Goal: Task Accomplishment & Management: Manage account settings

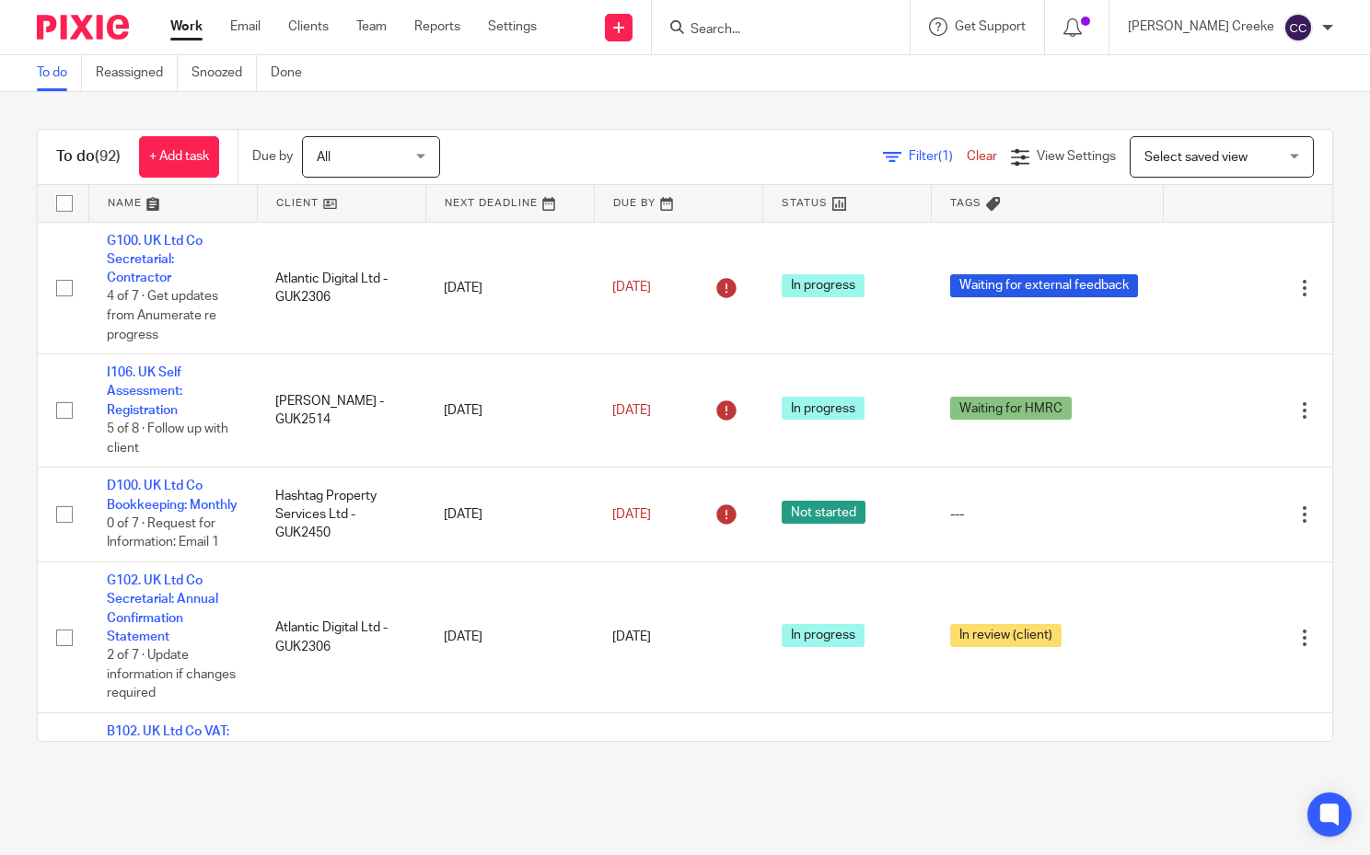
drag, startPoint x: 0, startPoint y: 0, endPoint x: 765, endPoint y: 32, distance: 765.9
click at [765, 32] on input "Search" at bounding box center [772, 30] width 166 height 17
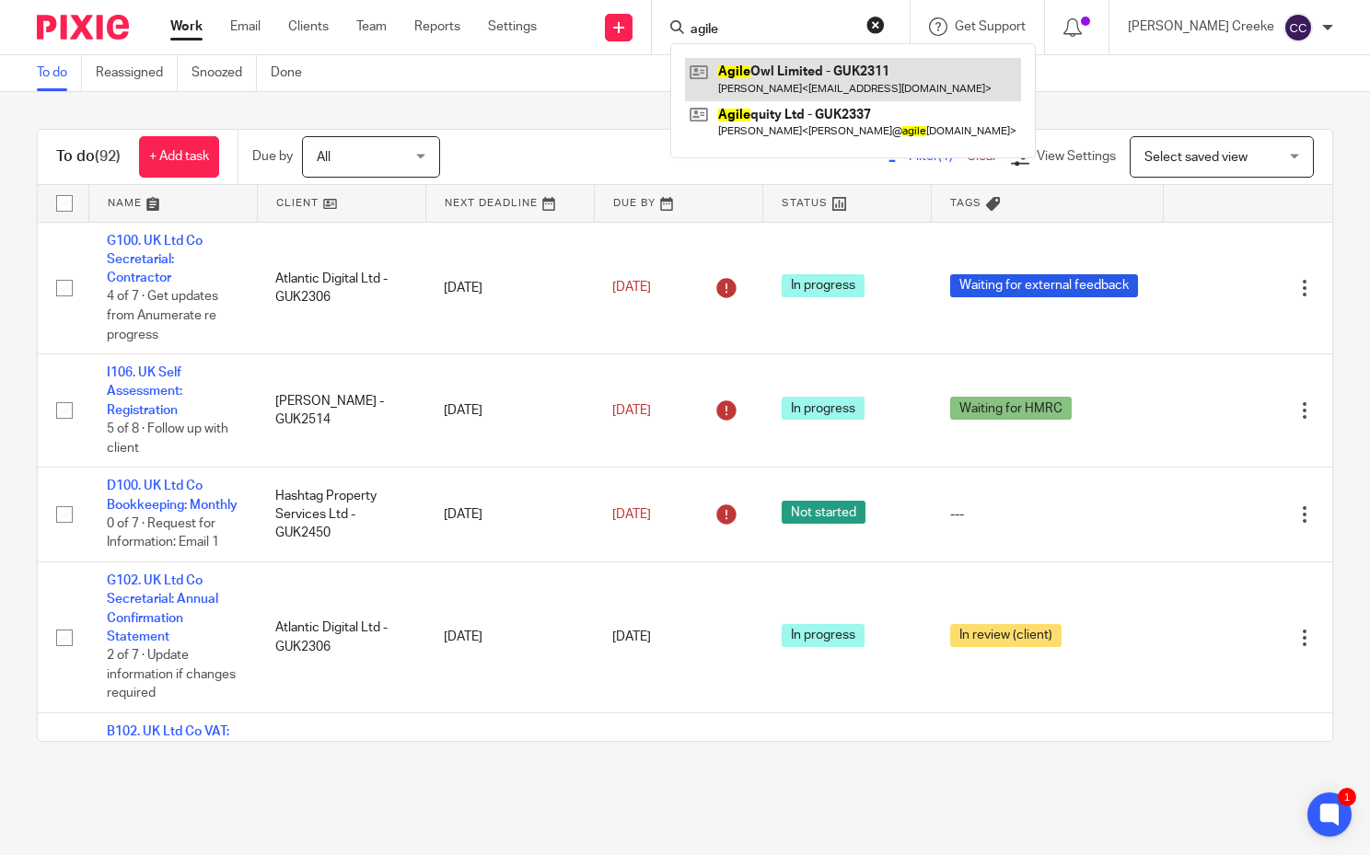
type input "agile"
click at [841, 72] on link at bounding box center [853, 79] width 336 height 42
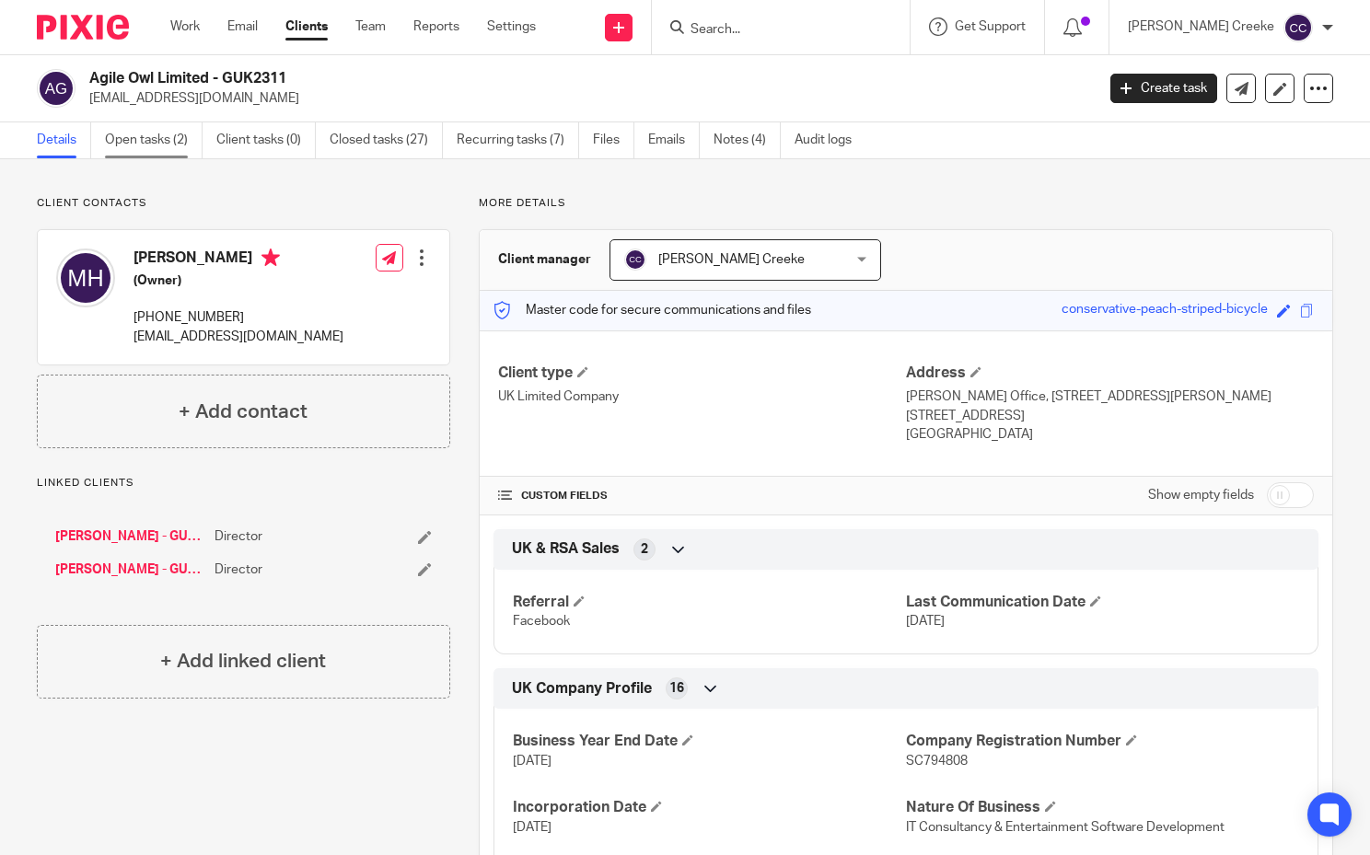
click at [133, 138] on link "Open tasks (2)" at bounding box center [154, 140] width 98 height 36
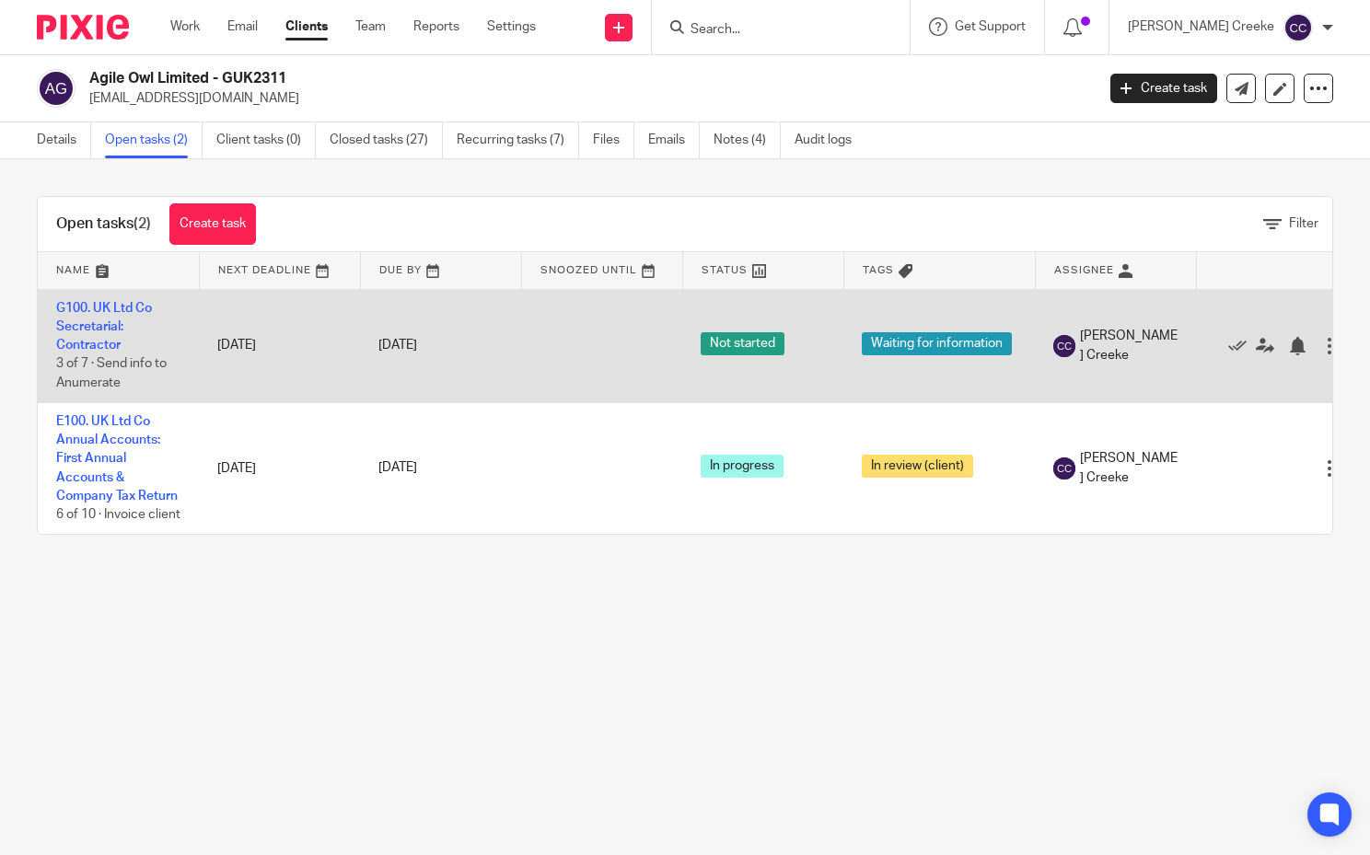
click at [93, 337] on td "G100. UK Ltd Co Secretarial: Contractor 3 of 7 · Send info to Anumerate" at bounding box center [118, 345] width 161 height 113
click at [108, 344] on link "G100. UK Ltd Co Secretarial: Contractor" at bounding box center [104, 327] width 96 height 51
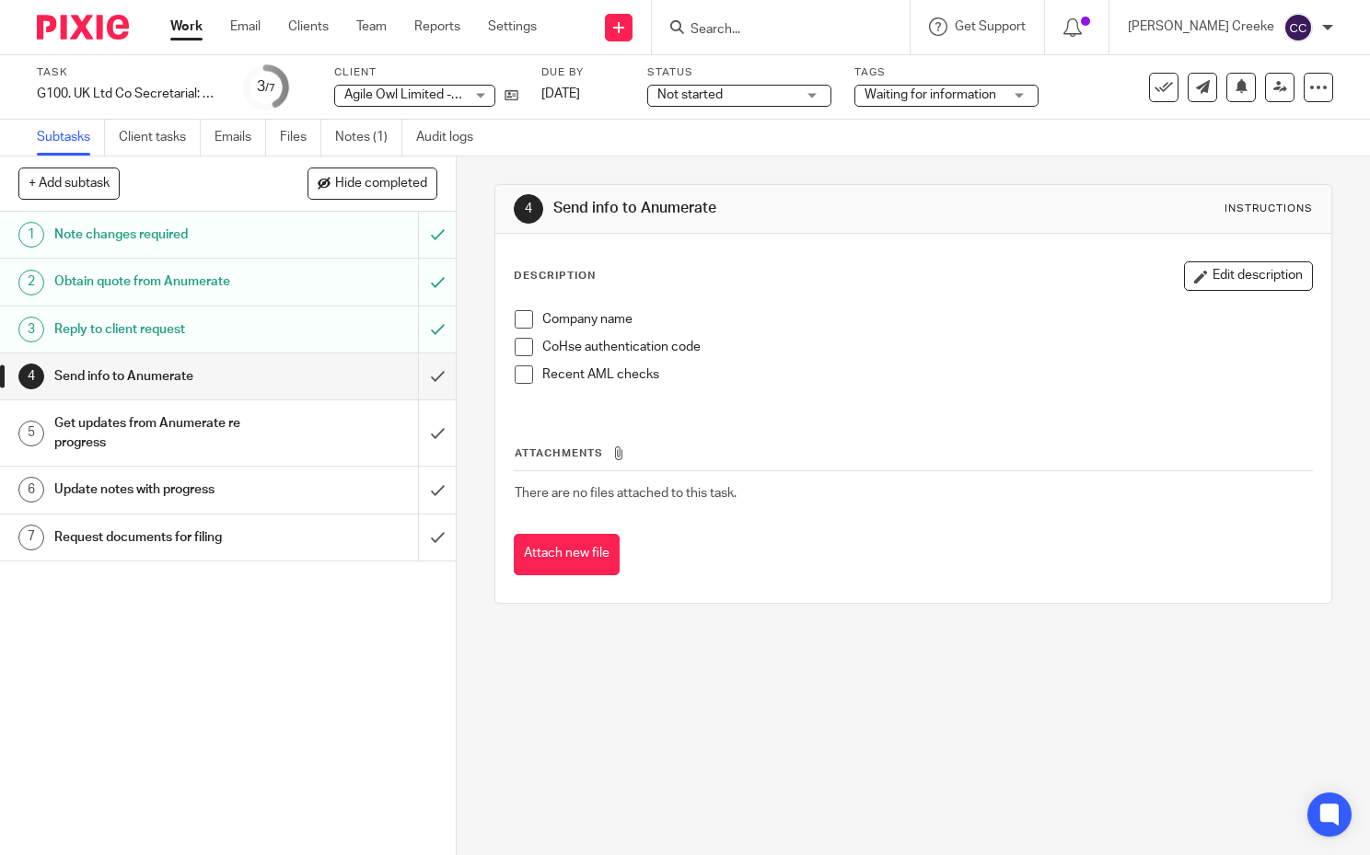
click at [699, 98] on span "Not started" at bounding box center [689, 94] width 65 height 13
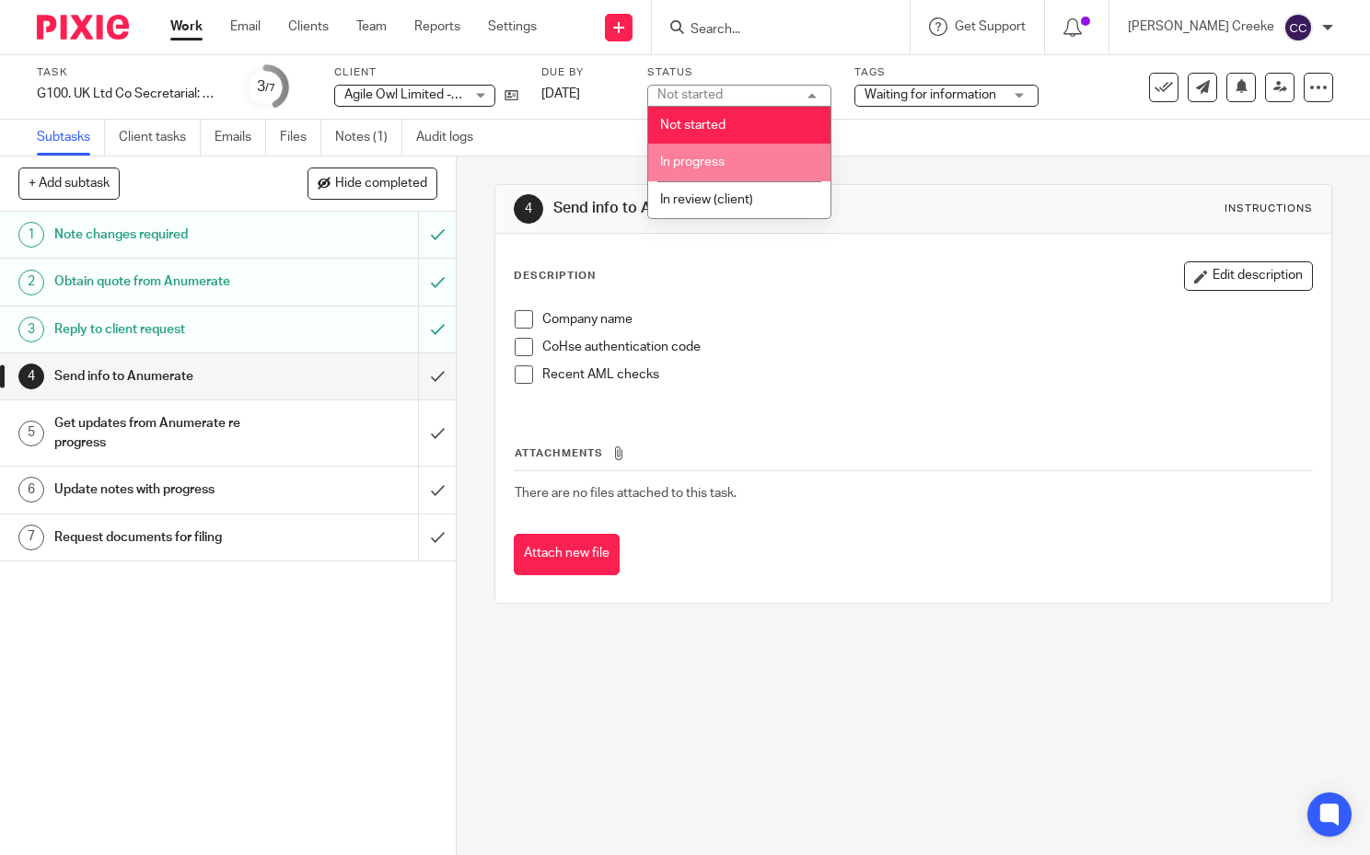
click at [708, 174] on li "In progress" at bounding box center [739, 163] width 182 height 38
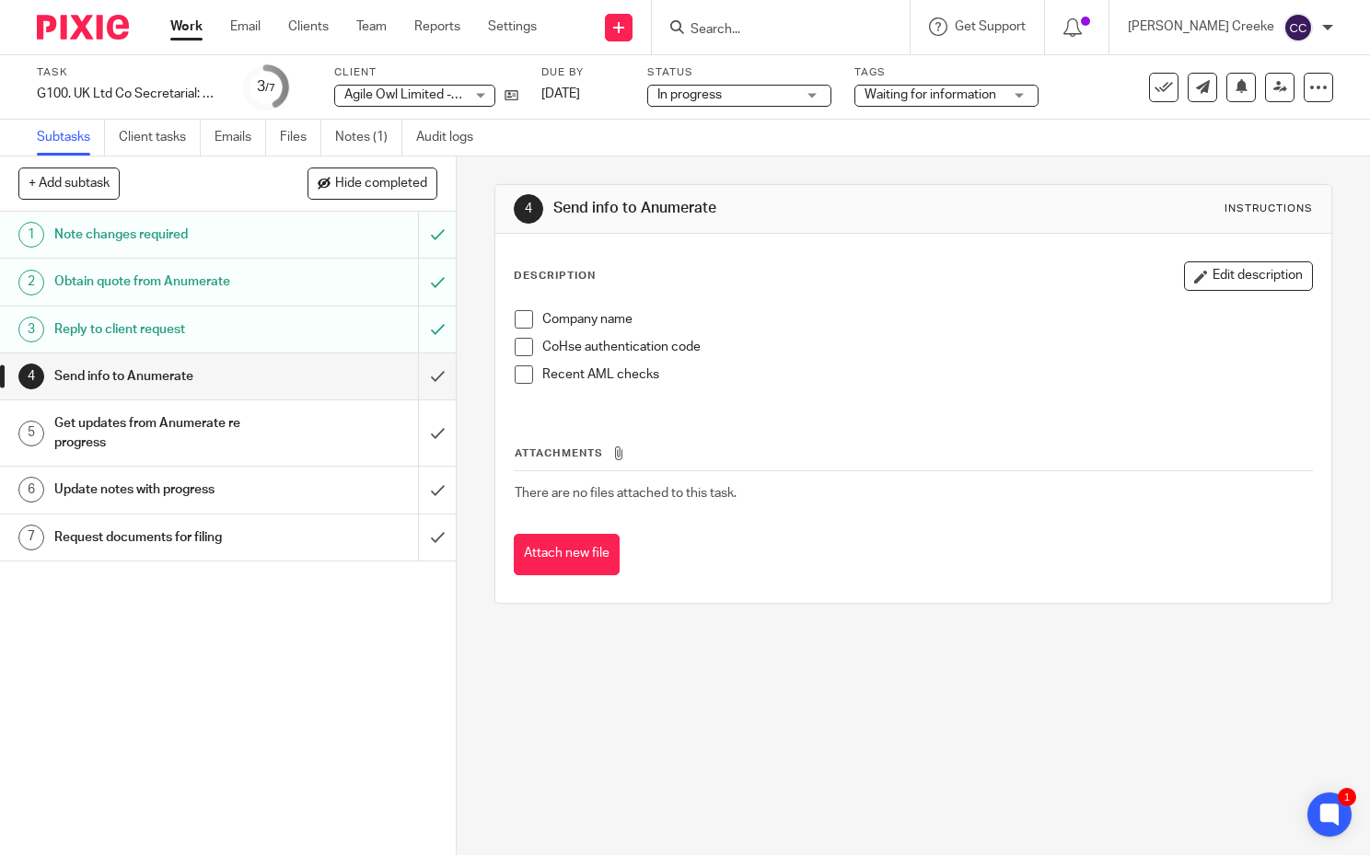
click at [918, 91] on span "Waiting for information" at bounding box center [931, 94] width 132 height 13
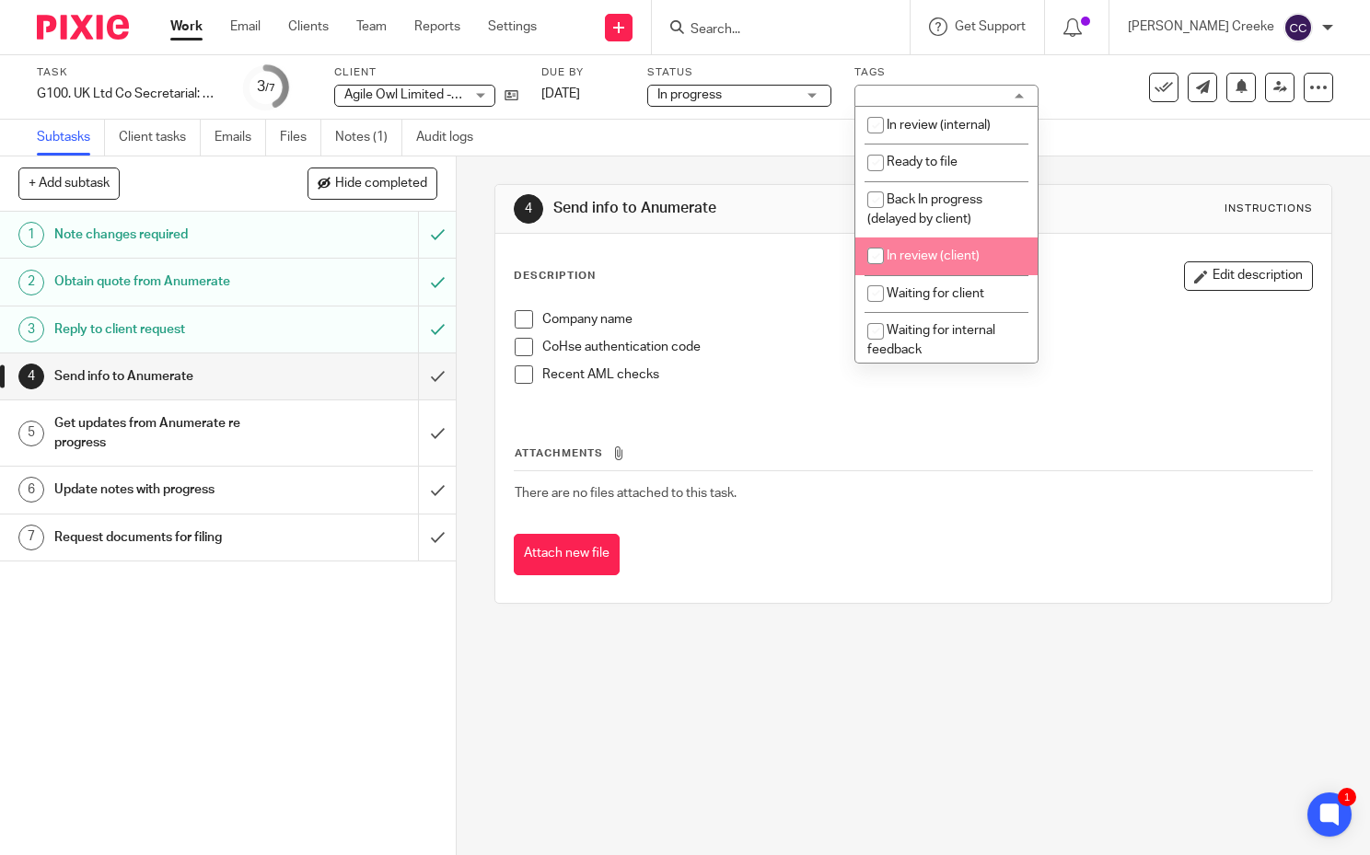
drag, startPoint x: 939, startPoint y: 260, endPoint x: 933, endPoint y: 230, distance: 30.2
click at [939, 256] on span "In review (client)" at bounding box center [933, 256] width 93 height 13
checkbox input "true"
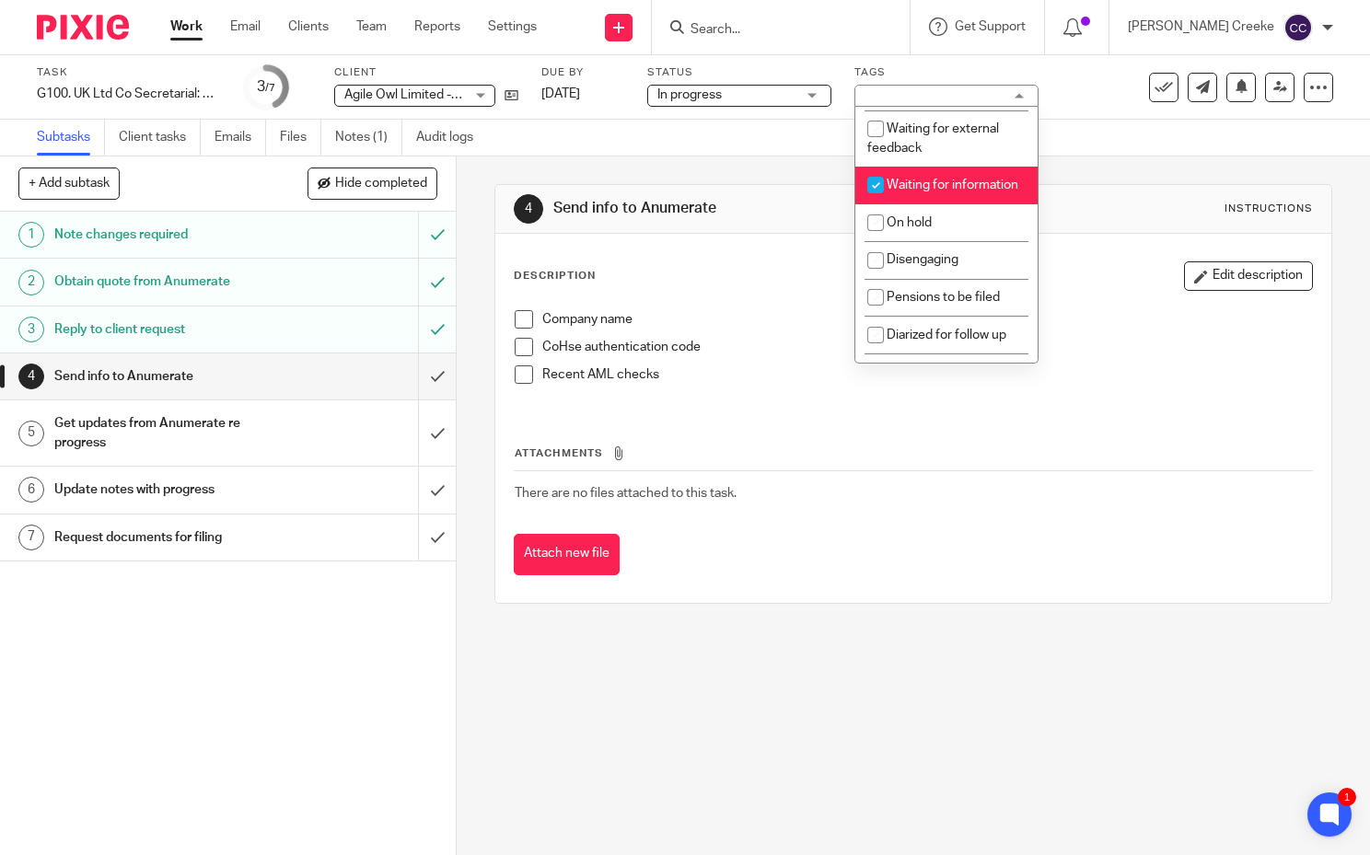
scroll to position [307, 0]
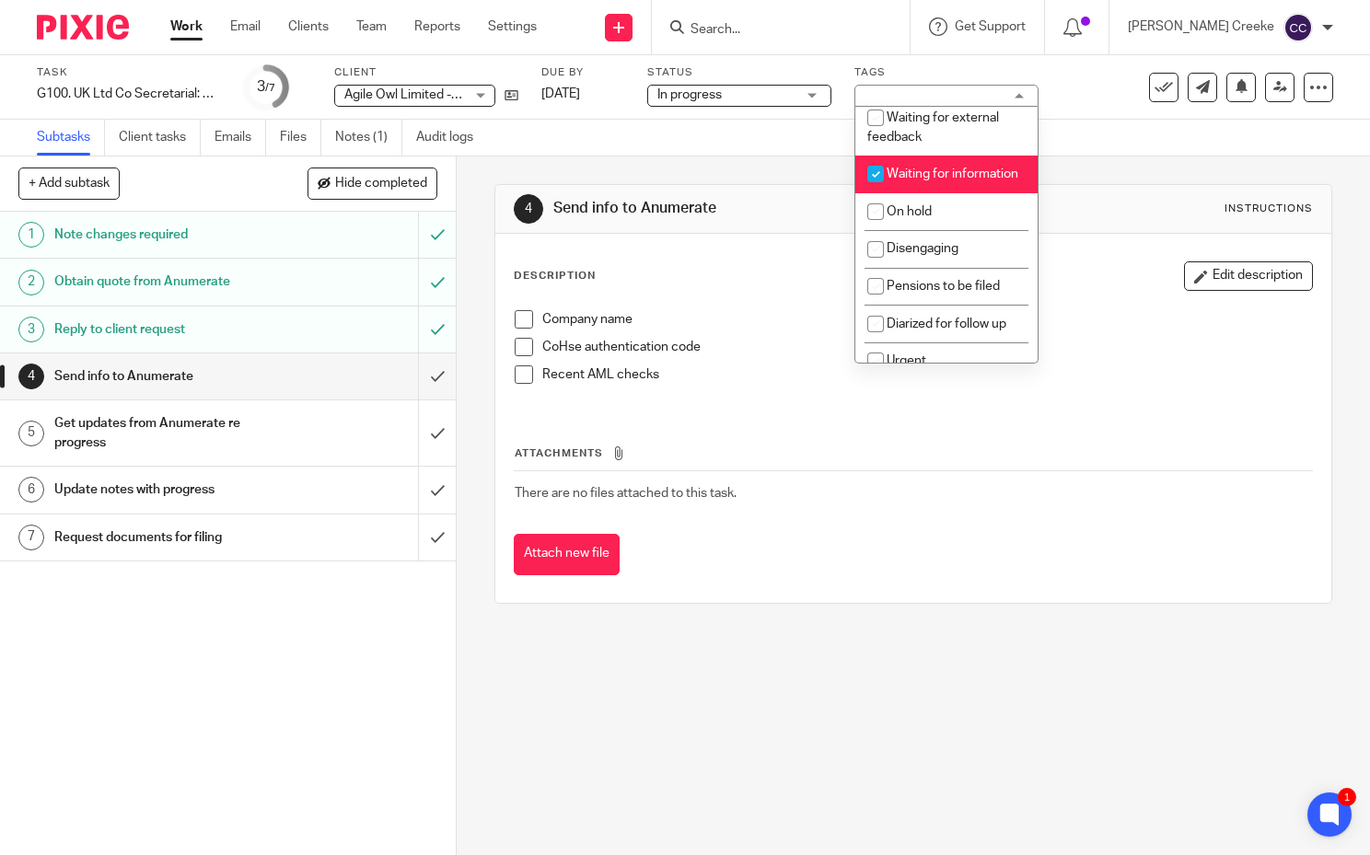
click at [925, 179] on span "Waiting for information" at bounding box center [953, 174] width 132 height 13
checkbox input "false"
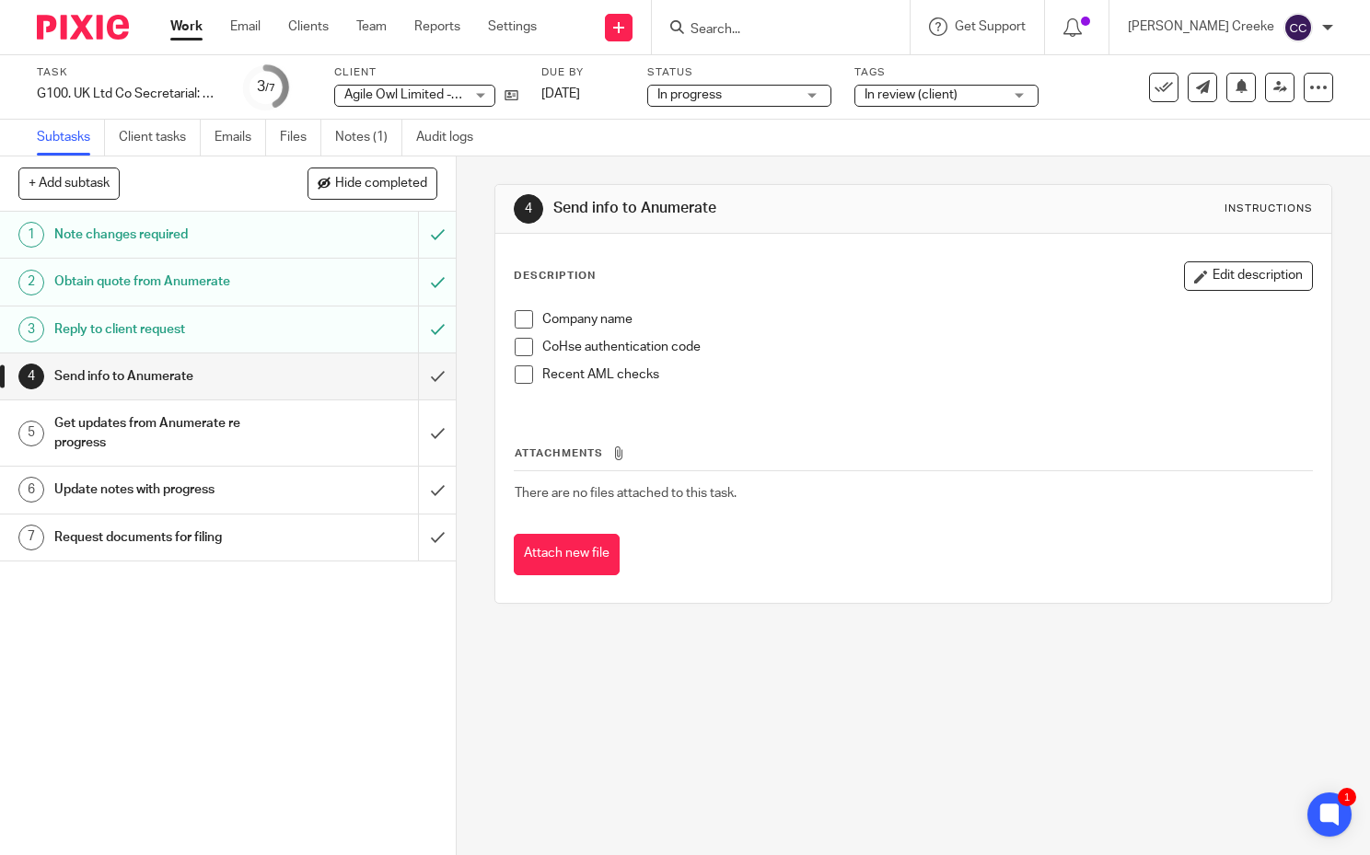
drag, startPoint x: 743, startPoint y: 176, endPoint x: 316, endPoint y: 141, distance: 428.7
click at [739, 174] on div "4 Send info to Anumerate Instructions Description Edit description Company name…" at bounding box center [912, 394] width 837 height 475
drag, startPoint x: 357, startPoint y: 132, endPoint x: 134, endPoint y: 184, distance: 228.9
click at [356, 132] on link "Notes (1)" at bounding box center [368, 138] width 67 height 36
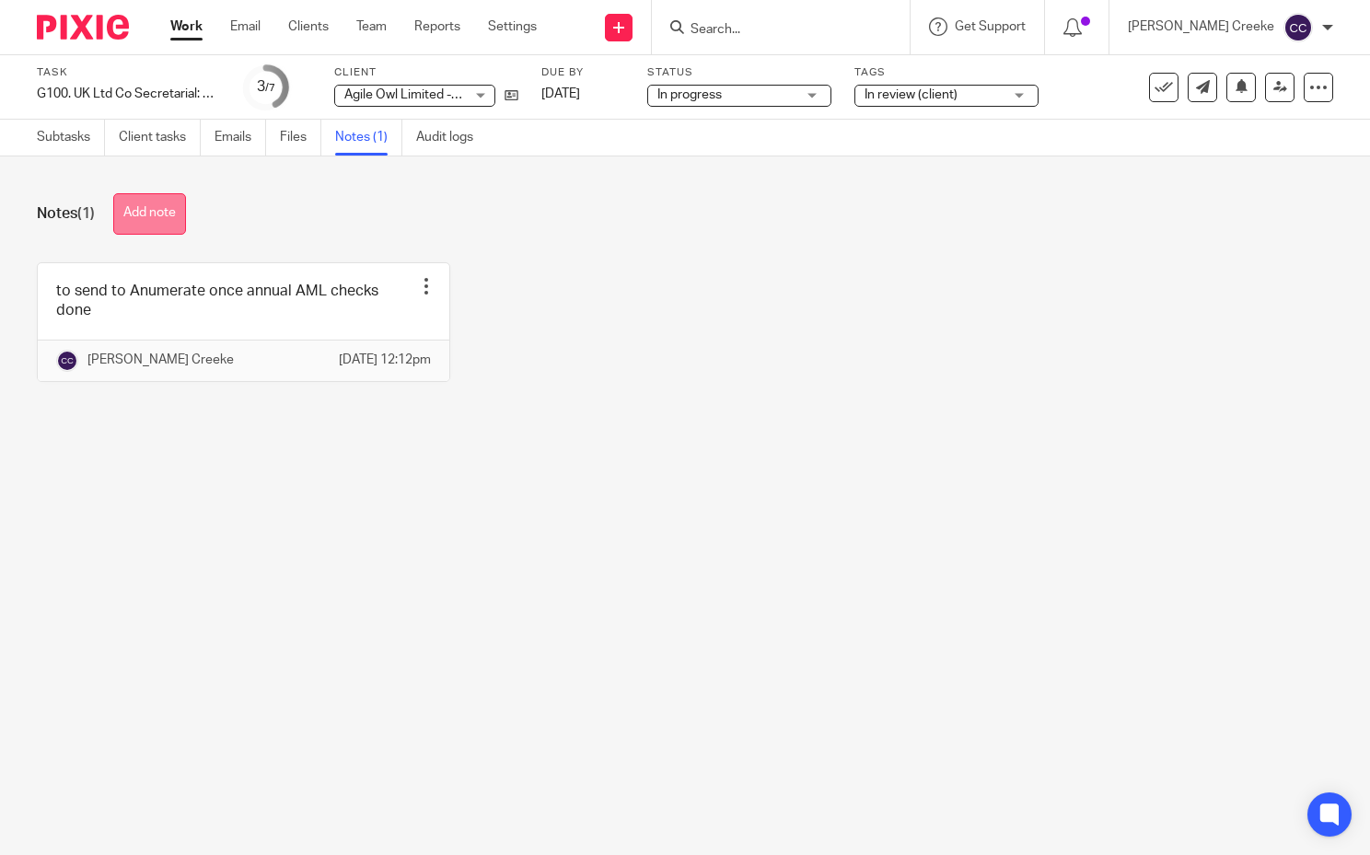
click at [152, 215] on button "Add note" at bounding box center [149, 213] width 73 height 41
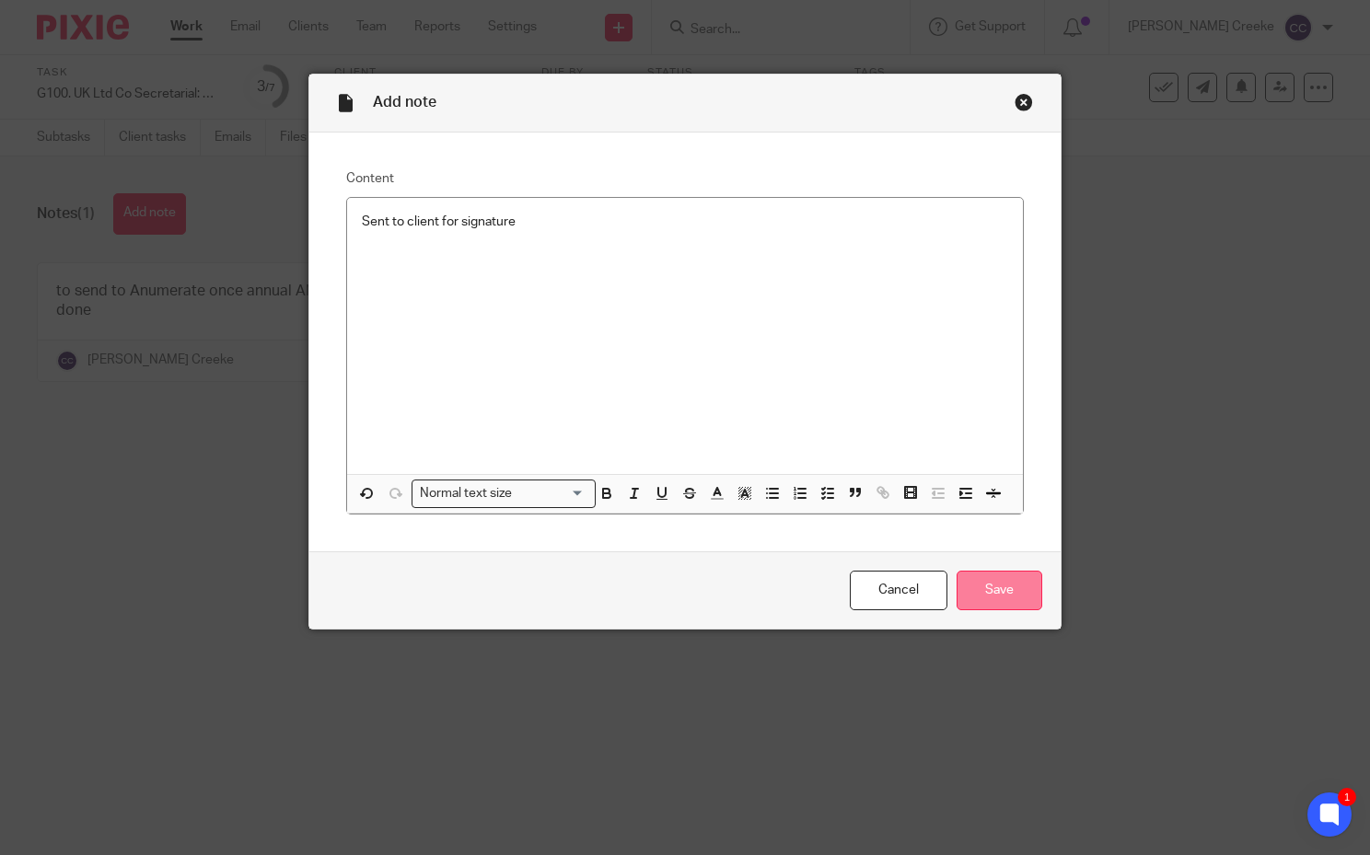
click at [994, 589] on input "Save" at bounding box center [1000, 591] width 86 height 40
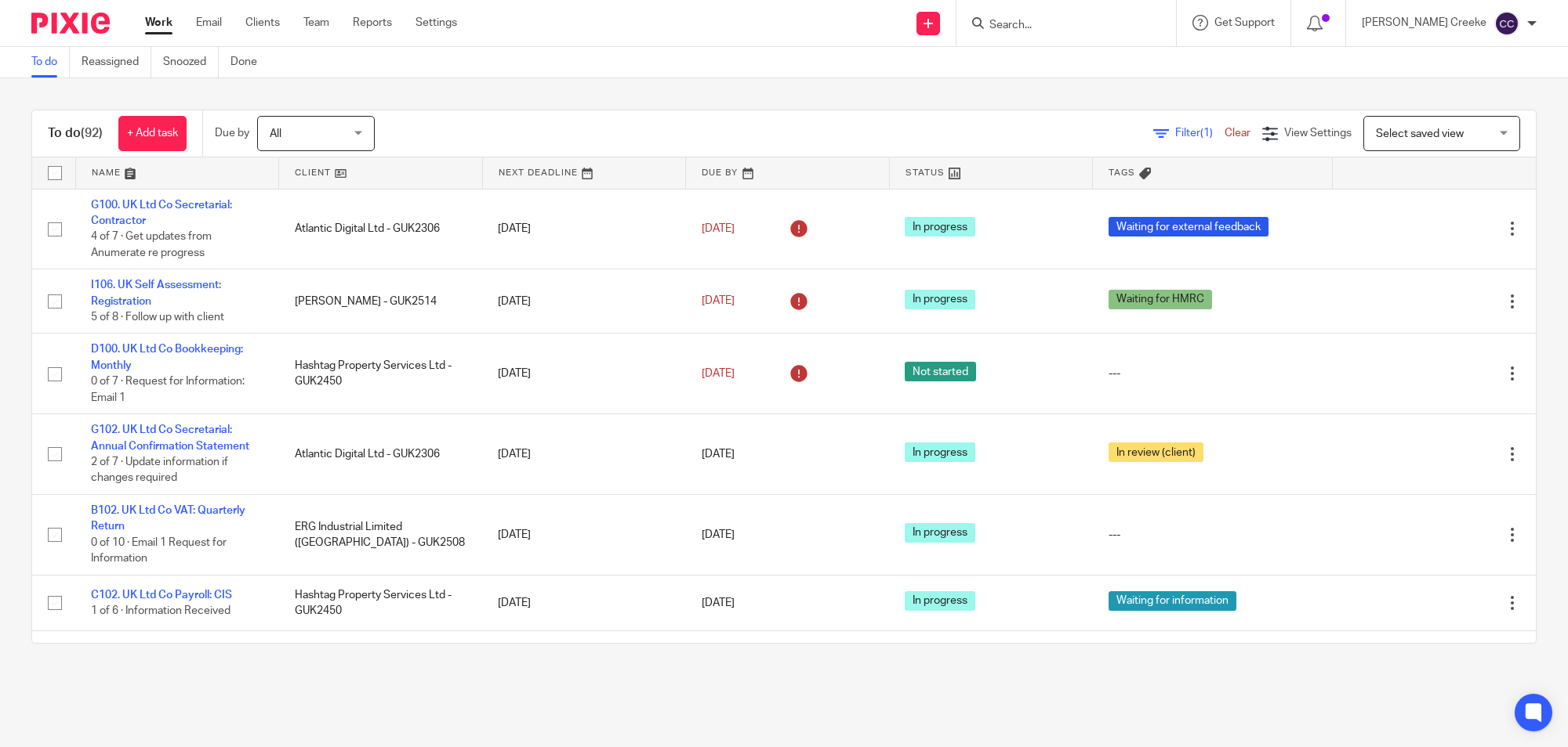
click at [1376, 130] on span "Select saved view" at bounding box center [1419, 134] width 88 height 11
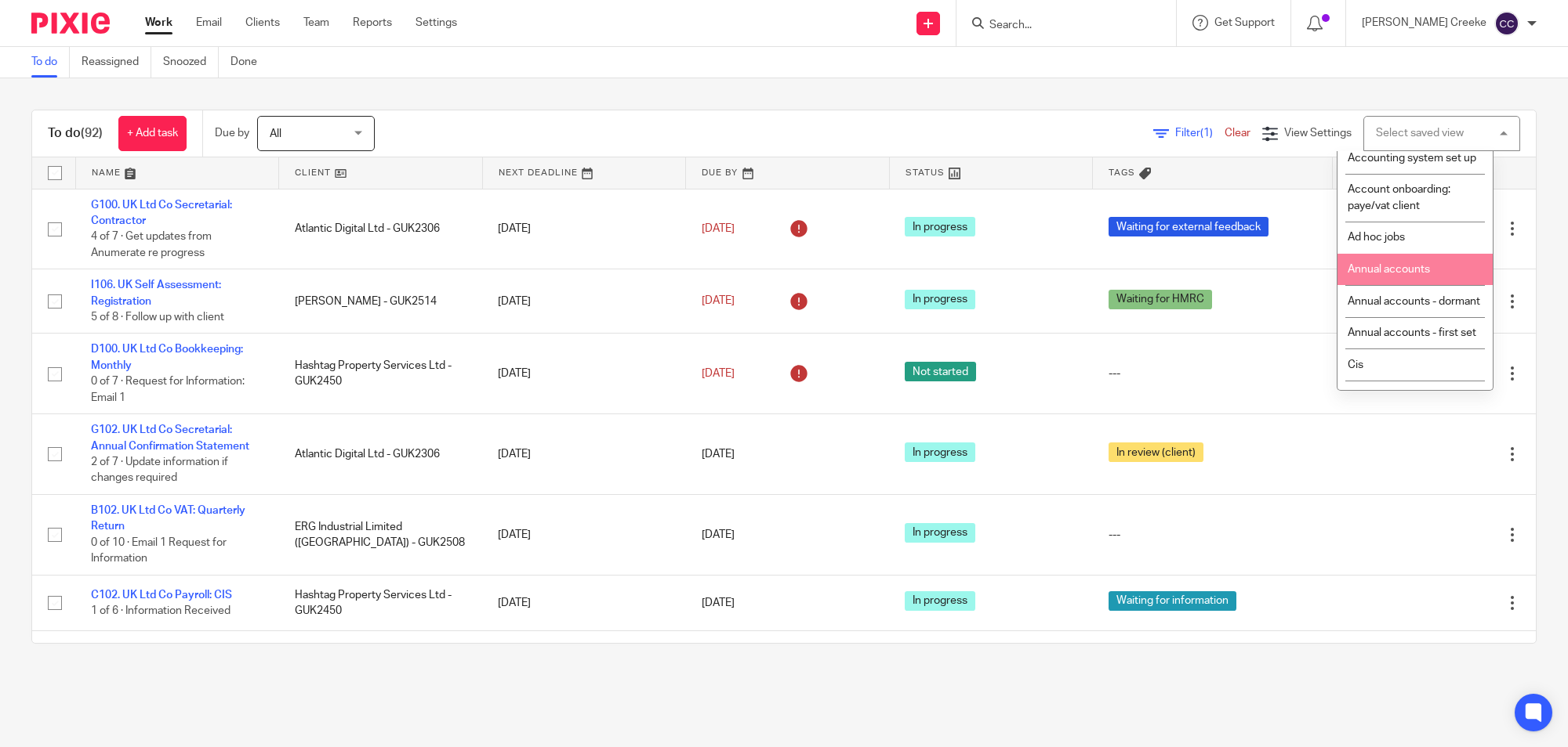
scroll to position [261, 0]
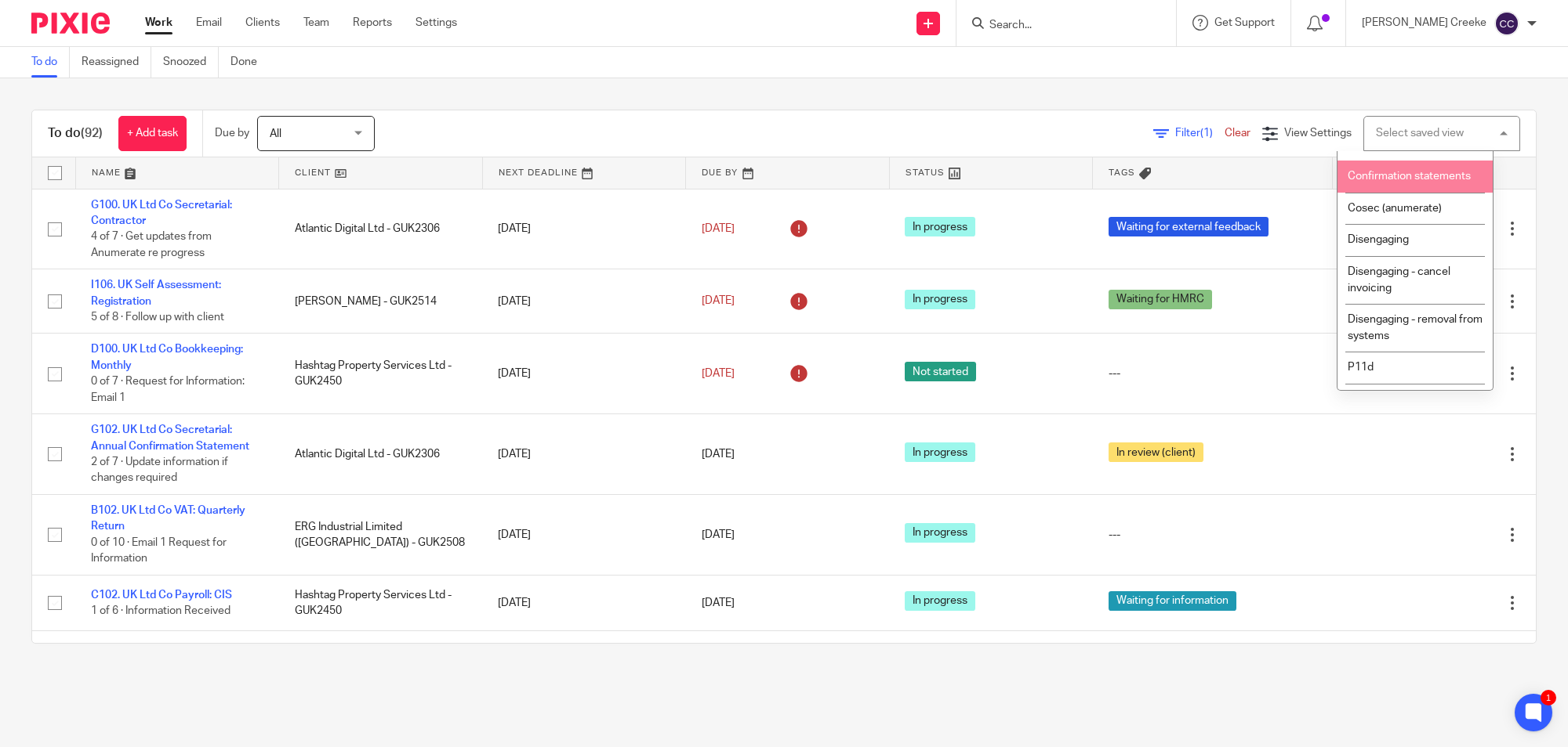
click at [1393, 193] on li "Confirmation statements" at bounding box center [1415, 177] width 155 height 32
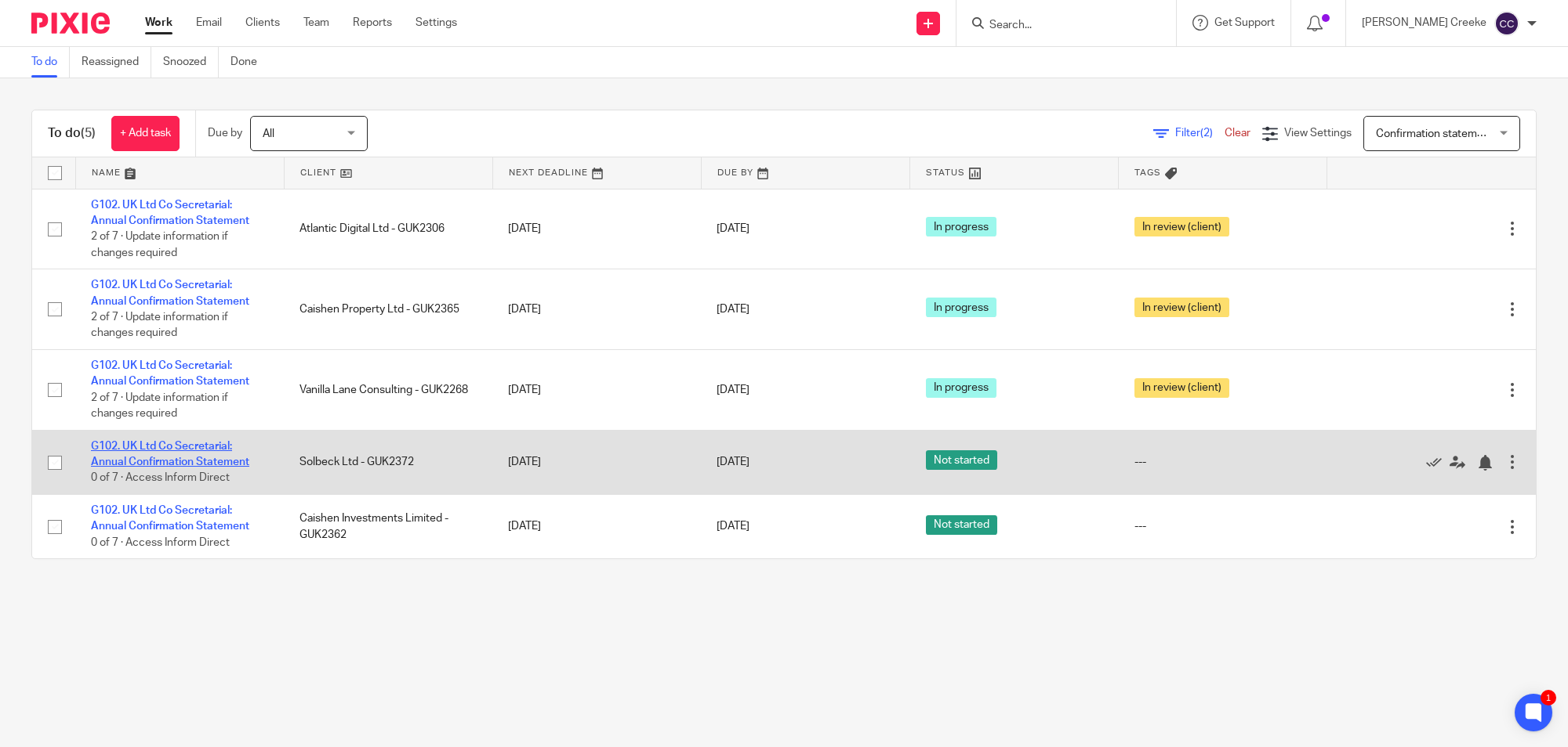
drag, startPoint x: 200, startPoint y: 453, endPoint x: 170, endPoint y: 448, distance: 30.4
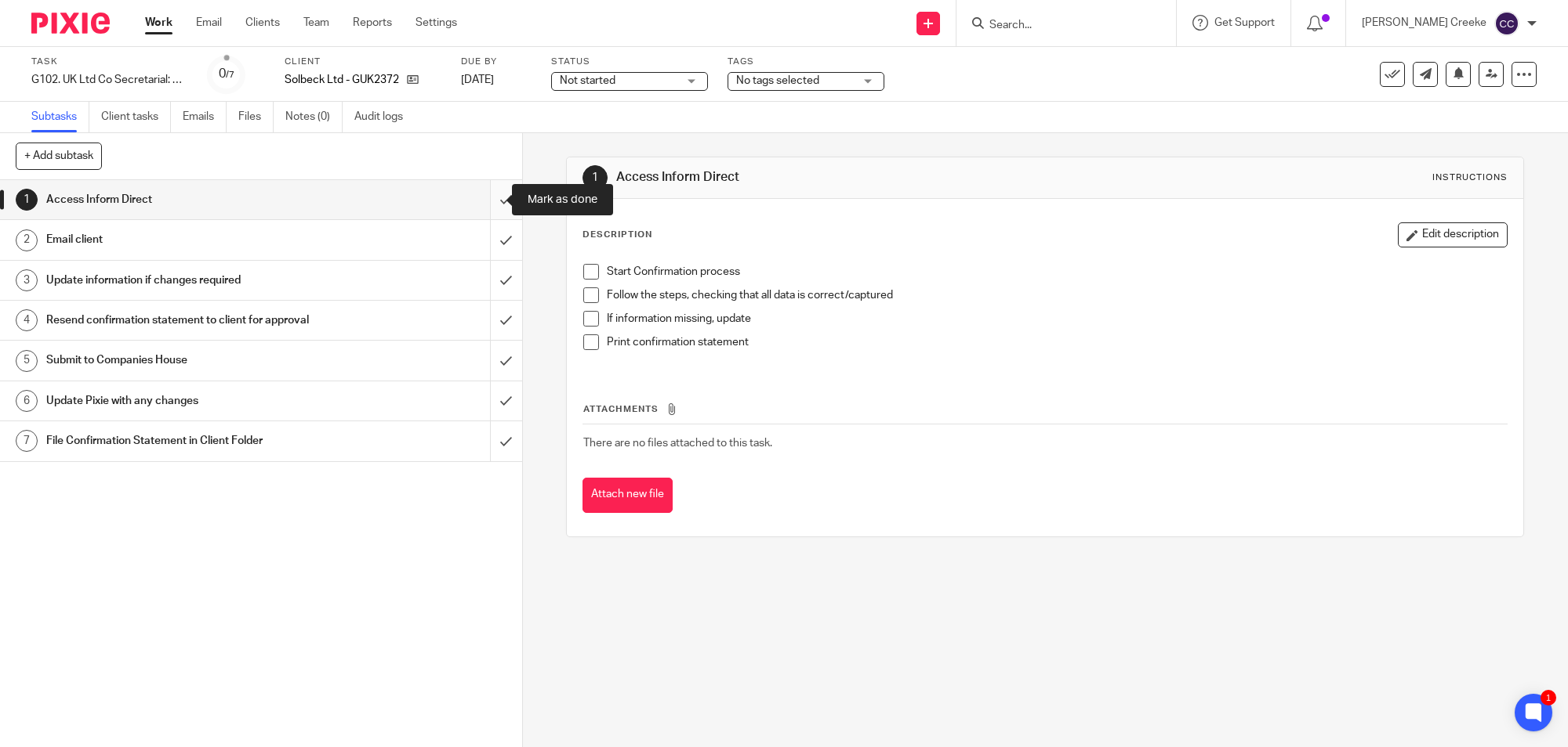
click at [487, 197] on input "submit" at bounding box center [260, 200] width 522 height 39
drag, startPoint x: 479, startPoint y: 237, endPoint x: 488, endPoint y: 237, distance: 9.0
click at [479, 238] on input "submit" at bounding box center [260, 240] width 522 height 39
click at [484, 203] on input "submit" at bounding box center [260, 200] width 522 height 39
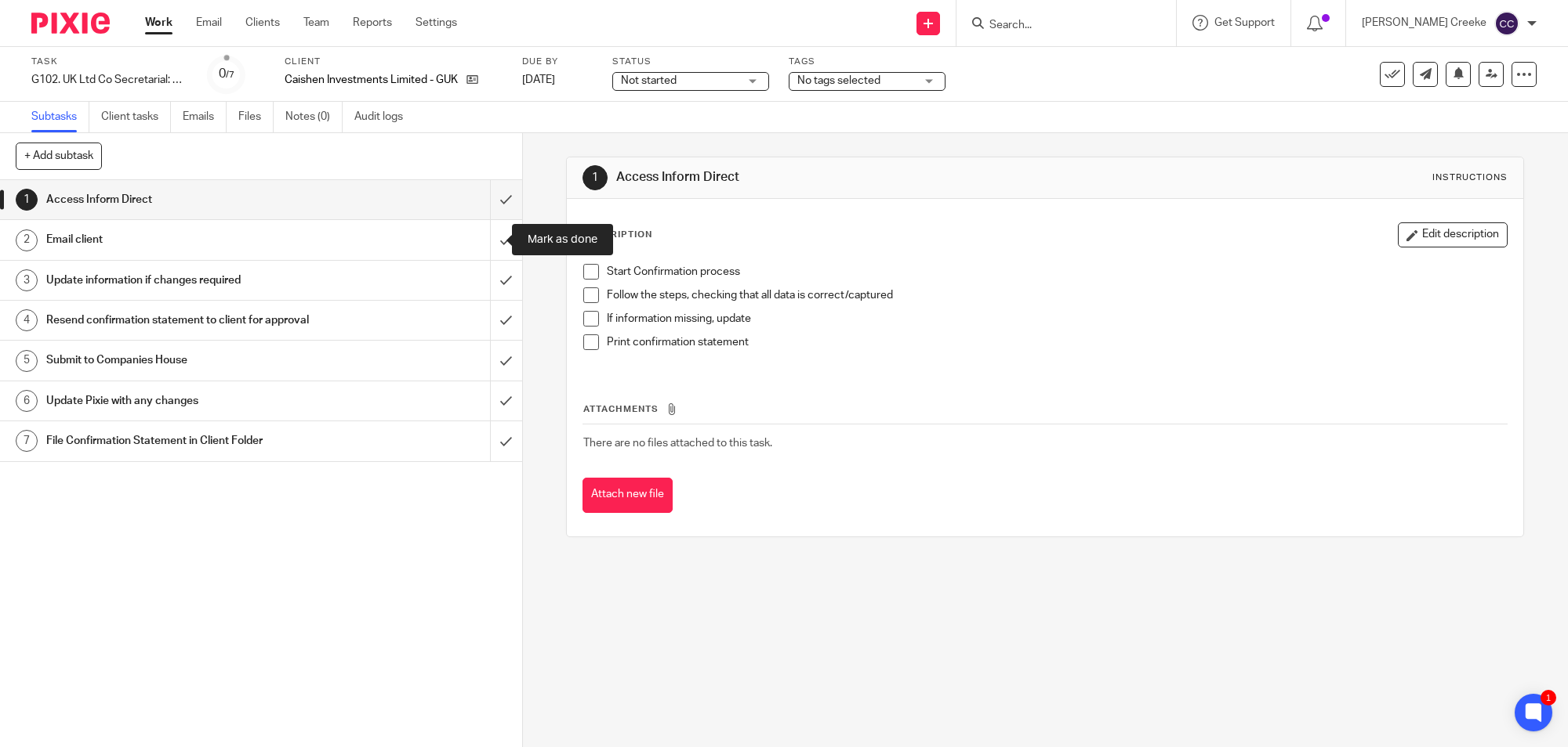
drag, startPoint x: 490, startPoint y: 242, endPoint x: 471, endPoint y: 241, distance: 19.0
click at [490, 242] on input "submit" at bounding box center [260, 240] width 522 height 39
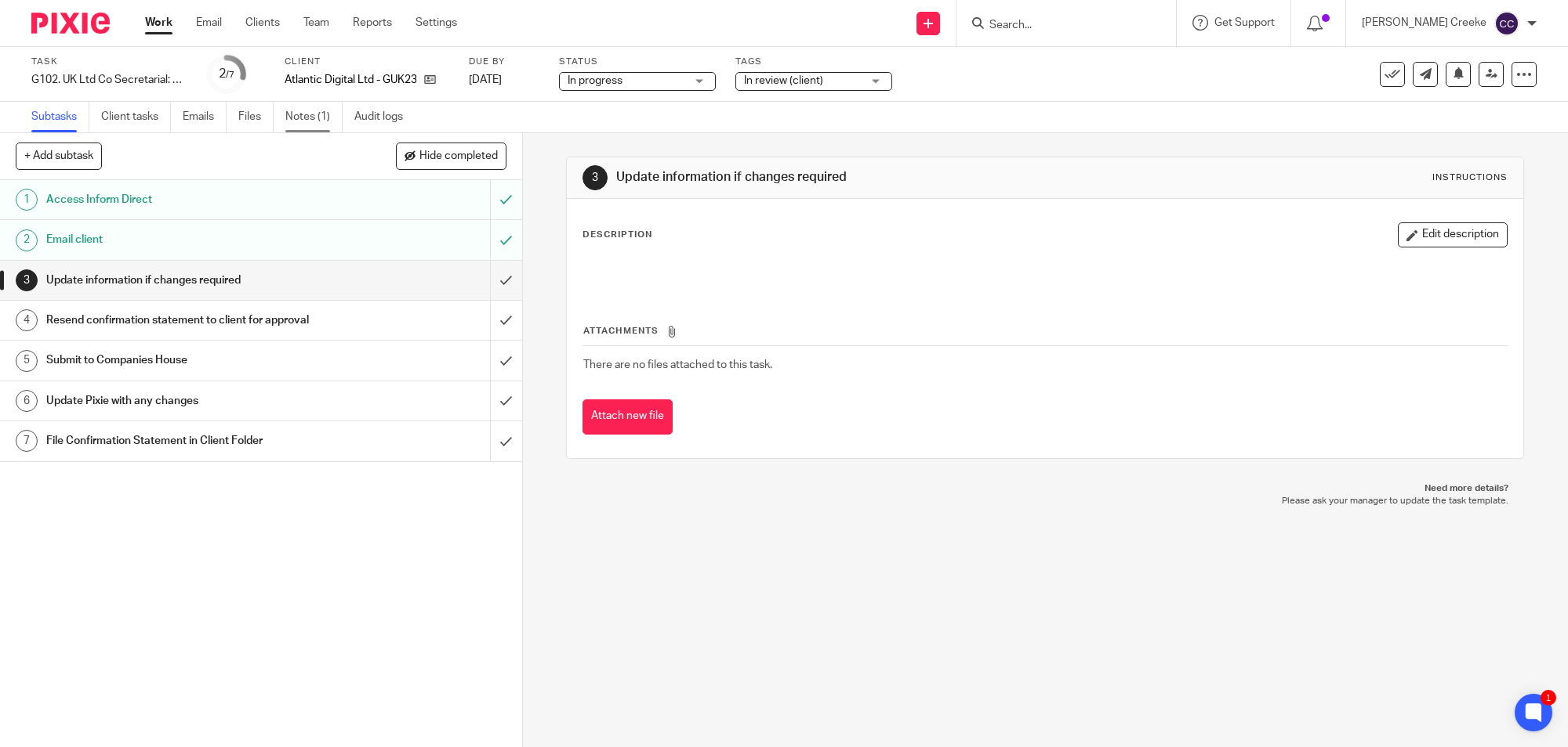
click at [307, 114] on link "Notes (1)" at bounding box center [313, 117] width 57 height 31
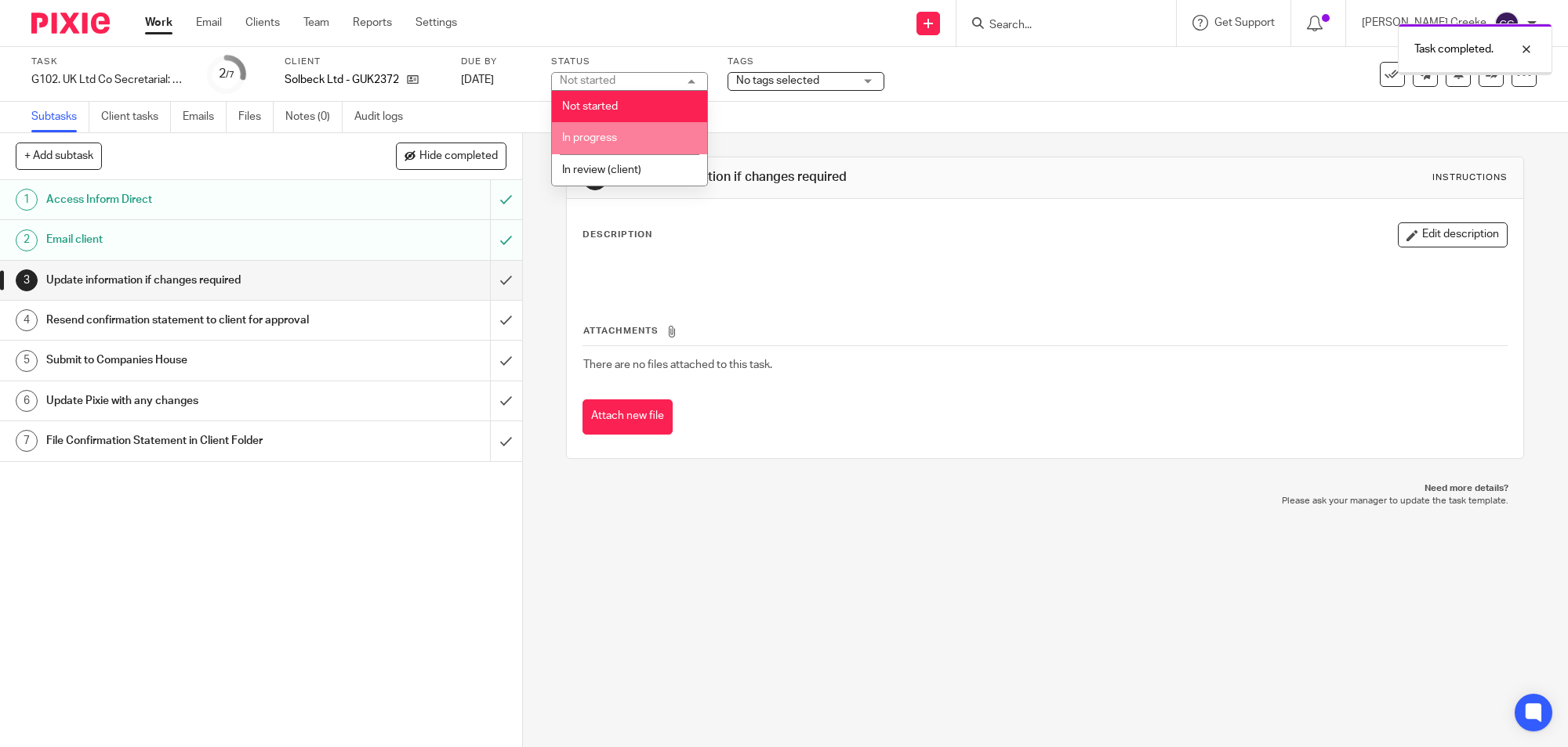
click at [608, 133] on span "In progress" at bounding box center [589, 138] width 54 height 11
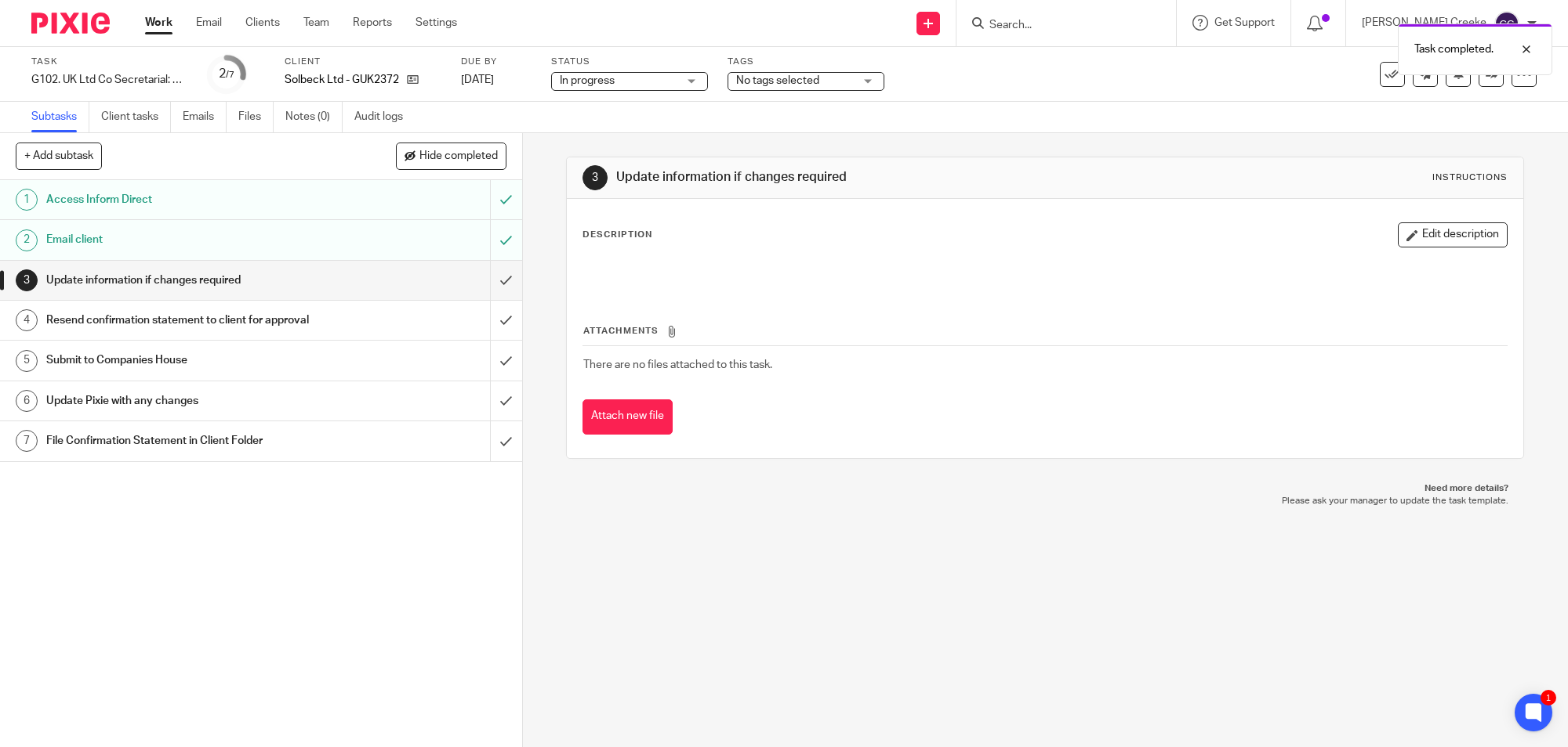
click at [806, 80] on span "No tags selected" at bounding box center [778, 80] width 83 height 11
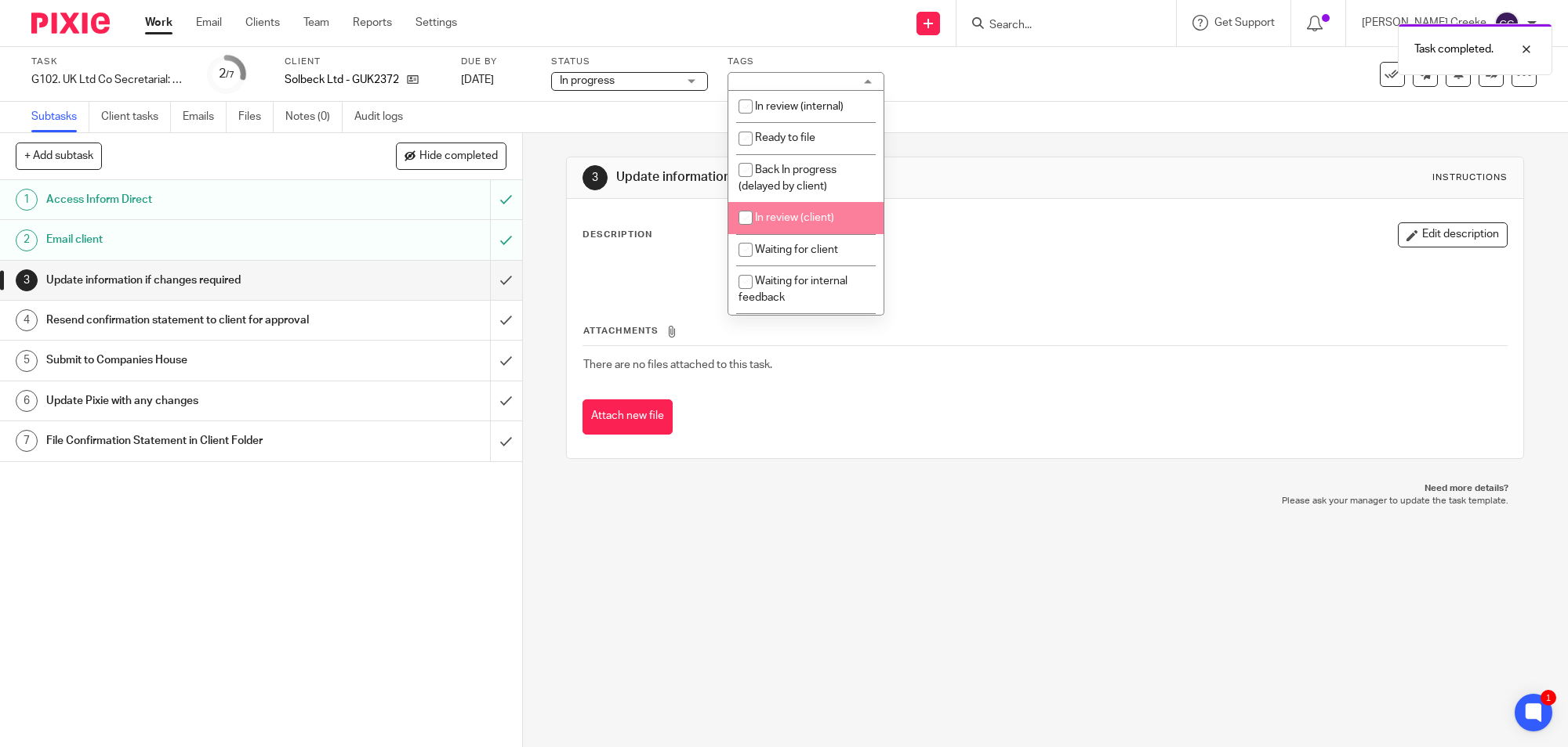
click at [830, 221] on span "In review (client)" at bounding box center [794, 218] width 79 height 11
checkbox input "true"
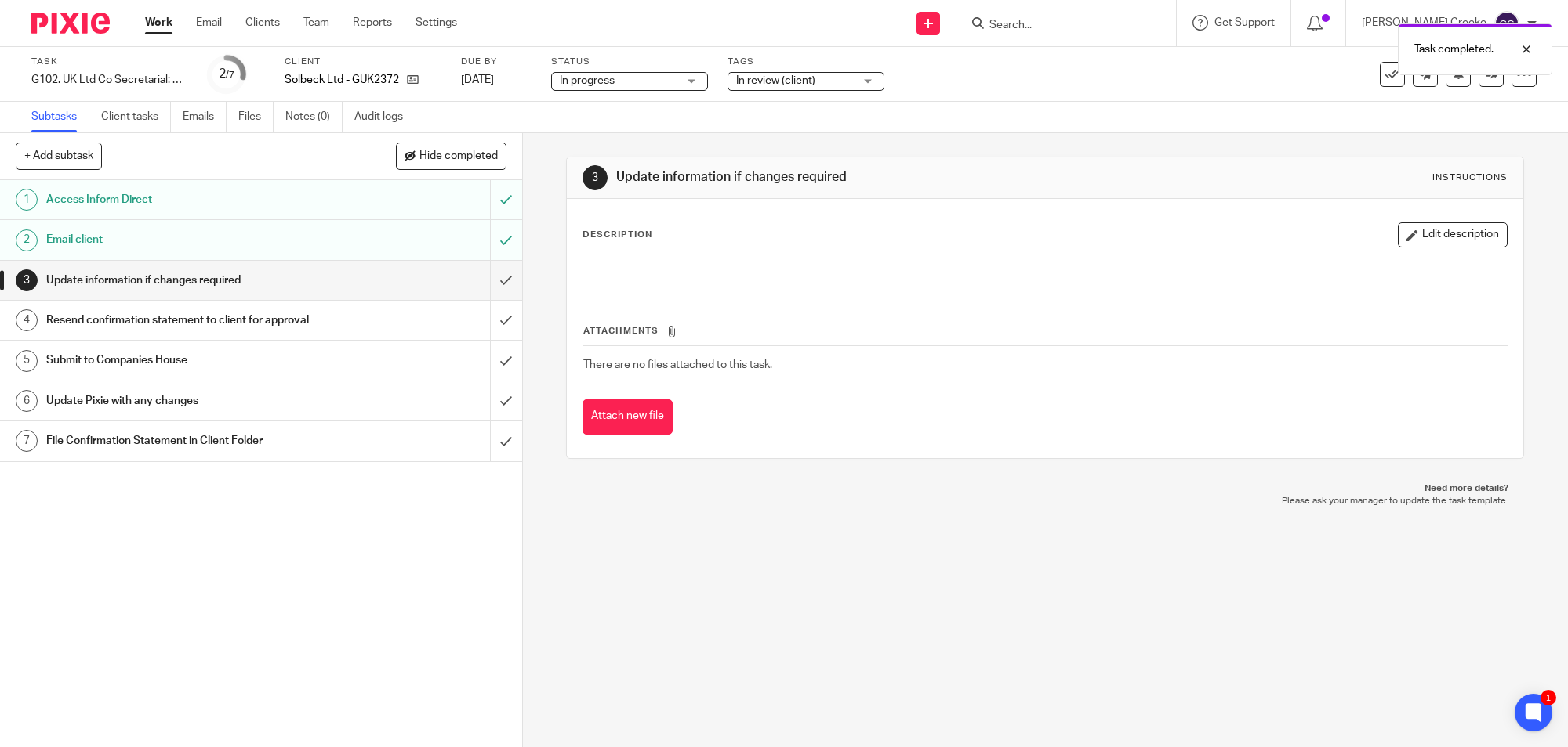
drag, startPoint x: 1068, startPoint y: 393, endPoint x: 1016, endPoint y: 196, distance: 203.7
click at [1068, 386] on div "Attachments There are no files attached to this task. Attach new file" at bounding box center [1044, 363] width 925 height 143
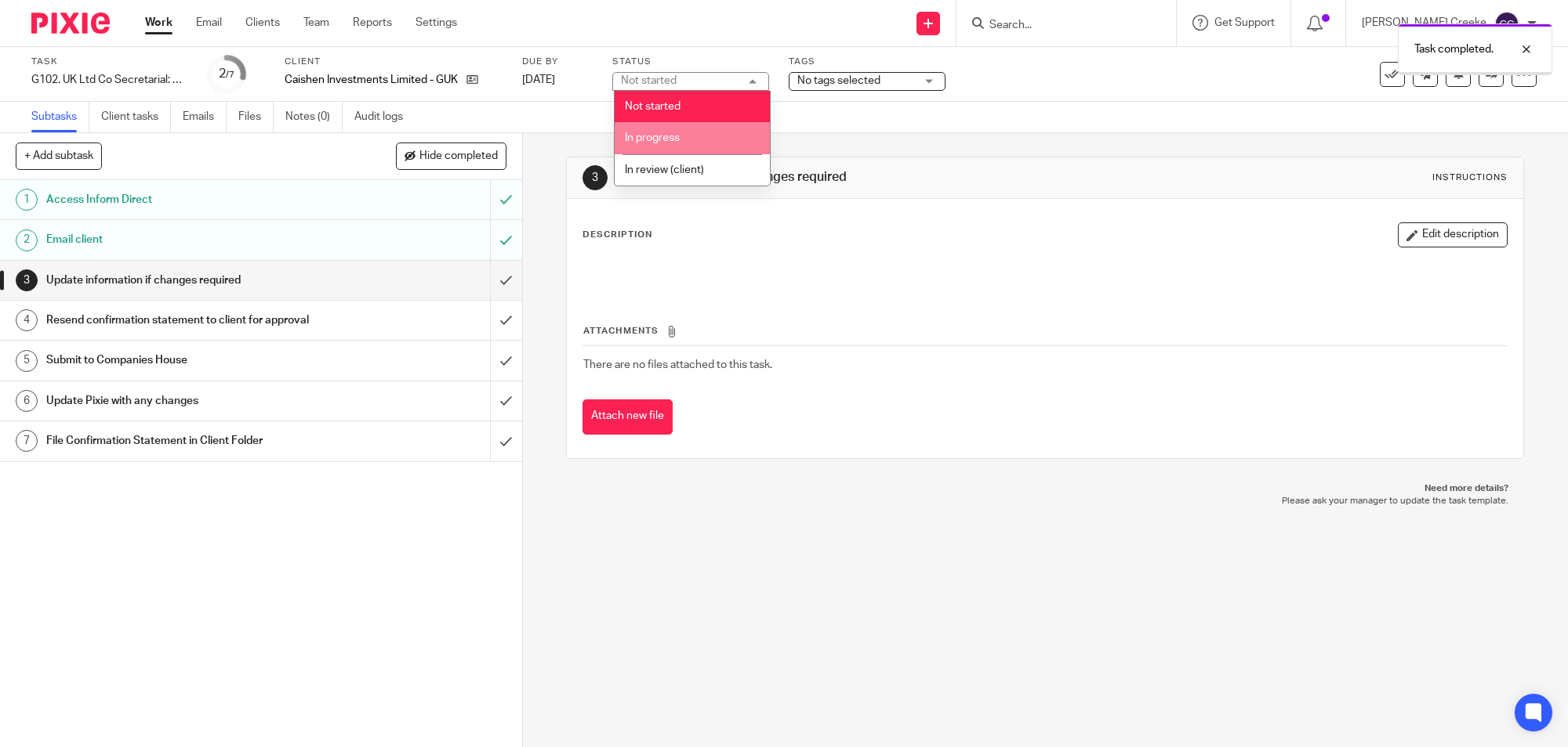
click at [672, 136] on span "In progress" at bounding box center [652, 138] width 54 height 11
click at [862, 84] on span "No tags selected" at bounding box center [838, 80] width 83 height 11
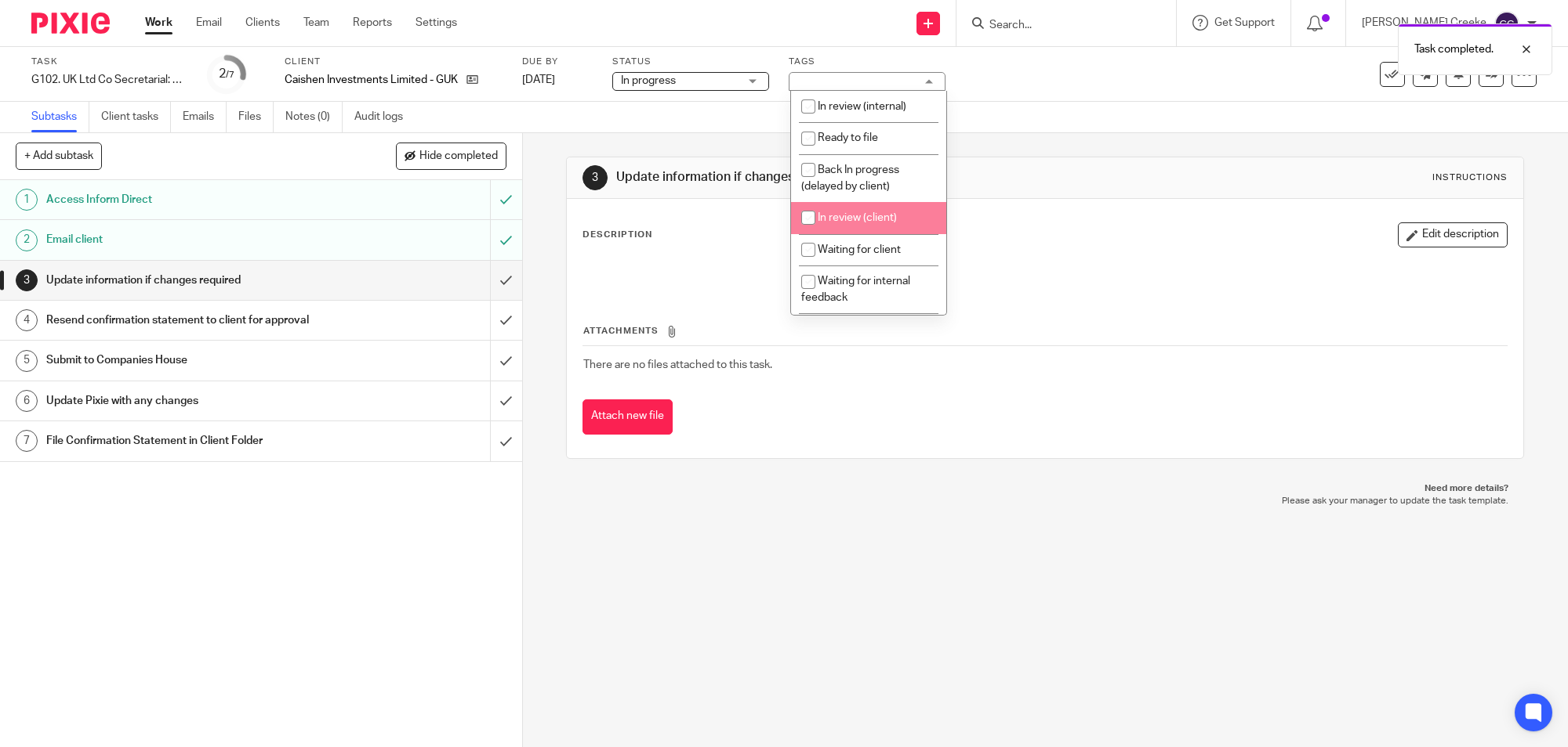
click at [863, 223] on li "In review (client)" at bounding box center [868, 219] width 155 height 32
checkbox input "true"
click at [1091, 157] on div "3 Update information if changes required Instructions Description Edit descript…" at bounding box center [1044, 307] width 958 height 302
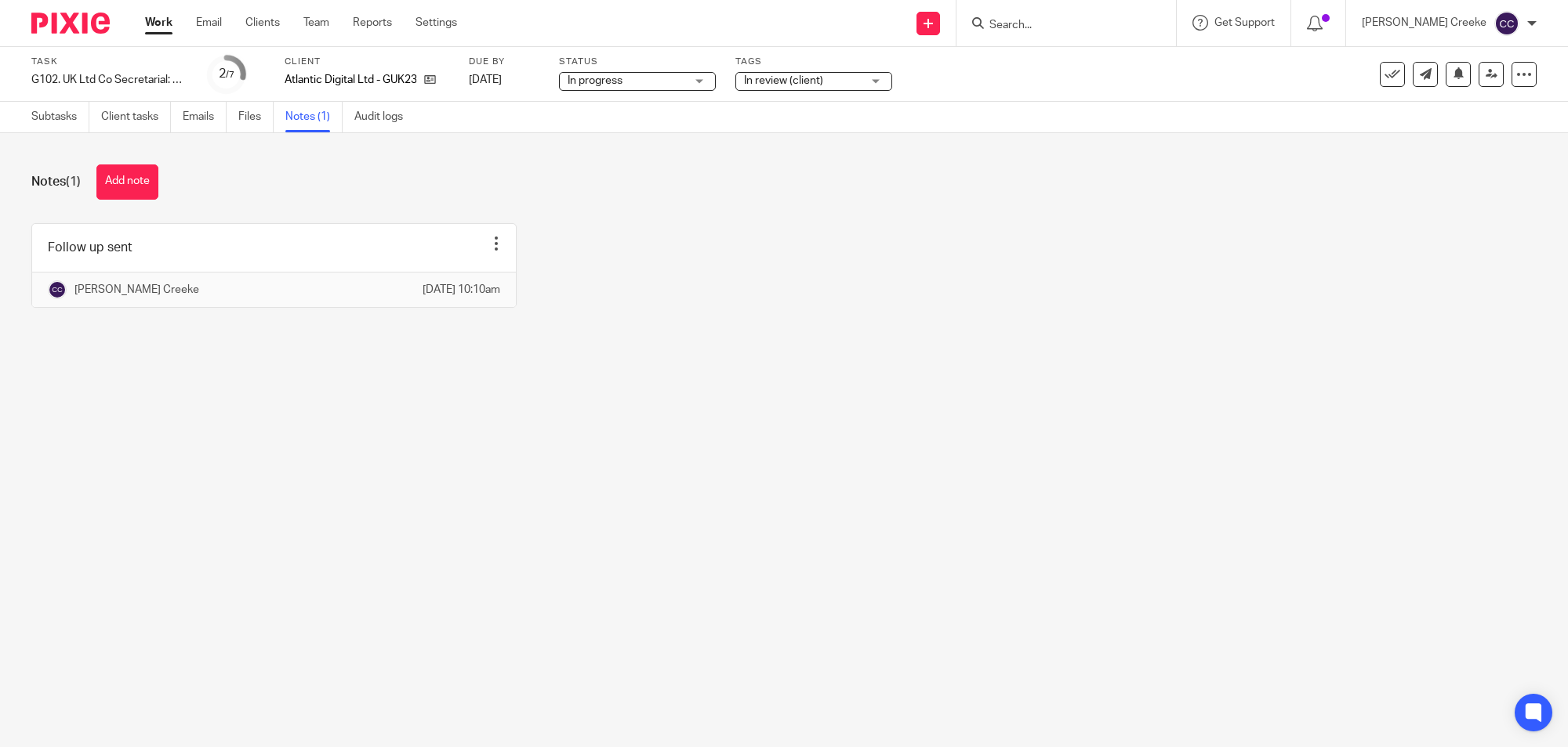
drag, startPoint x: 137, startPoint y: 168, endPoint x: 152, endPoint y: 177, distance: 17.5
click at [137, 169] on button "Add note" at bounding box center [127, 181] width 62 height 35
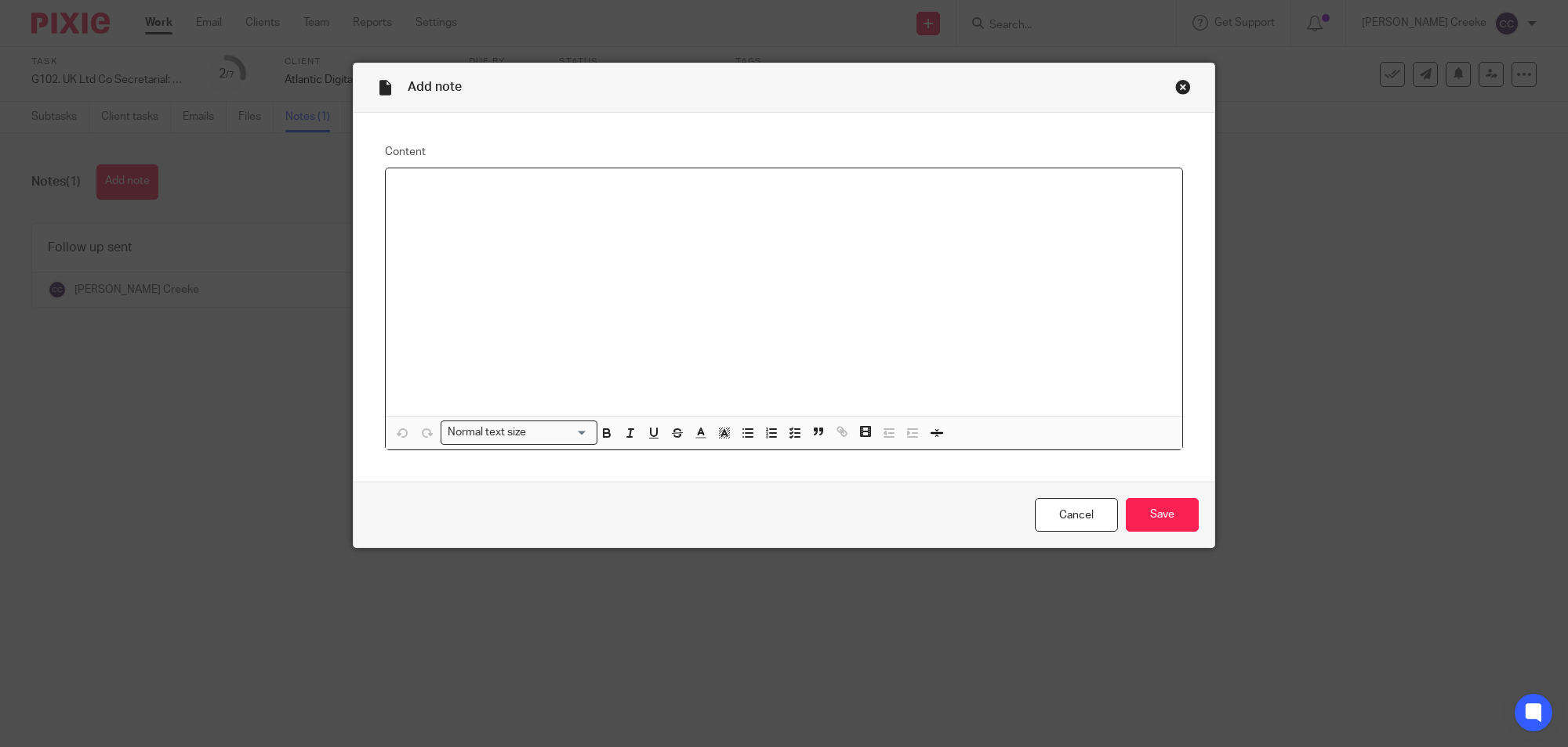
click at [593, 292] on div at bounding box center [784, 292] width 797 height 248
click at [1166, 510] on input "Save" at bounding box center [1162, 516] width 73 height 34
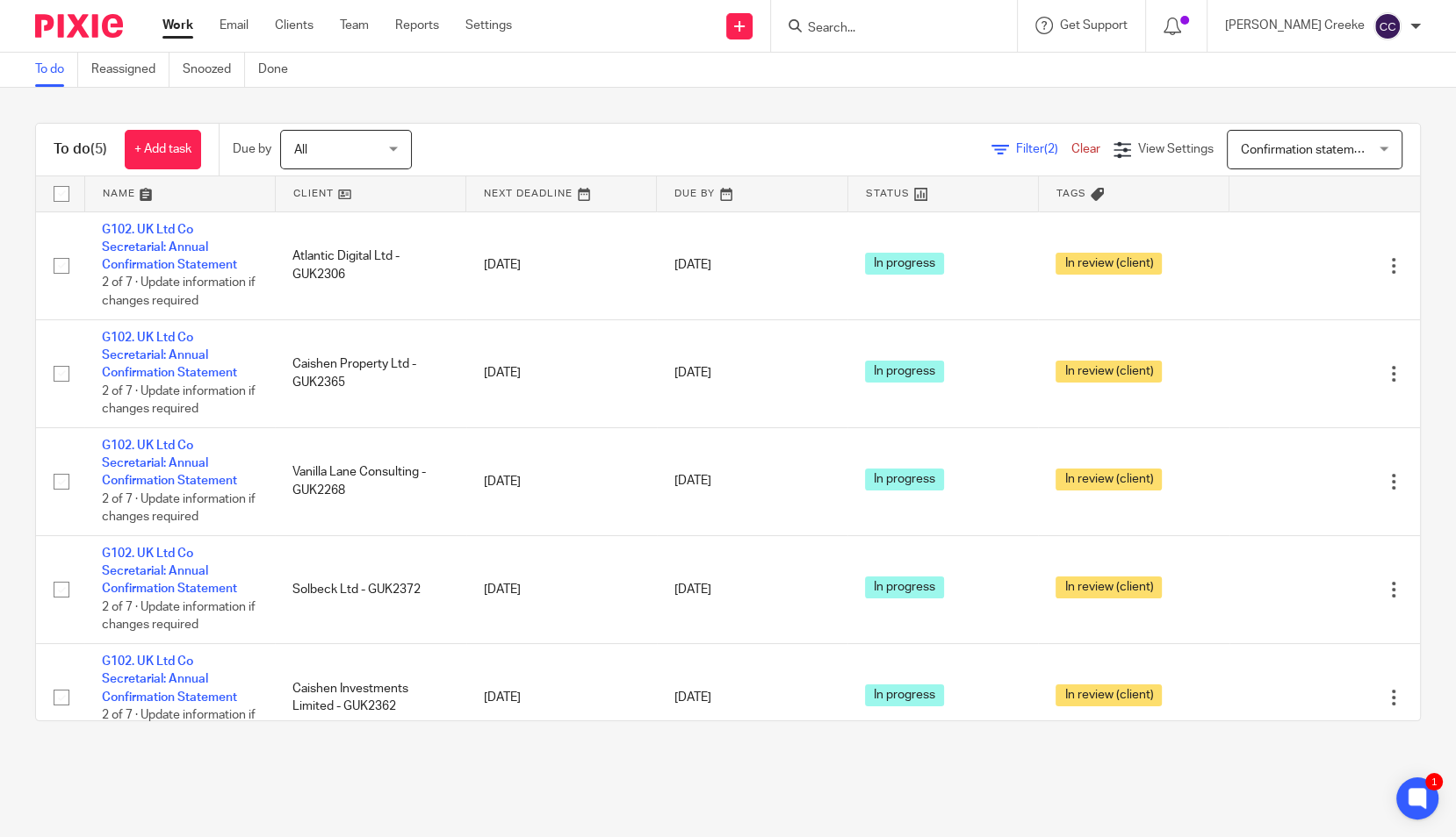
click at [951, 26] on input "Search" at bounding box center [885, 29] width 158 height 16
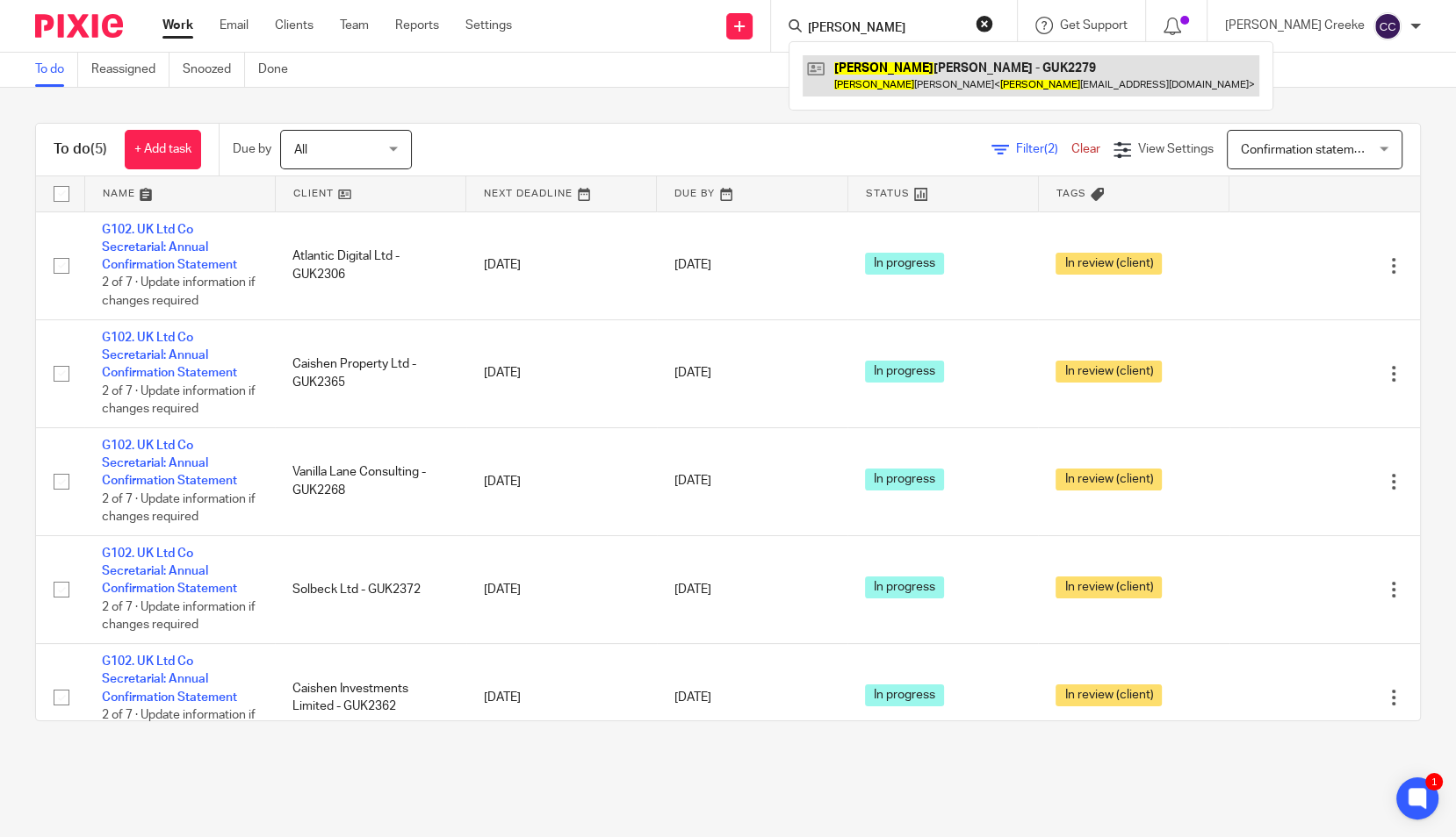
type input "[PERSON_NAME]"
click at [948, 75] on link at bounding box center [1031, 75] width 457 height 40
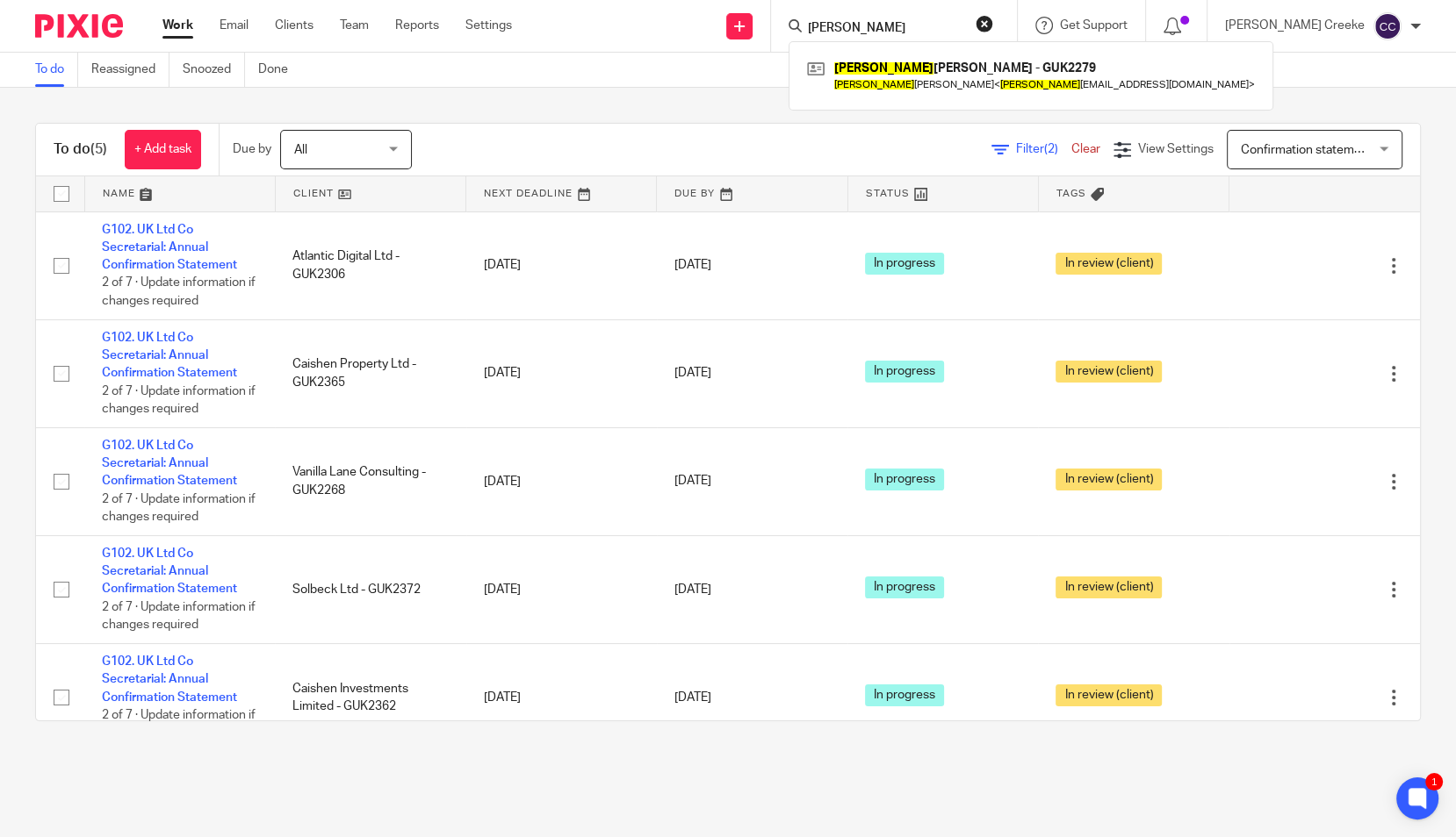
click at [956, 53] on div "[PERSON_NAME] - GUK2279 [PERSON_NAME] < [PERSON_NAME] [EMAIL_ADDRESS][DOMAIN_NA…" at bounding box center [1031, 75] width 484 height 69
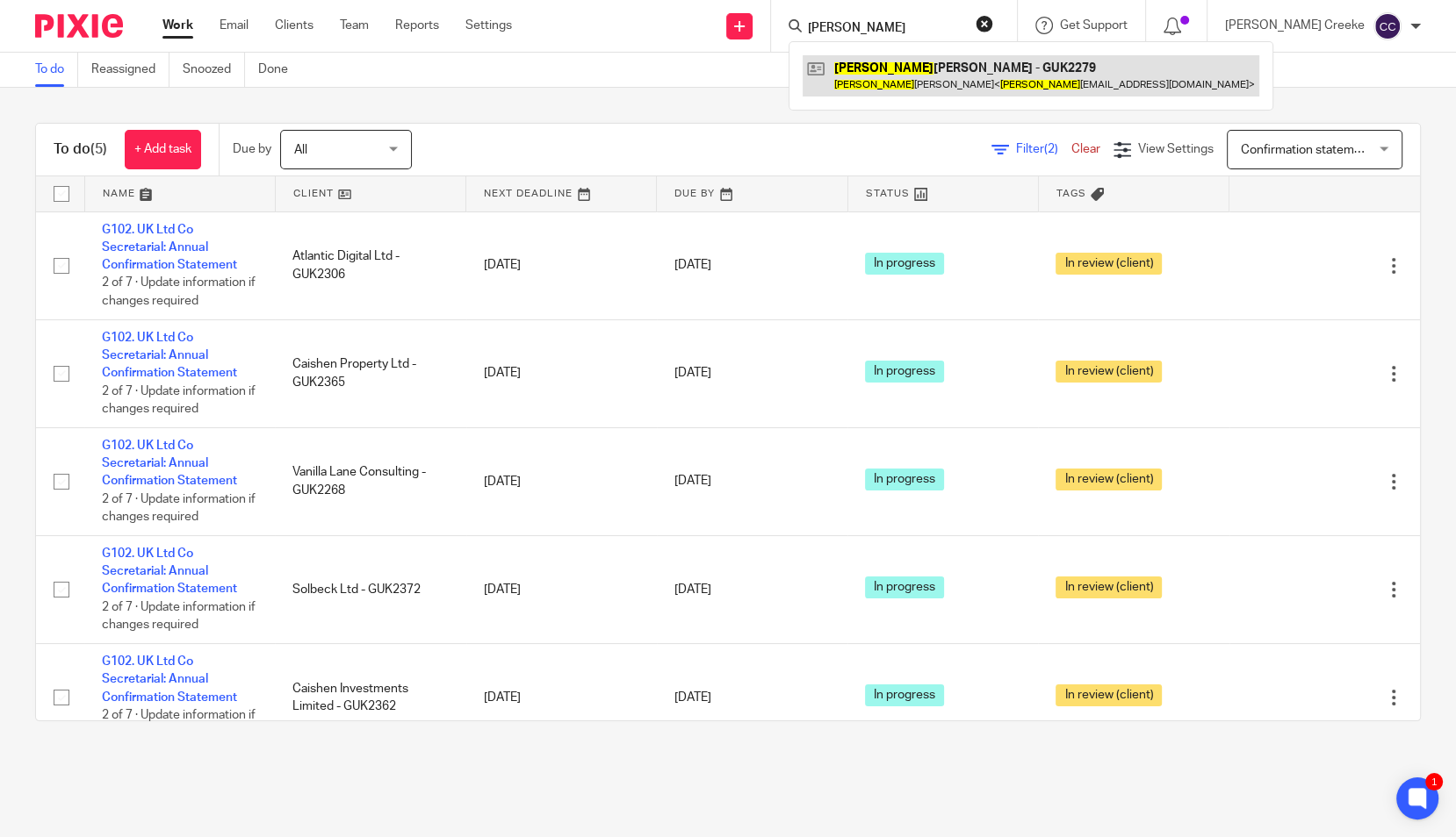
click at [955, 69] on link at bounding box center [1031, 75] width 457 height 40
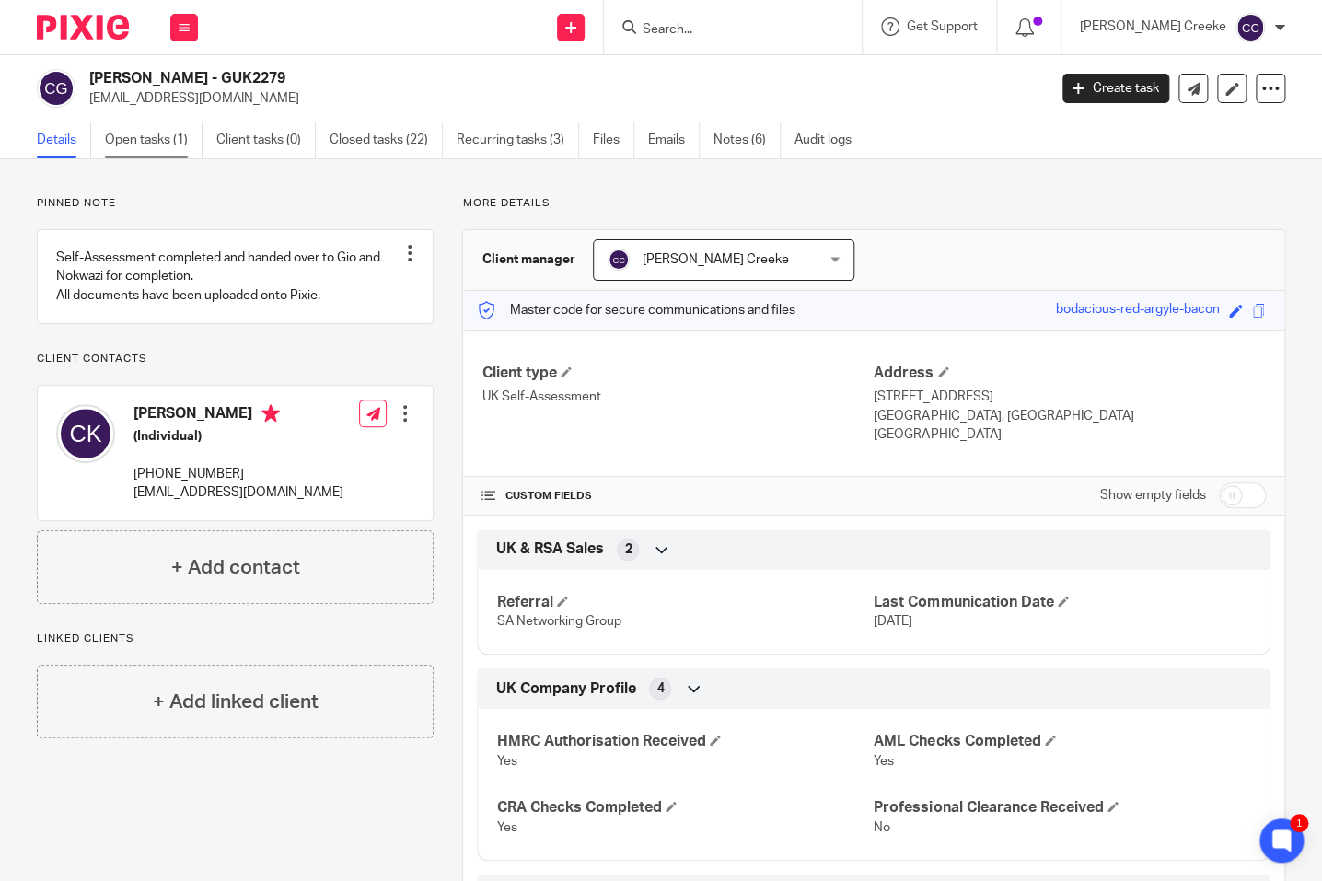
click at [161, 129] on link "Open tasks (1)" at bounding box center [154, 140] width 98 height 36
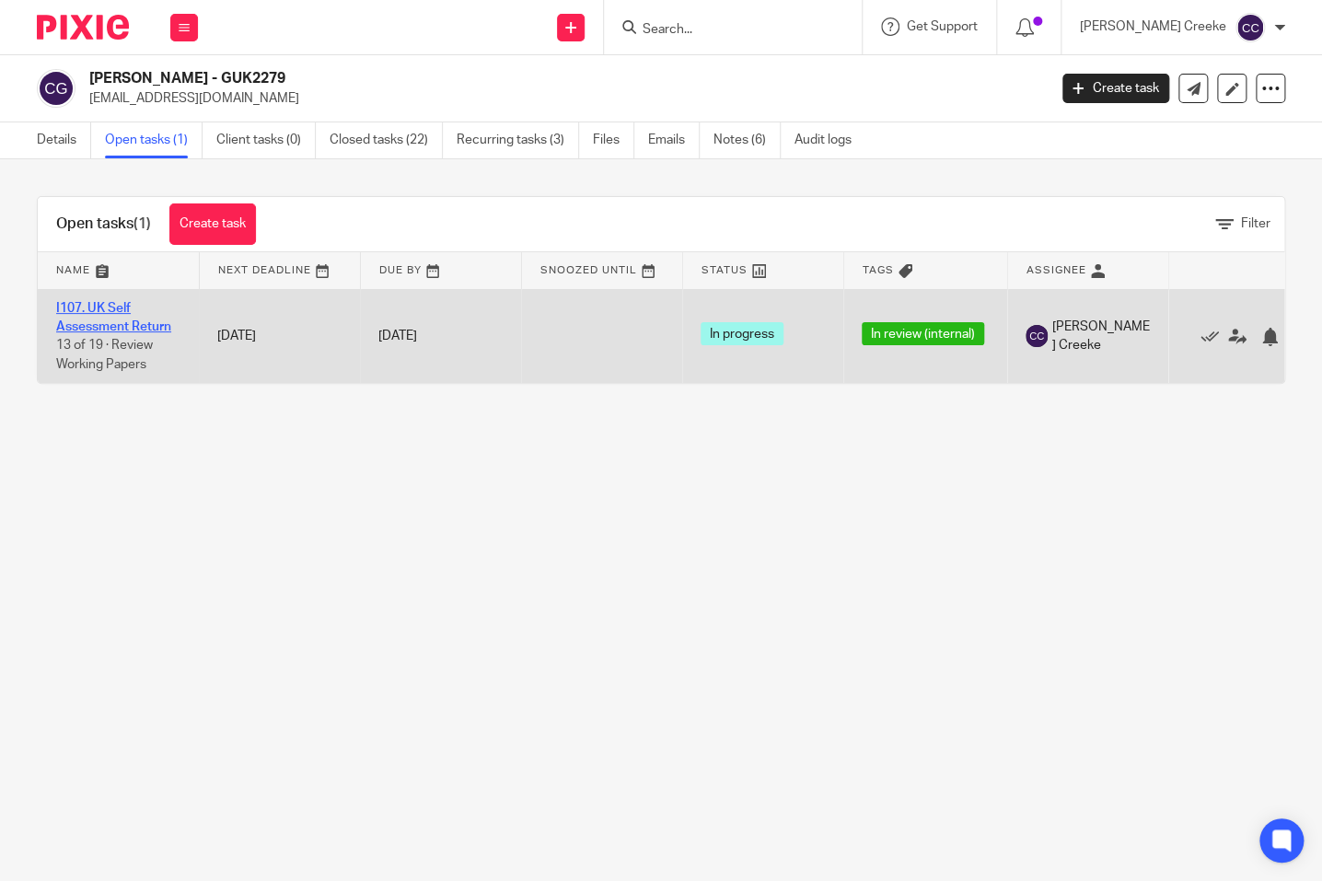
click at [122, 303] on link "I107. UK Self Assessment Return" at bounding box center [113, 317] width 115 height 31
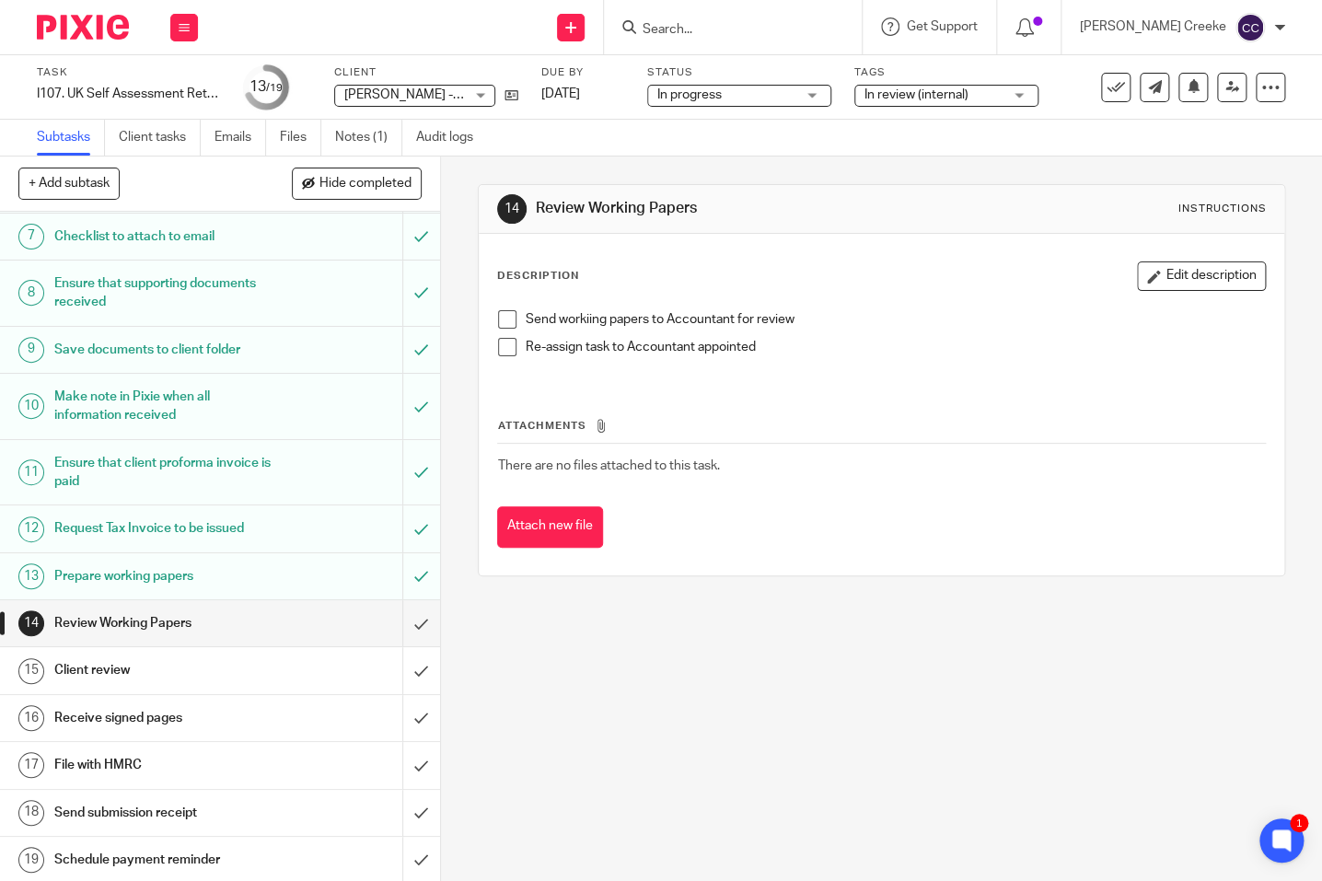
scroll to position [320, 0]
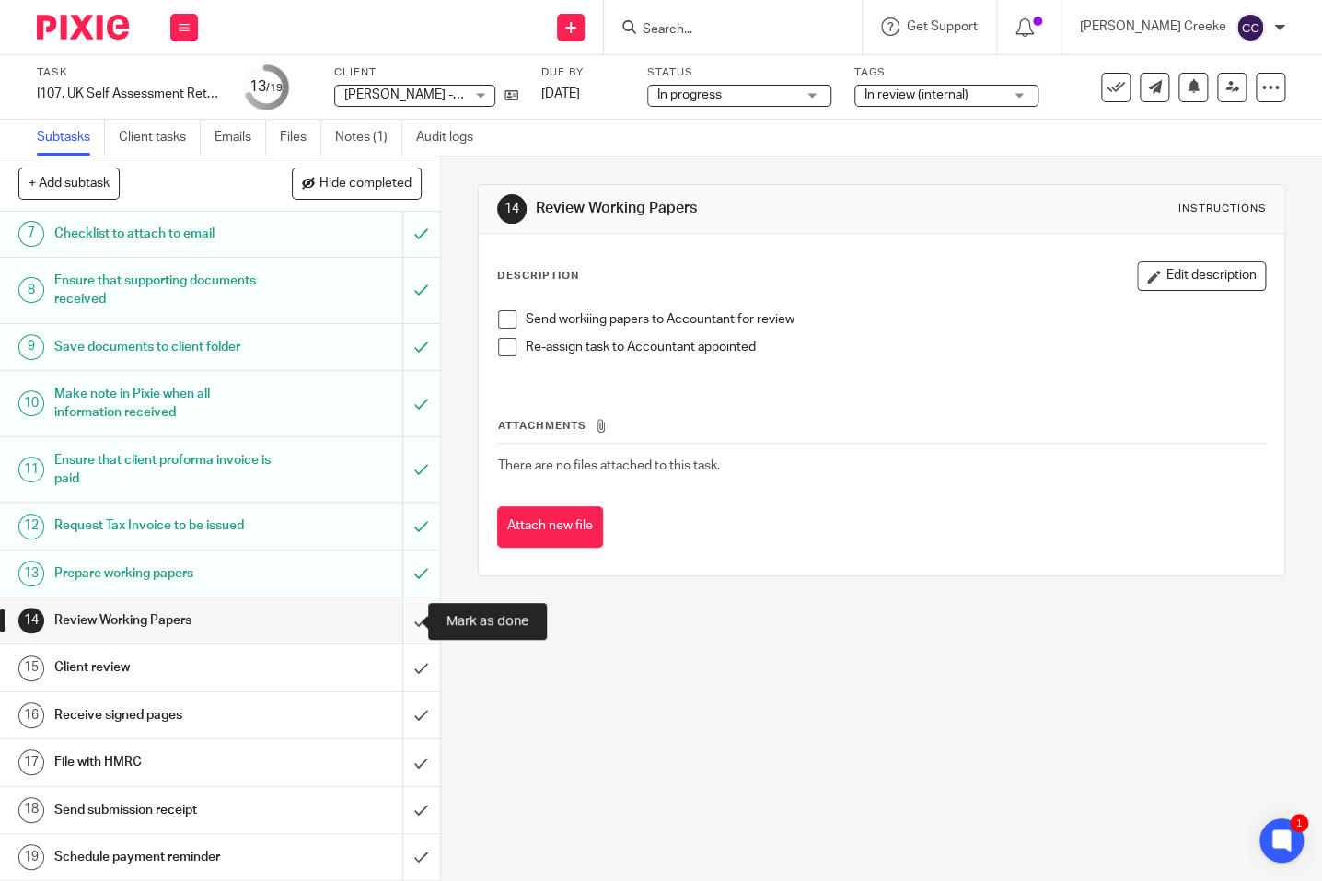
click at [403, 622] on input "submit" at bounding box center [220, 621] width 440 height 46
click at [400, 669] on input "submit" at bounding box center [220, 668] width 440 height 46
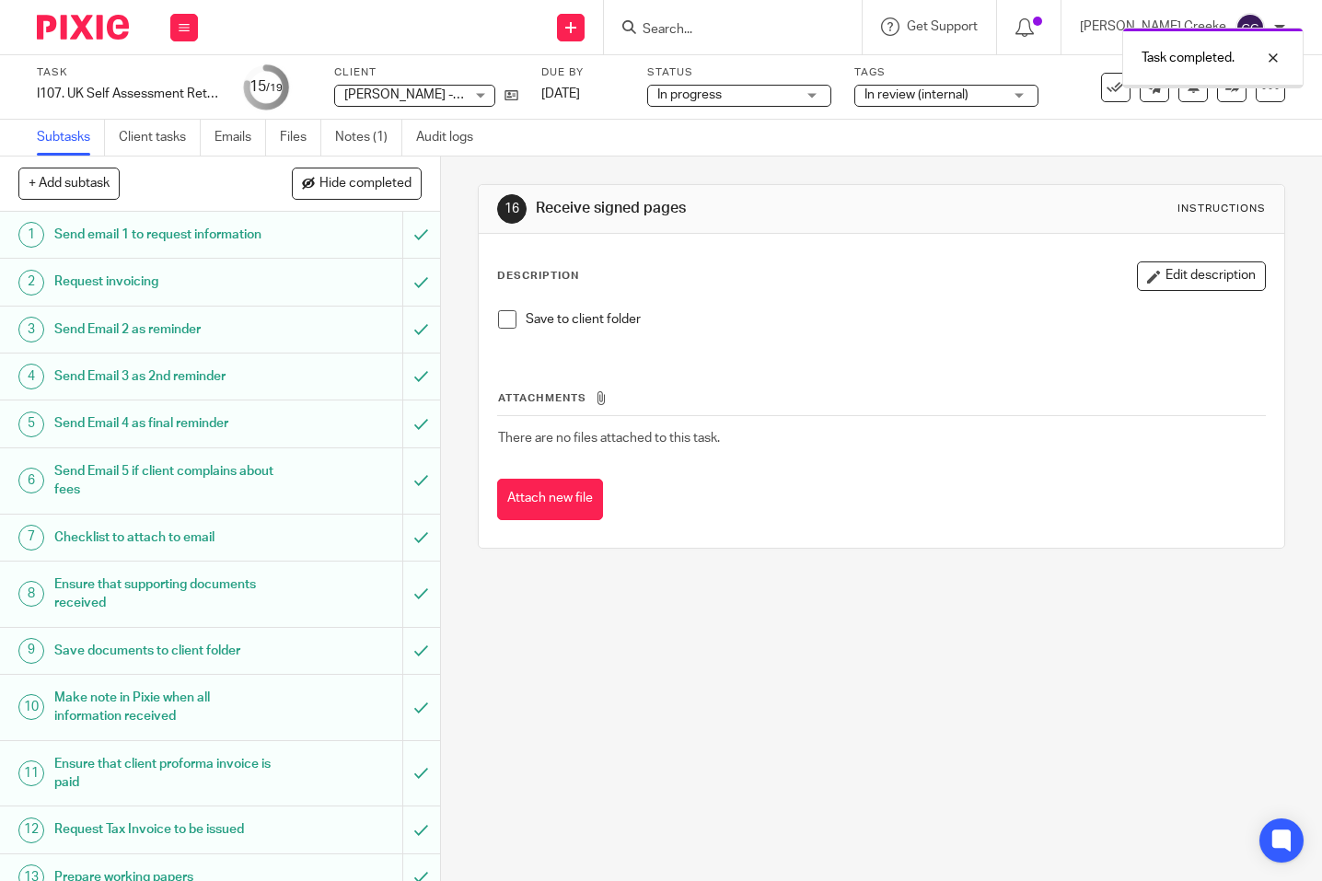
click at [737, 96] on span "In progress" at bounding box center [726, 95] width 138 height 19
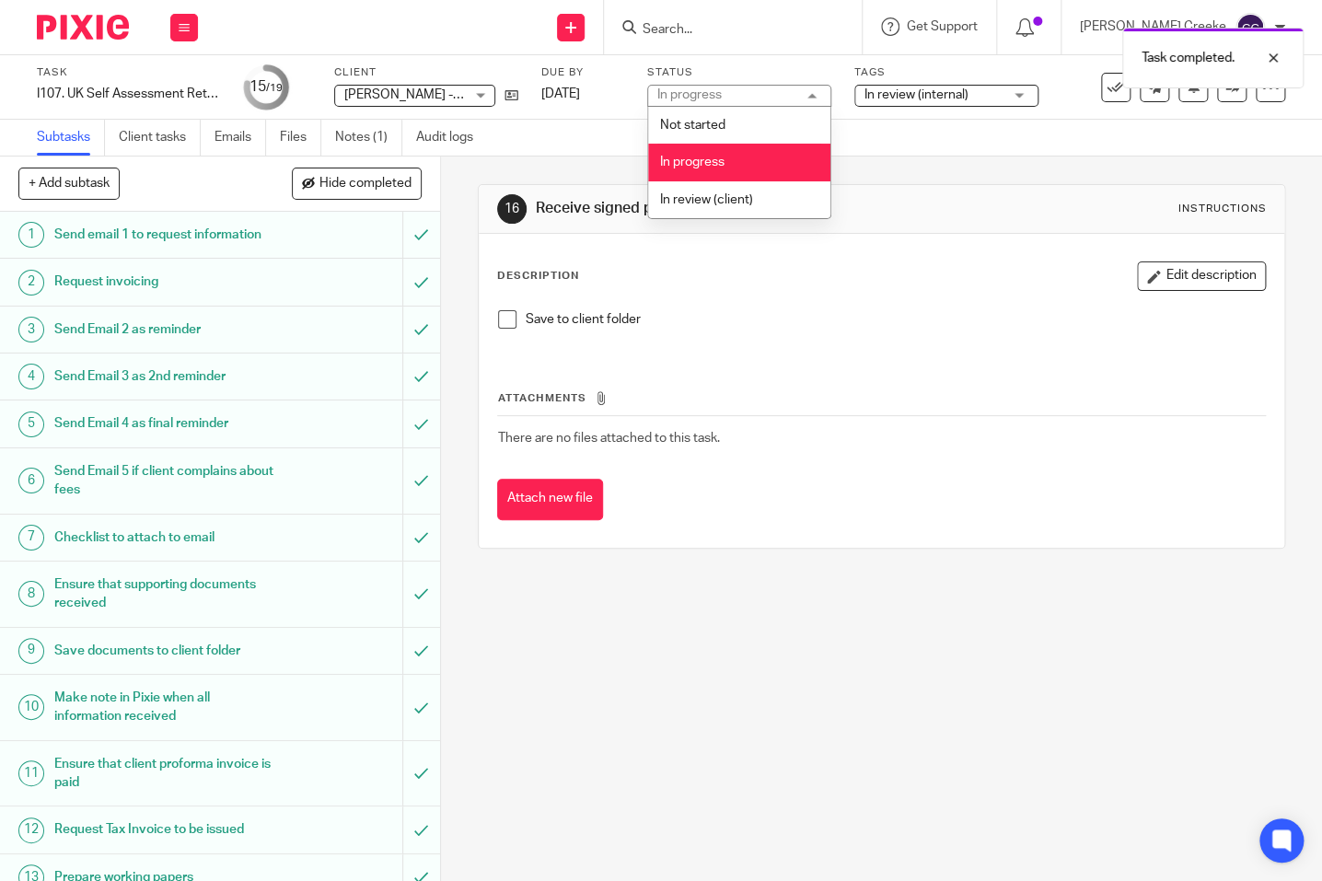
click at [947, 95] on span "In review (internal)" at bounding box center [917, 94] width 104 height 13
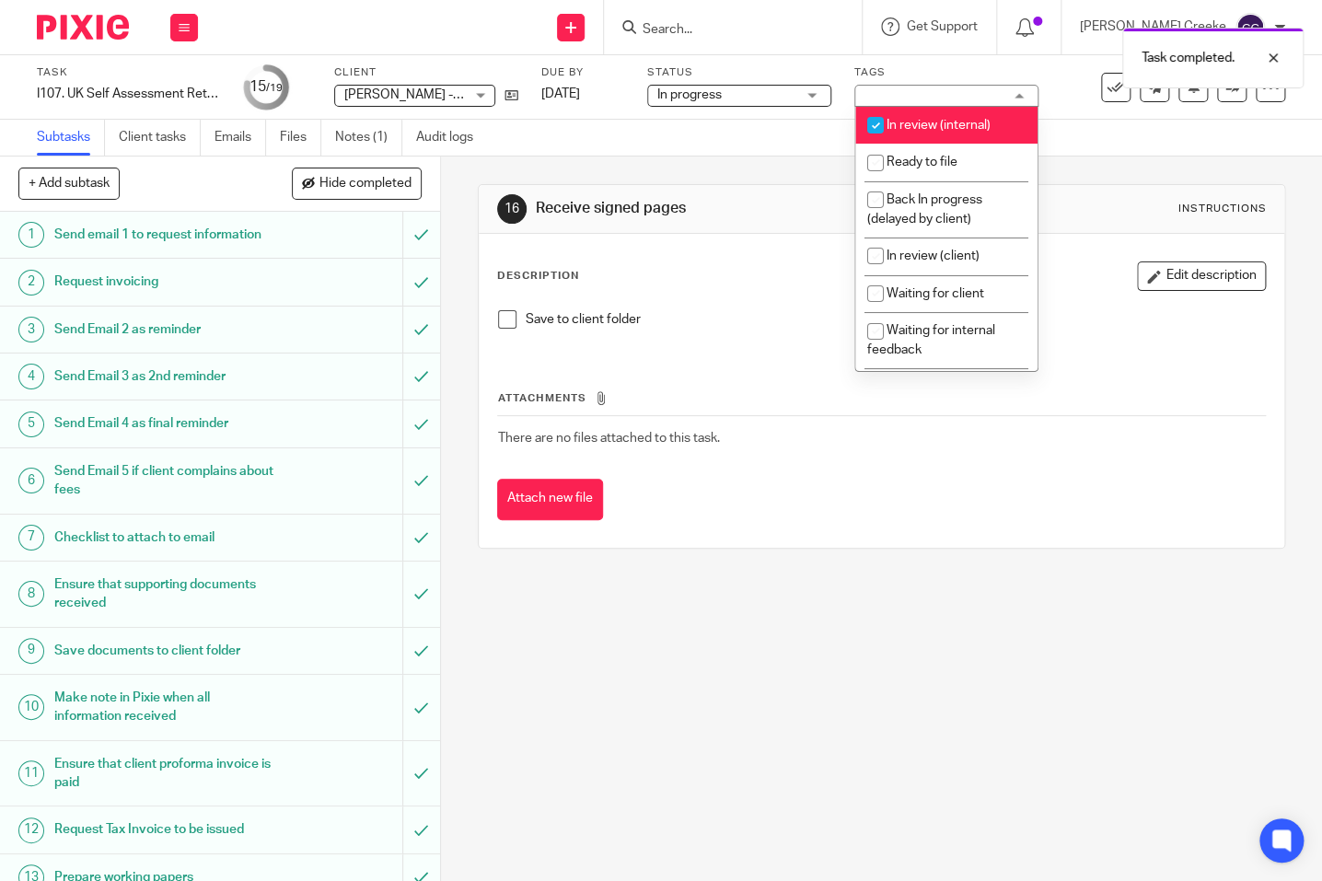
click at [944, 128] on span "In review (internal)" at bounding box center [939, 125] width 104 height 13
checkbox input "false"
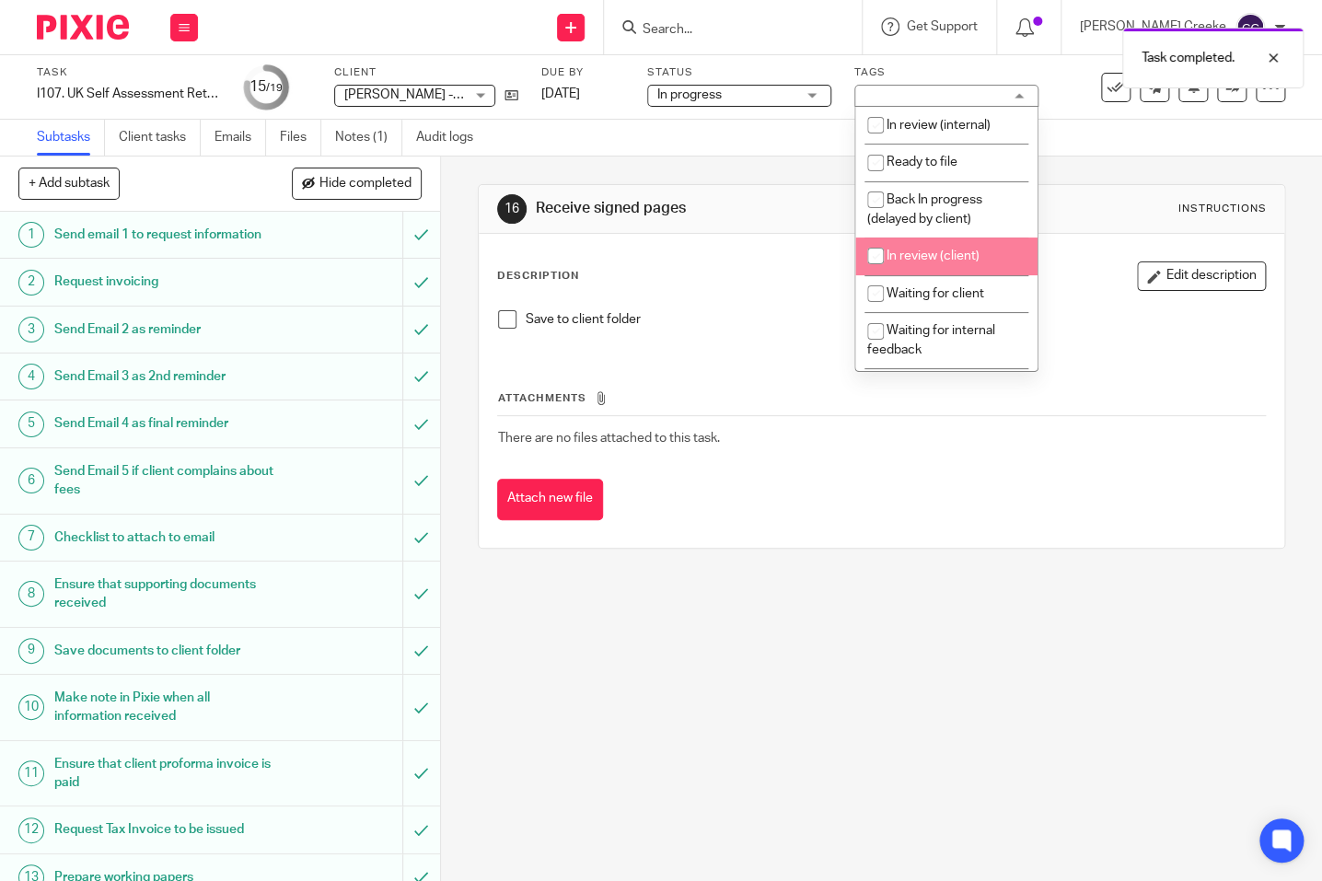
click at [922, 260] on span "In review (client)" at bounding box center [933, 256] width 93 height 13
checkbox input "true"
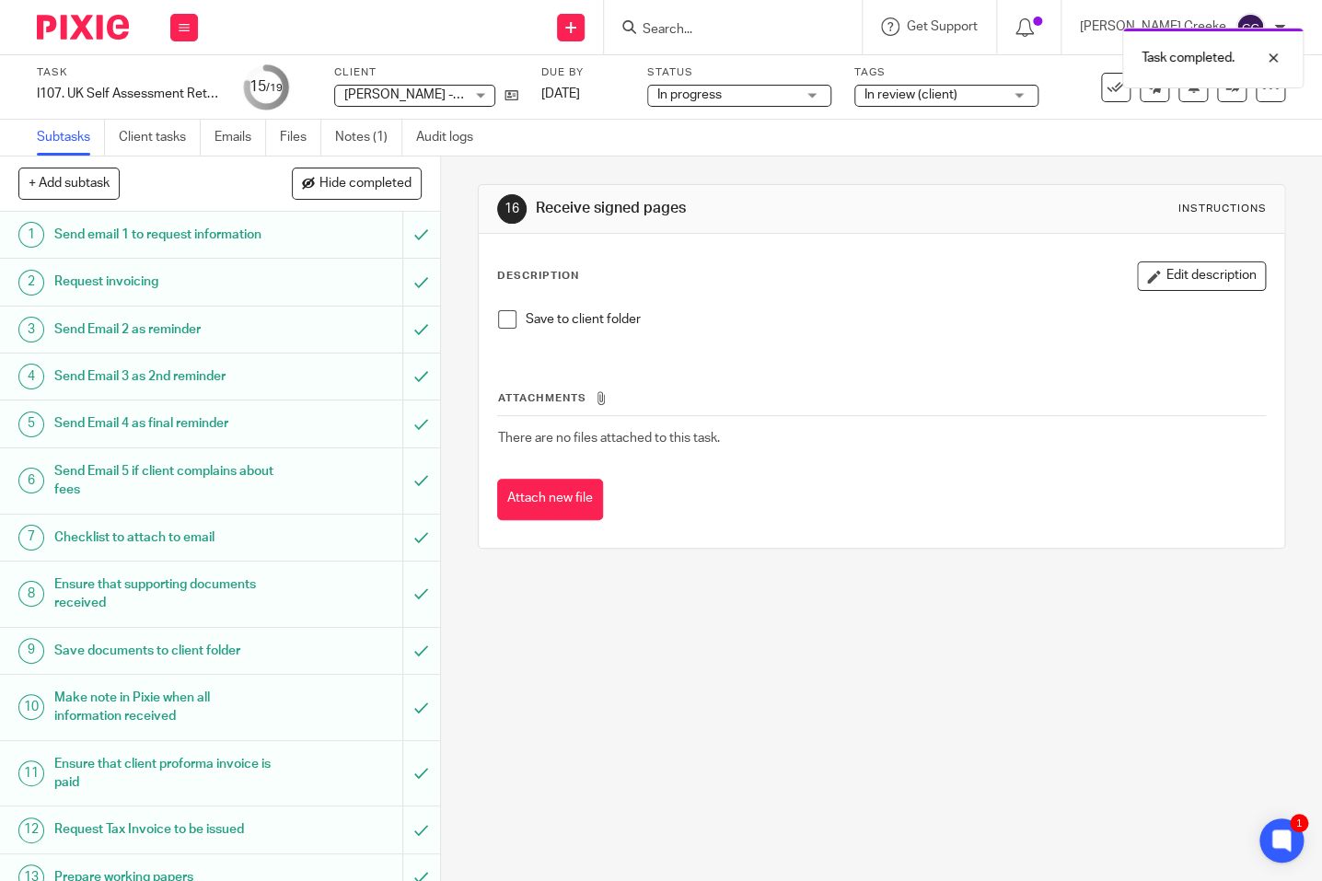
drag, startPoint x: 803, startPoint y: 704, endPoint x: 642, endPoint y: 310, distance: 425.8
click at [803, 702] on div "16 Receive signed pages Instructions Description Edit description Save to clien…" at bounding box center [881, 519] width 881 height 725
drag, startPoint x: 750, startPoint y: 5, endPoint x: 751, endPoint y: 14, distance: 9.3
click at [751, 11] on div at bounding box center [733, 27] width 258 height 54
click at [741, 25] on input "Search" at bounding box center [724, 30] width 166 height 17
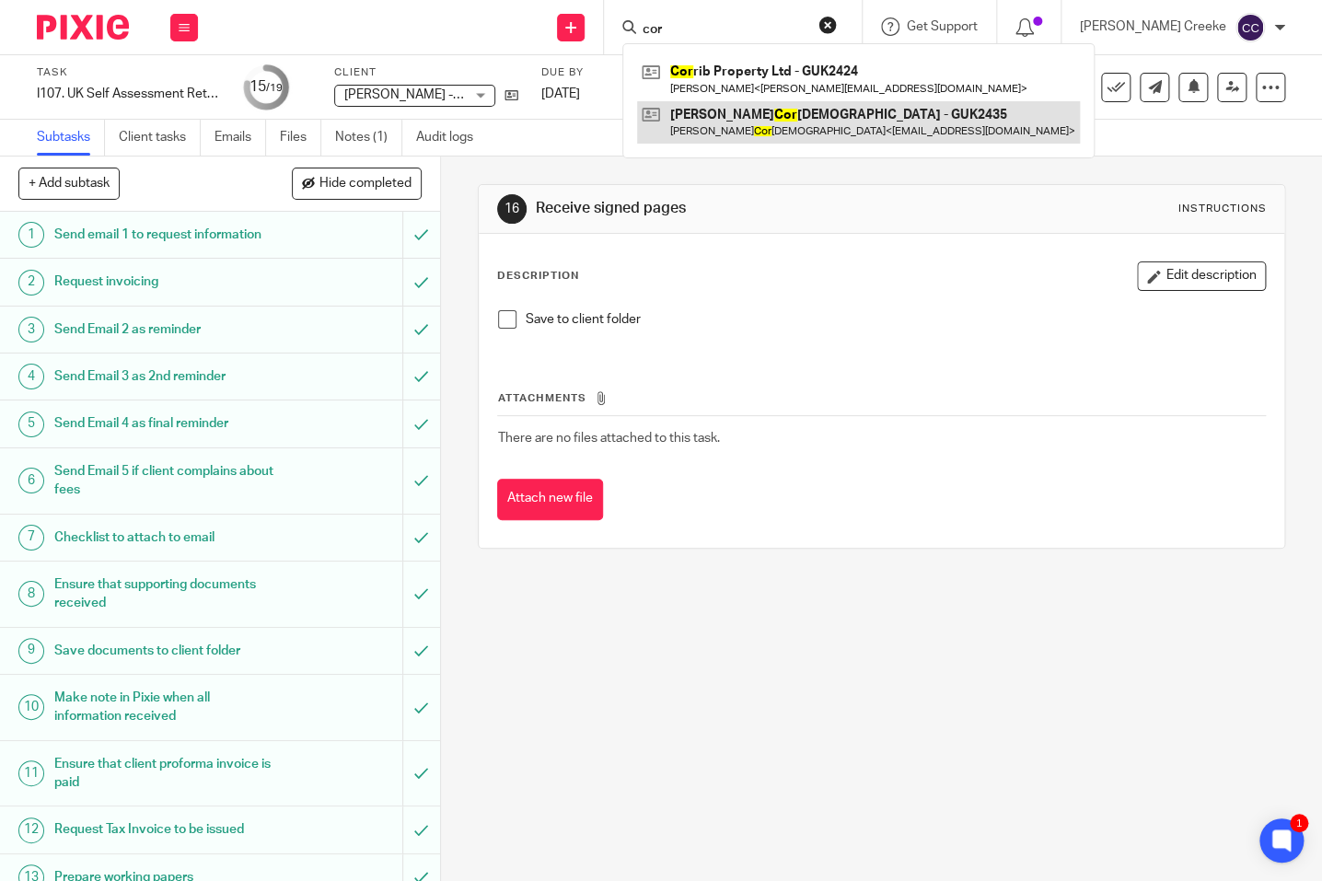
type input "cor"
click at [770, 121] on link at bounding box center [858, 122] width 443 height 42
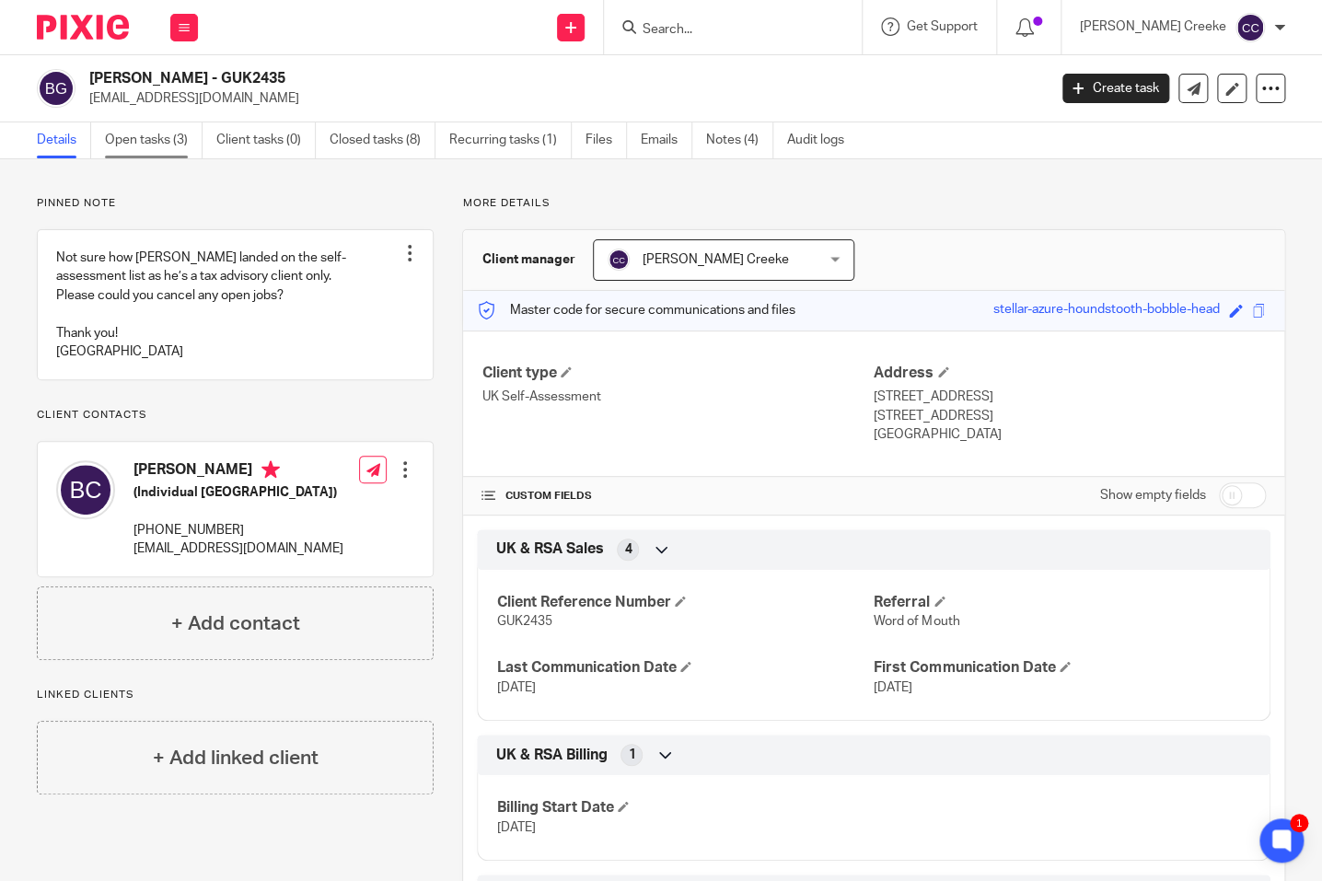
click at [140, 126] on link "Open tasks (3)" at bounding box center [154, 140] width 98 height 36
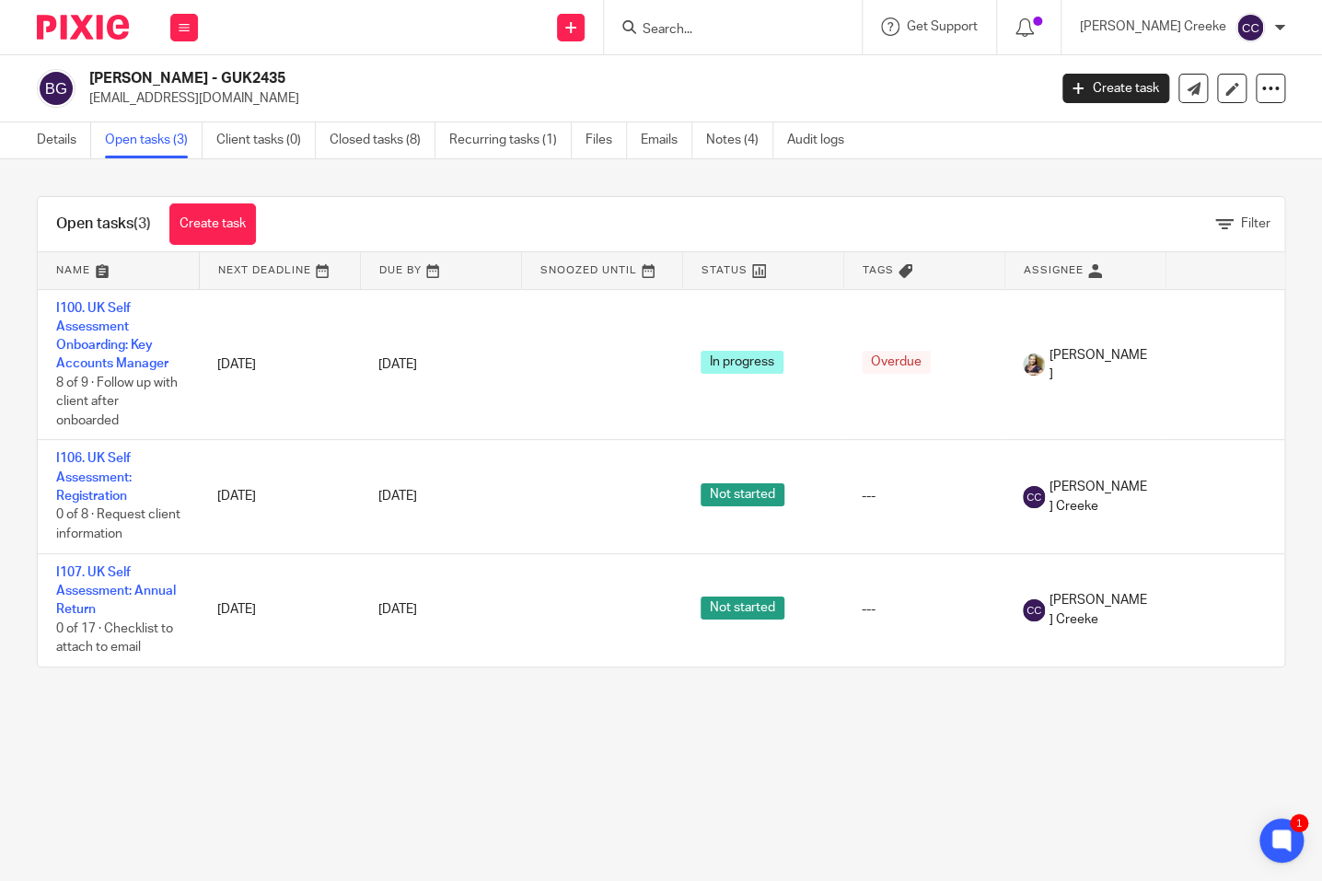
click at [1217, 174] on div "Open tasks (3) Create task Filter Name Next Deadline Due By Snoozed Until Statu…" at bounding box center [661, 431] width 1322 height 545
click at [145, 145] on link "Open tasks (3)" at bounding box center [154, 140] width 98 height 36
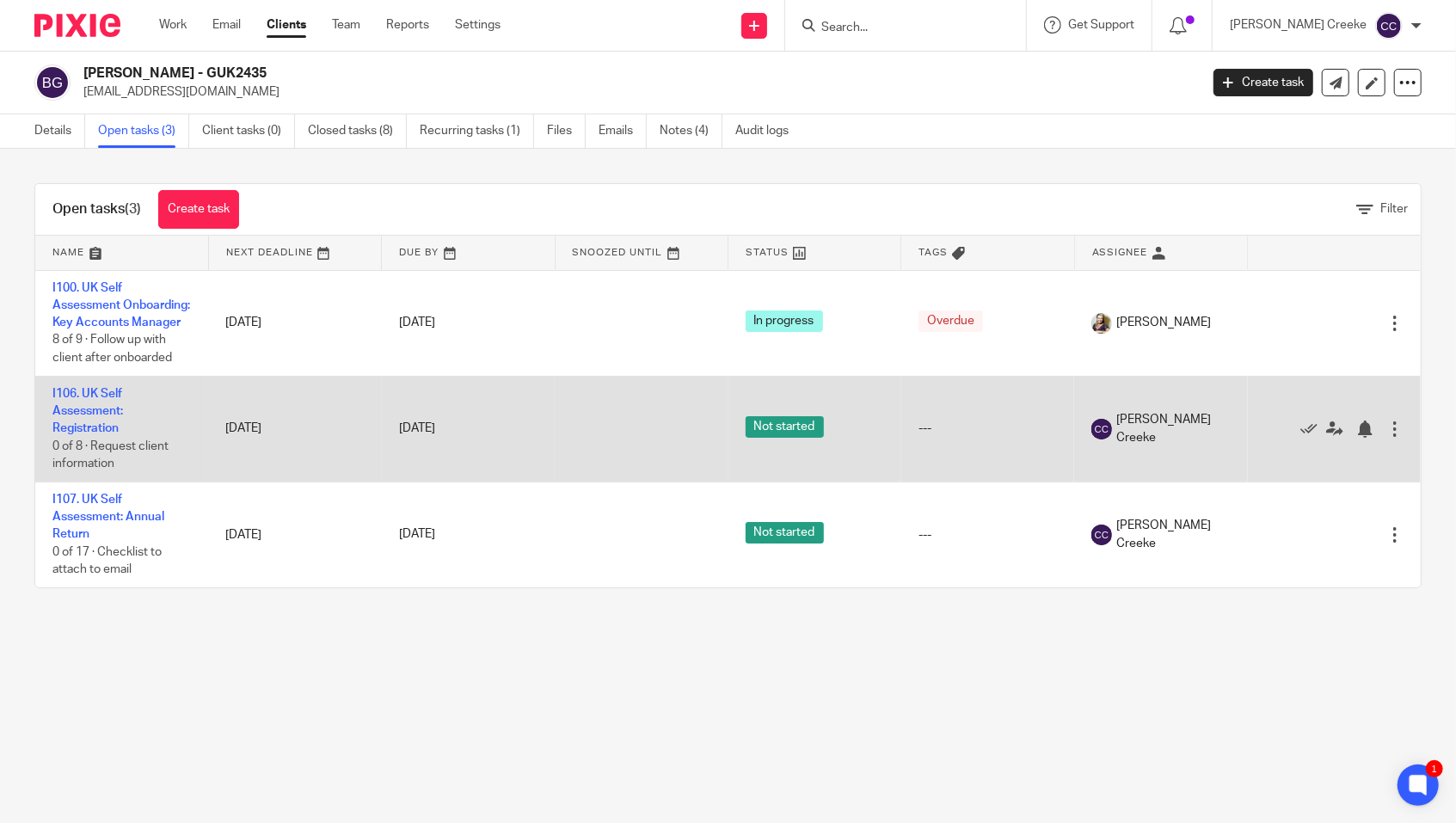
click at [1234, 438] on div at bounding box center [1394, 429] width 17 height 17
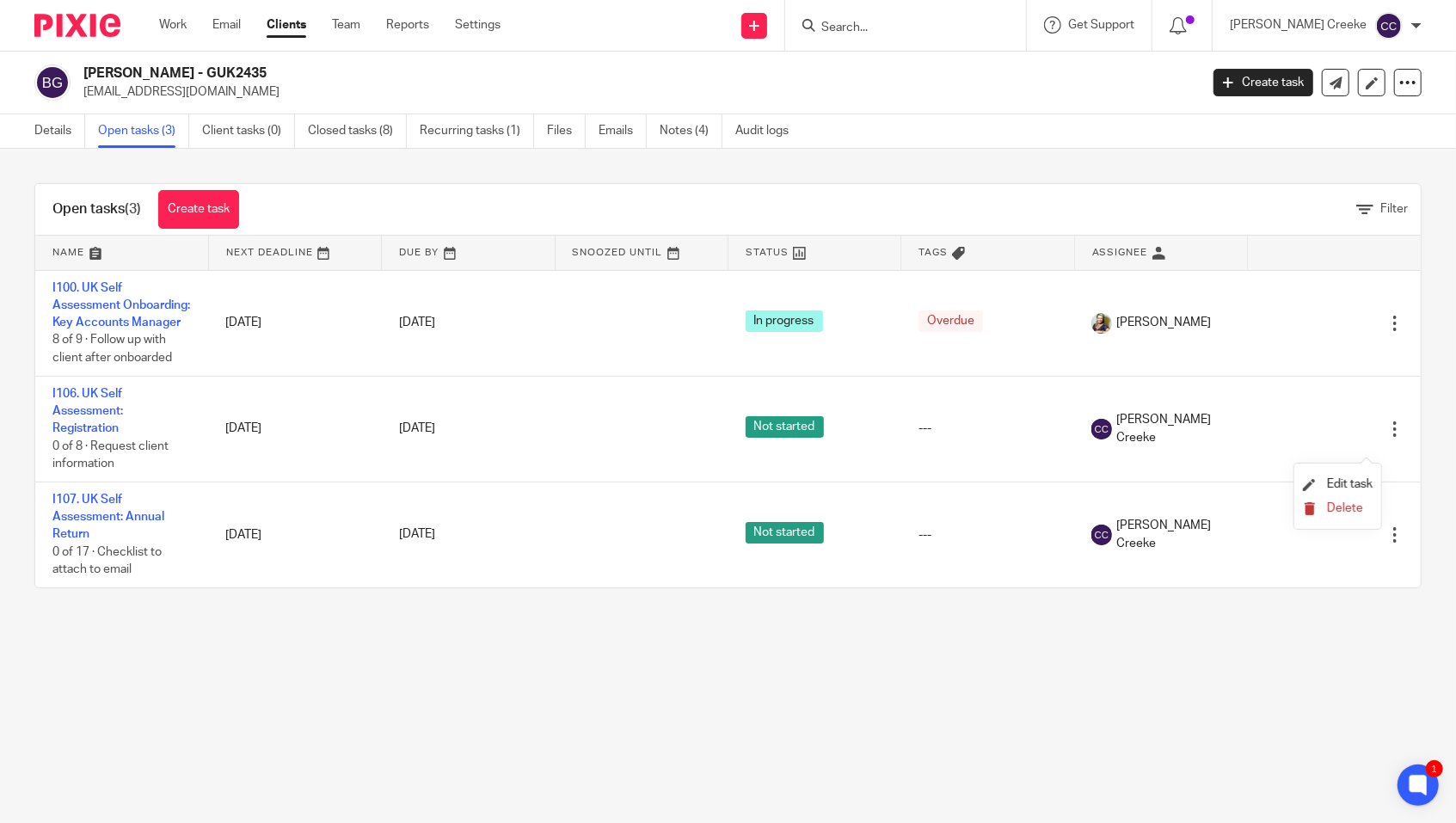
click at [1234, 507] on span "Delete" at bounding box center [1345, 508] width 36 height 12
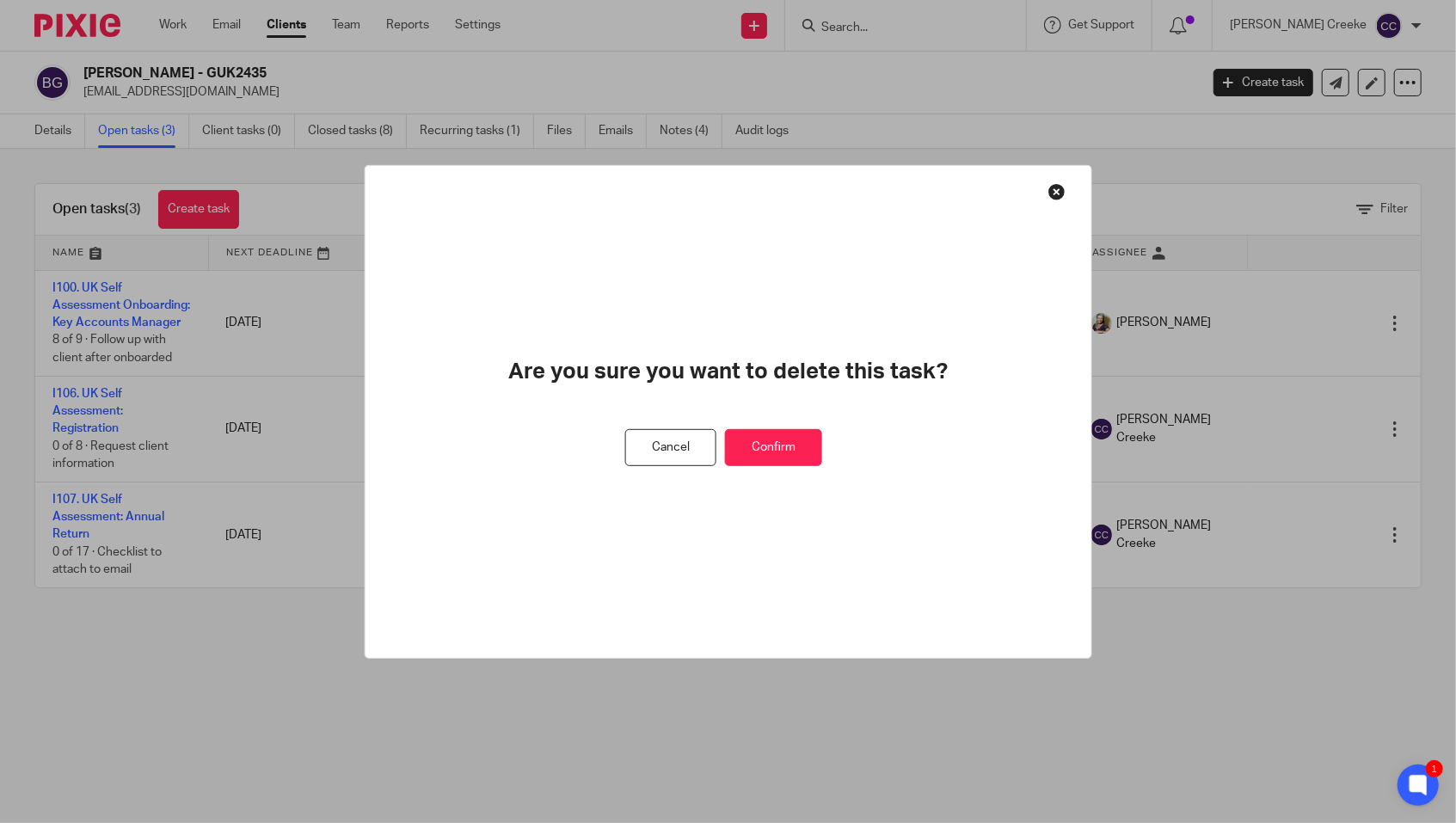
click at [796, 436] on button "Confirm" at bounding box center [773, 447] width 97 height 37
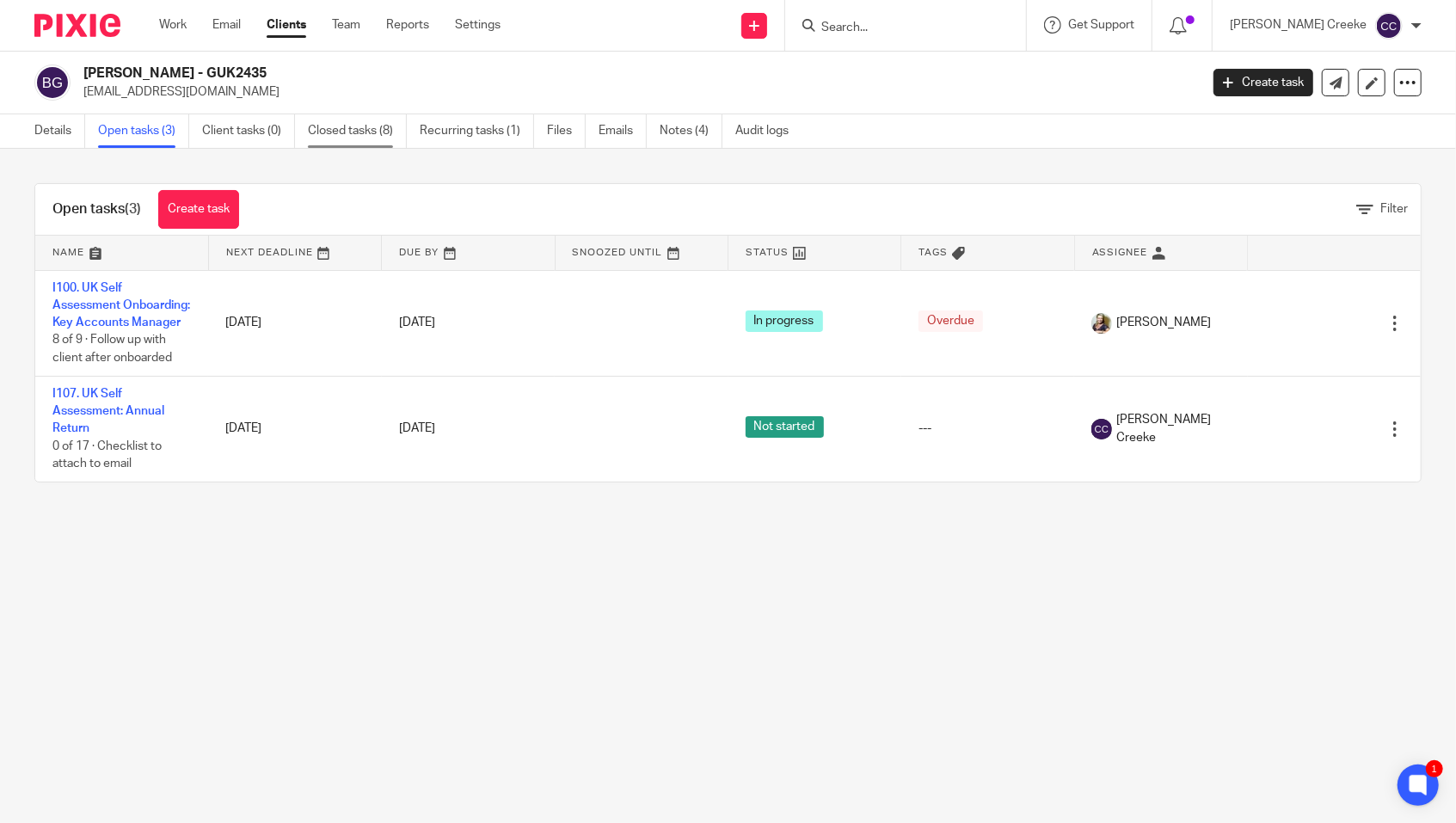
click at [364, 129] on link "Closed tasks (8)" at bounding box center [358, 131] width 99 height 34
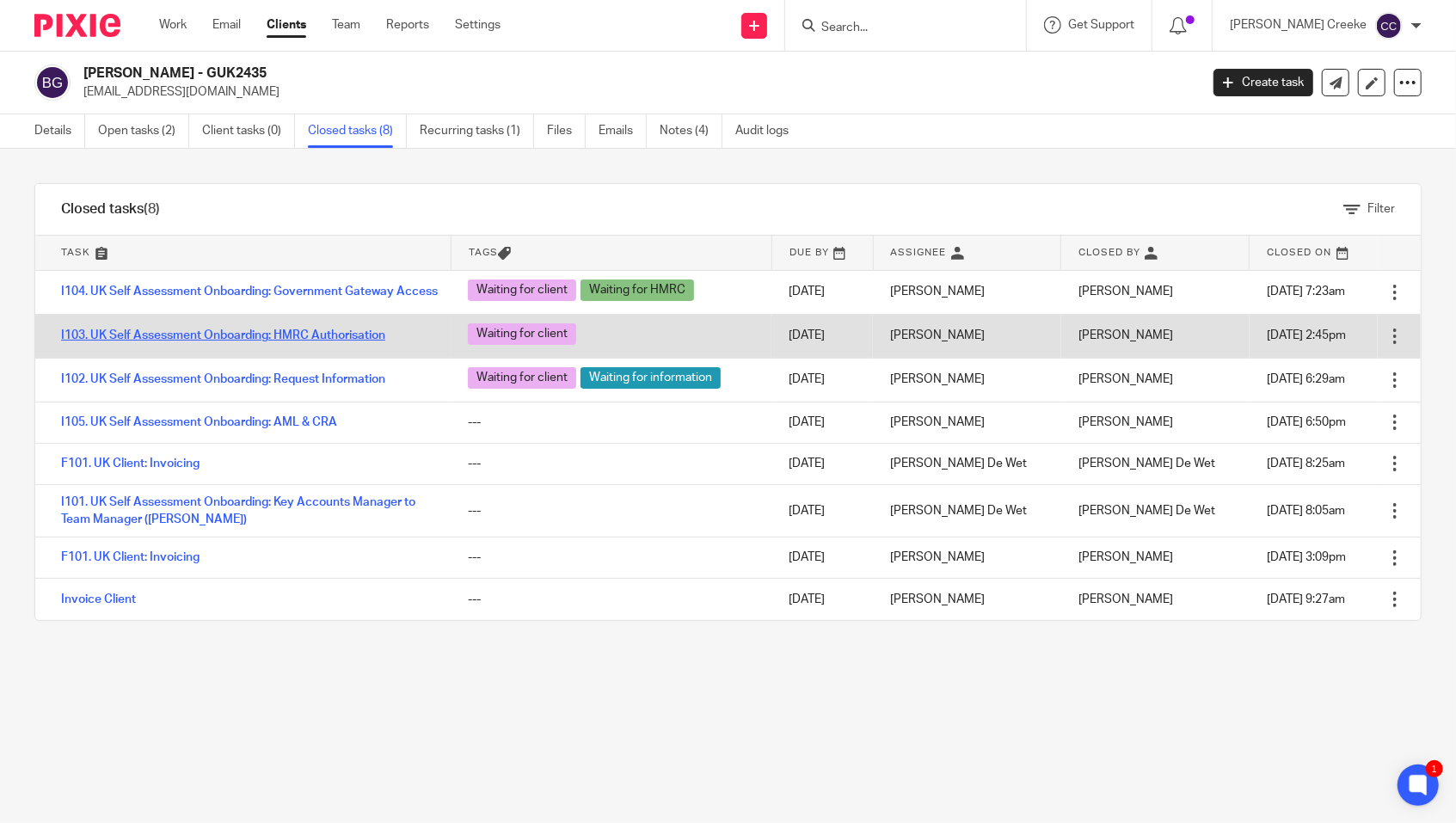
click at [287, 342] on link "I103. UK Self Assessment Onboarding: HMRC Authorisation" at bounding box center [222, 335] width 324 height 12
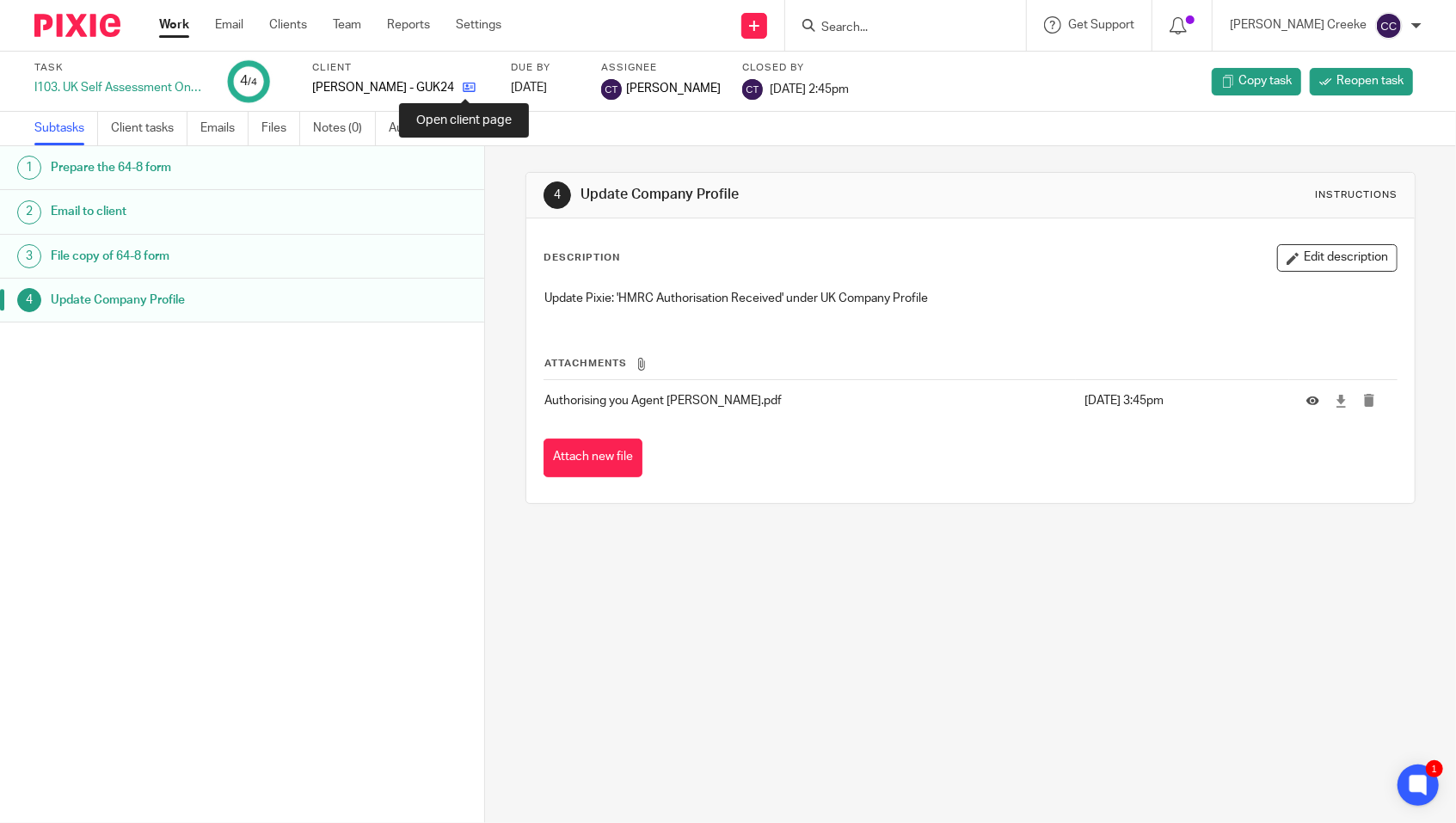
click at [463, 84] on icon at bounding box center [469, 88] width 13 height 13
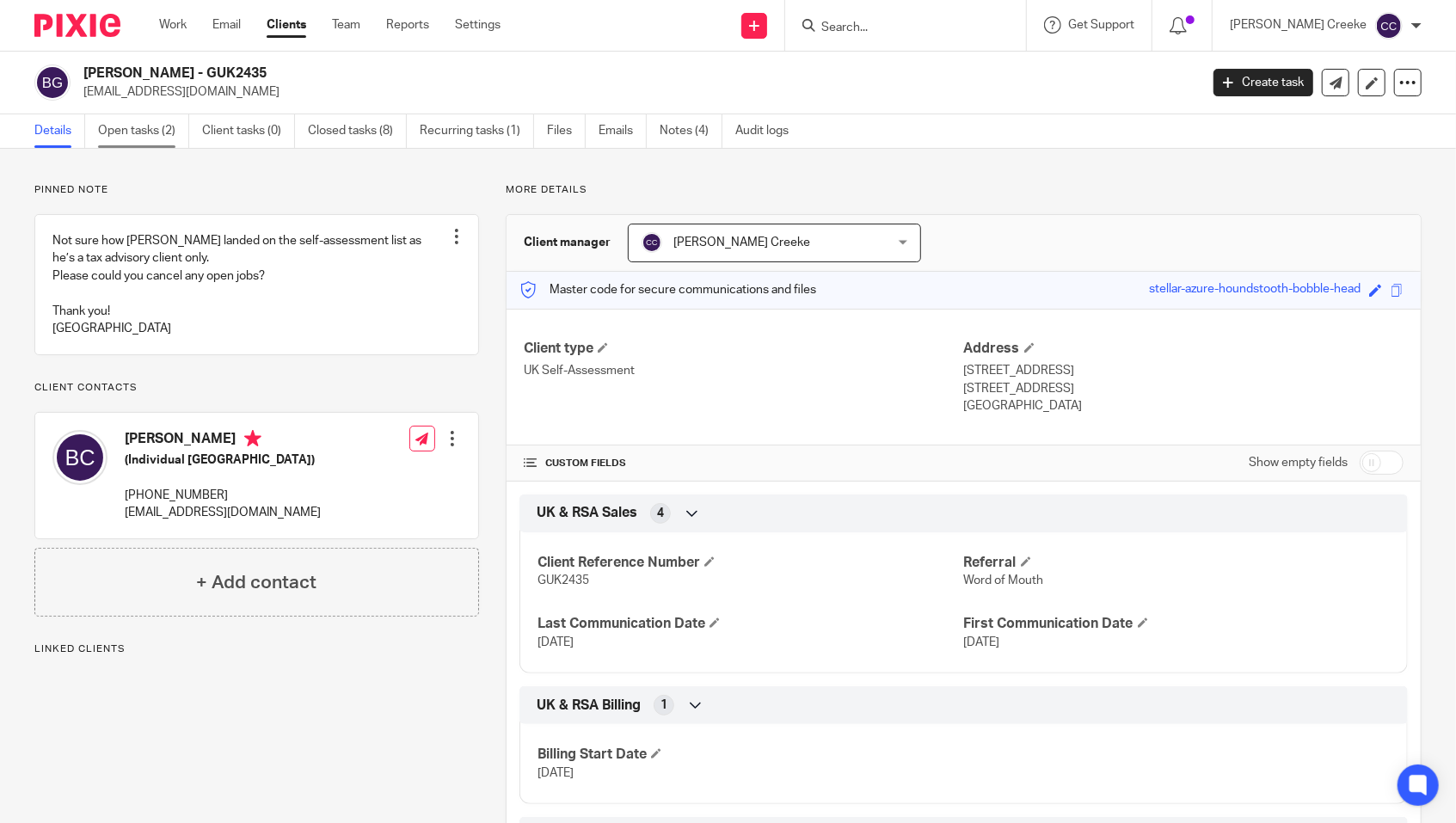
click at [146, 130] on link "Open tasks (2)" at bounding box center [144, 131] width 92 height 34
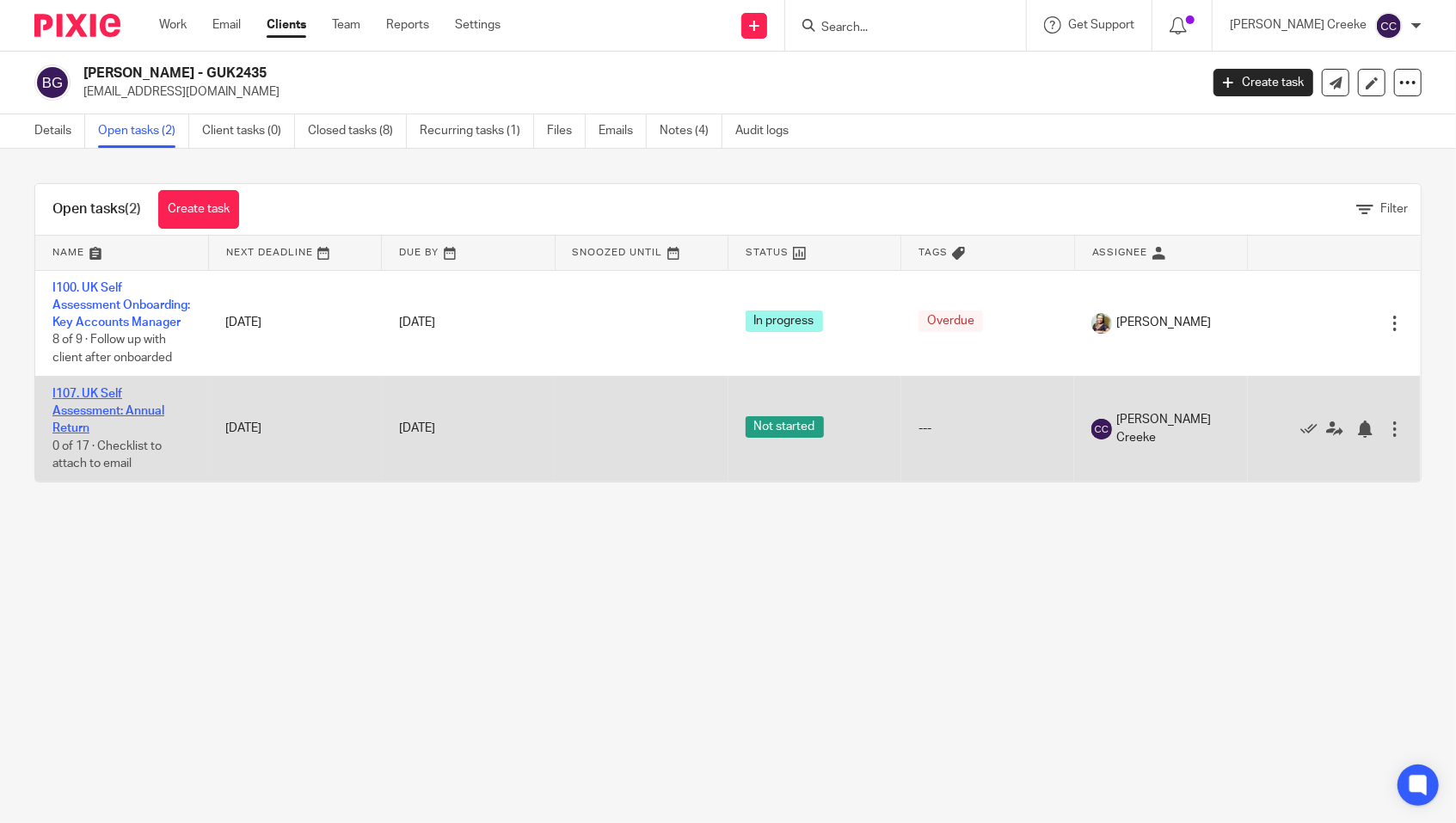
click at [111, 425] on link "I107. UK Self Assessment: Annual Return" at bounding box center [108, 411] width 112 height 48
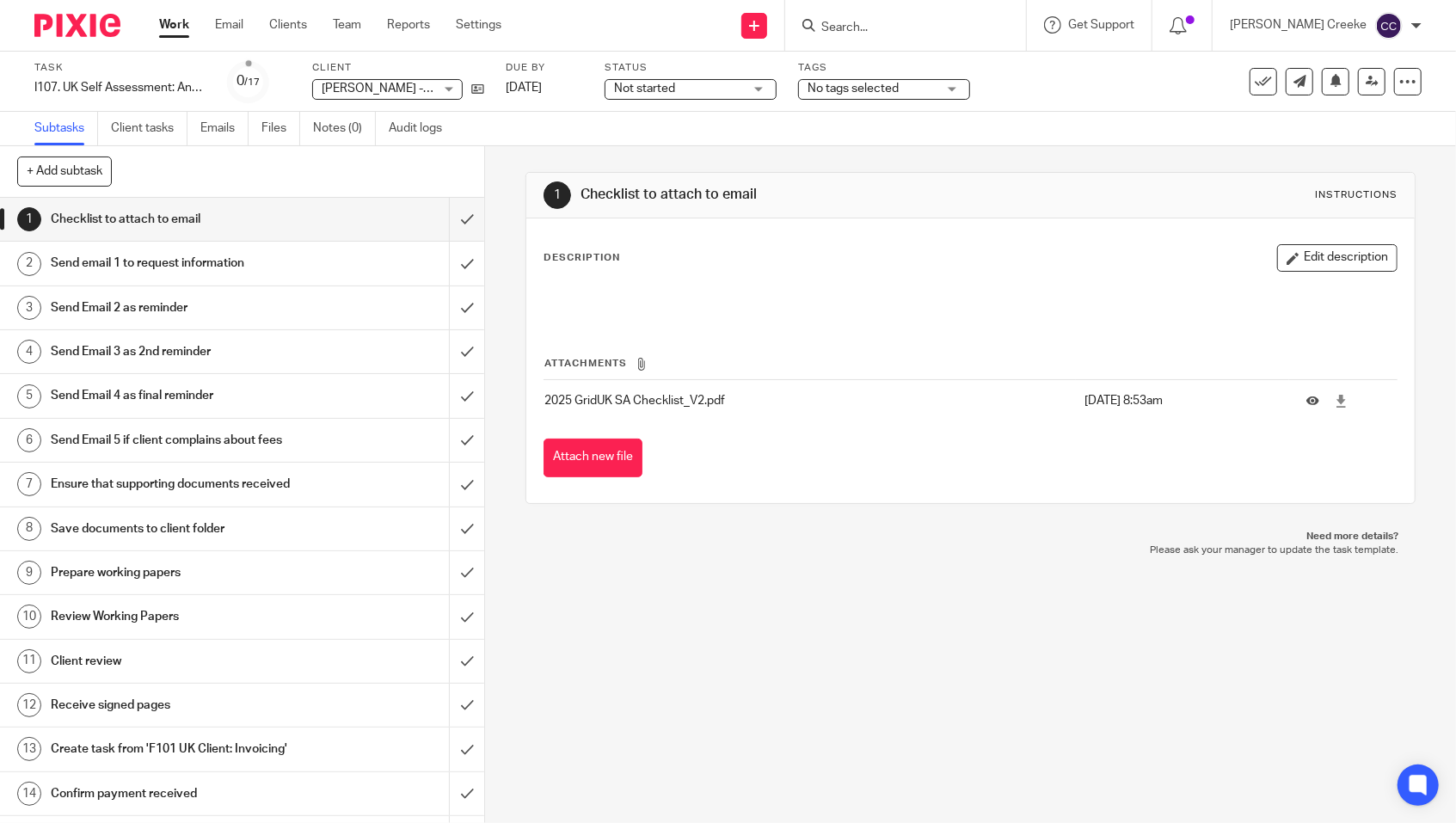
click at [691, 88] on span "Not started" at bounding box center [678, 89] width 129 height 18
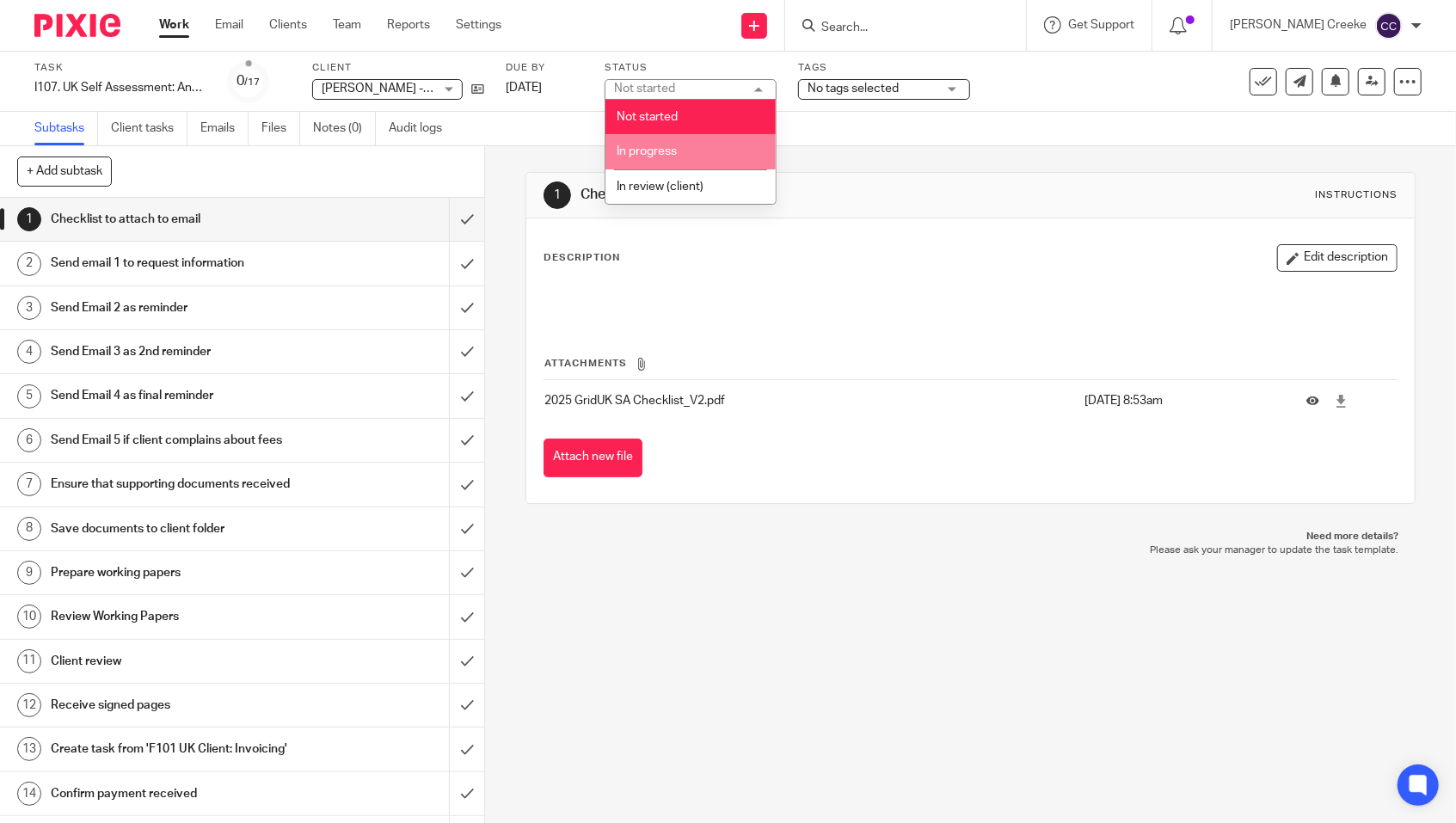
drag, startPoint x: 643, startPoint y: 153, endPoint x: 721, endPoint y: 126, distance: 82.5
click at [644, 151] on span "In progress" at bounding box center [646, 151] width 60 height 12
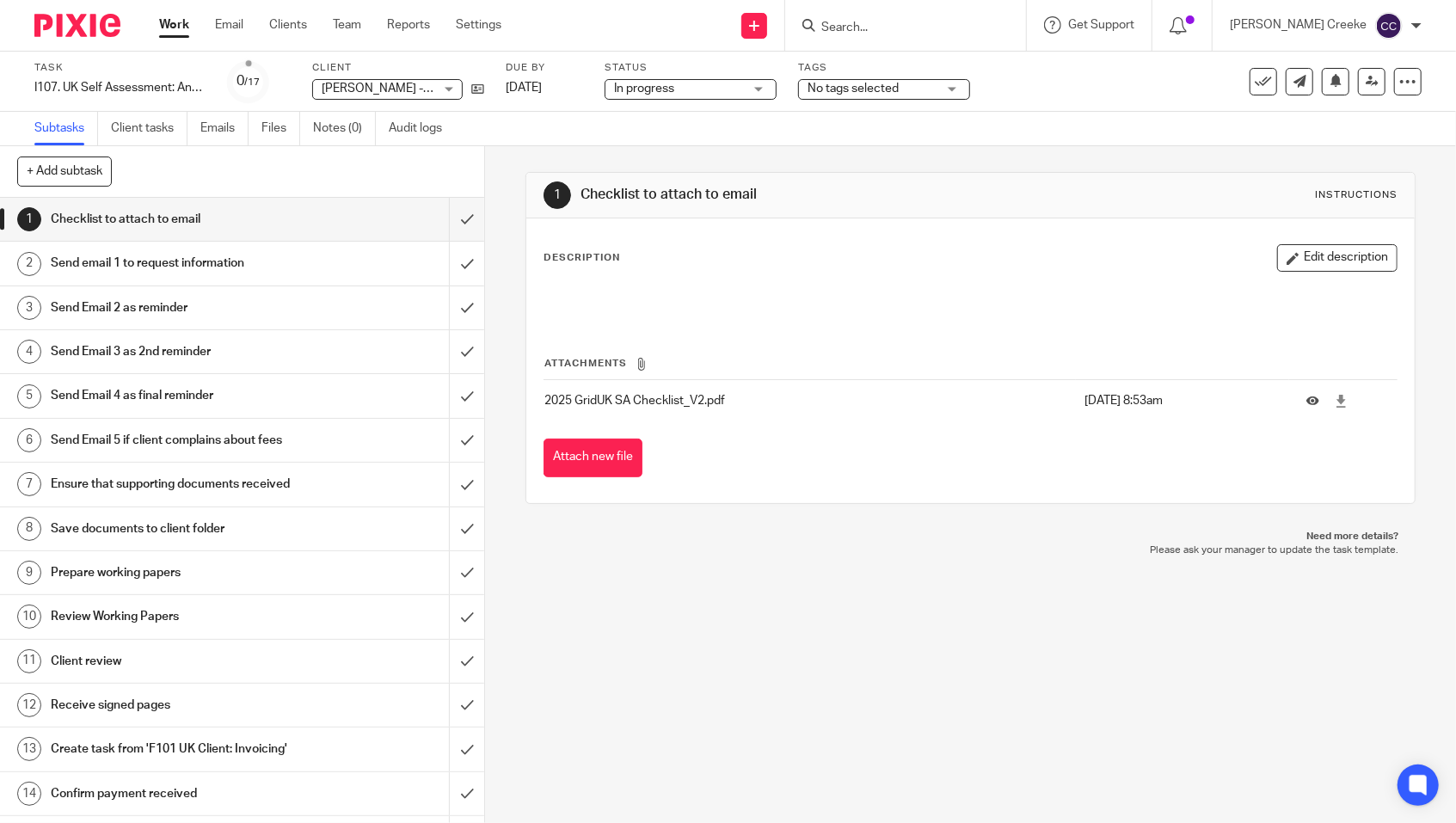
click at [915, 94] on span "No tags selected" at bounding box center [872, 89] width 129 height 18
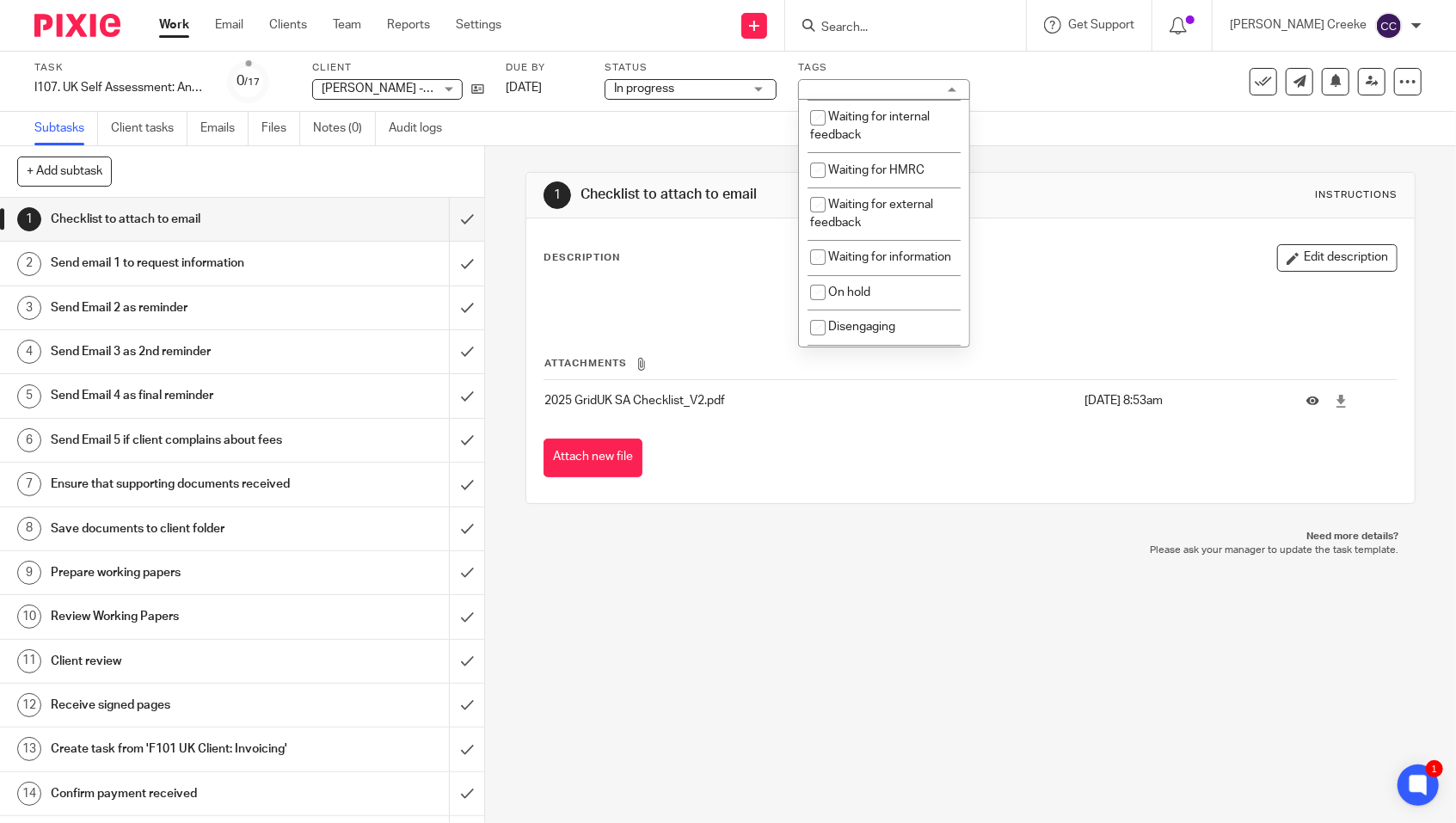
scroll to position [404, 0]
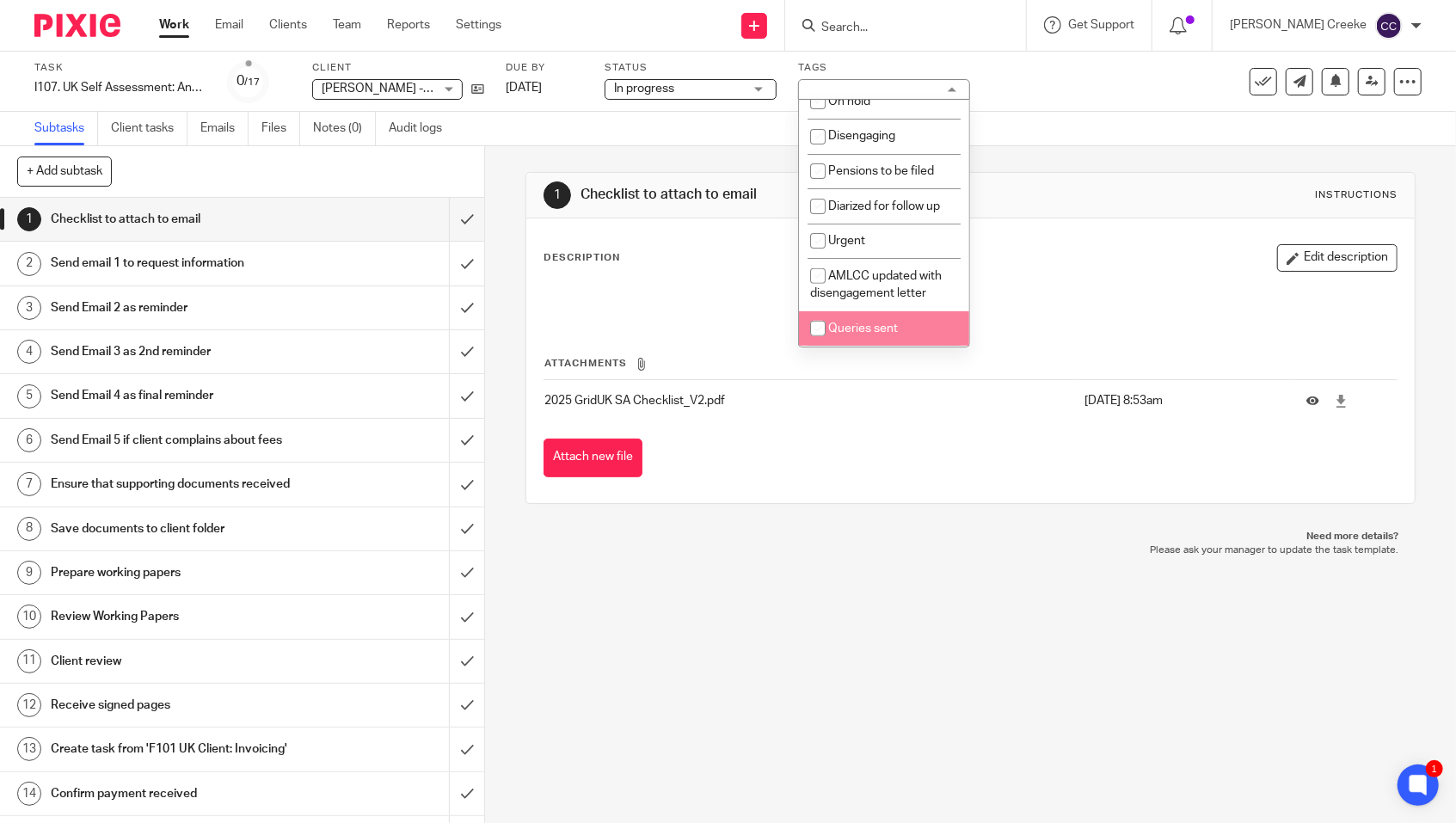
click at [883, 321] on li "Queries sent" at bounding box center [883, 329] width 170 height 35
checkbox input "true"
click at [737, 691] on div "1 Checklist to attach to email Instructions Description Edit description Attach…" at bounding box center [970, 485] width 971 height 677
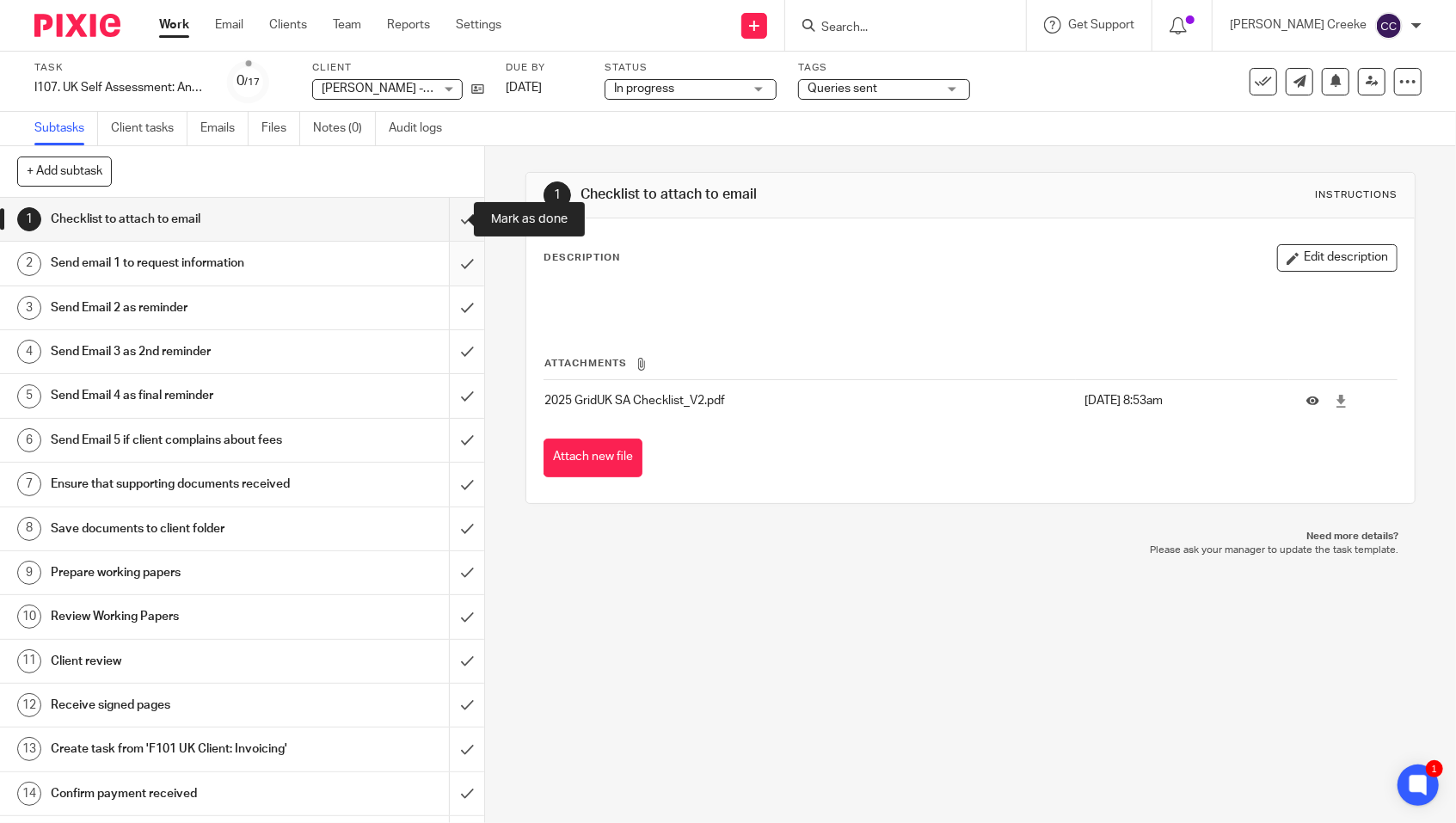
drag, startPoint x: 454, startPoint y: 225, endPoint x: 455, endPoint y: 254, distance: 29.0
click at [454, 224] on input "submit" at bounding box center [242, 220] width 484 height 43
click at [454, 263] on input "submit" at bounding box center [242, 263] width 484 height 43
click at [446, 313] on input "submit" at bounding box center [242, 308] width 484 height 43
click at [447, 354] on input "submit" at bounding box center [242, 352] width 484 height 43
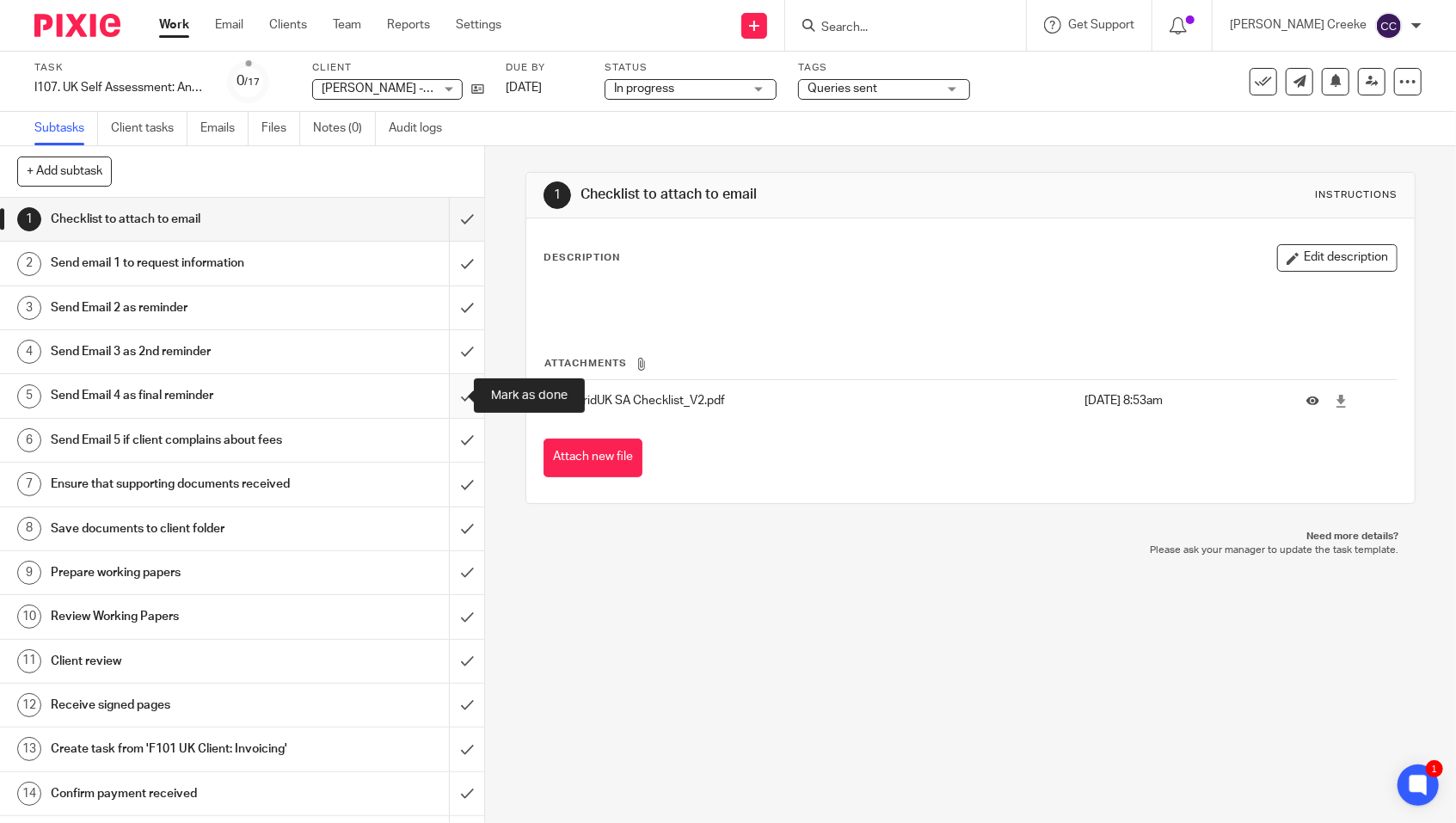
drag, startPoint x: 448, startPoint y: 395, endPoint x: 439, endPoint y: 433, distance: 39.1
click at [448, 396] on input "submit" at bounding box center [242, 396] width 484 height 43
click at [450, 435] on input "submit" at bounding box center [242, 440] width 484 height 43
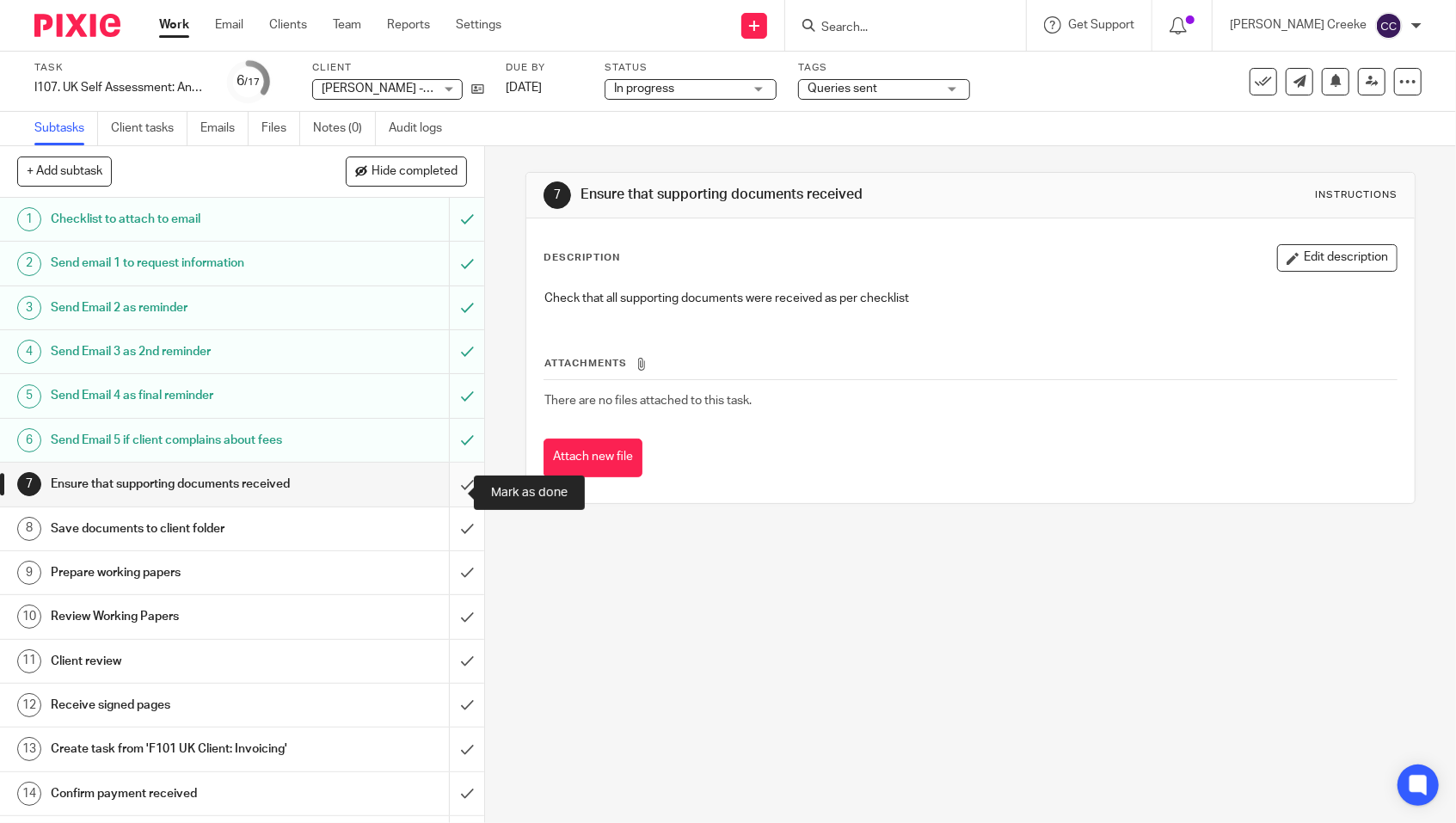
click at [452, 491] on input "submit" at bounding box center [242, 484] width 484 height 43
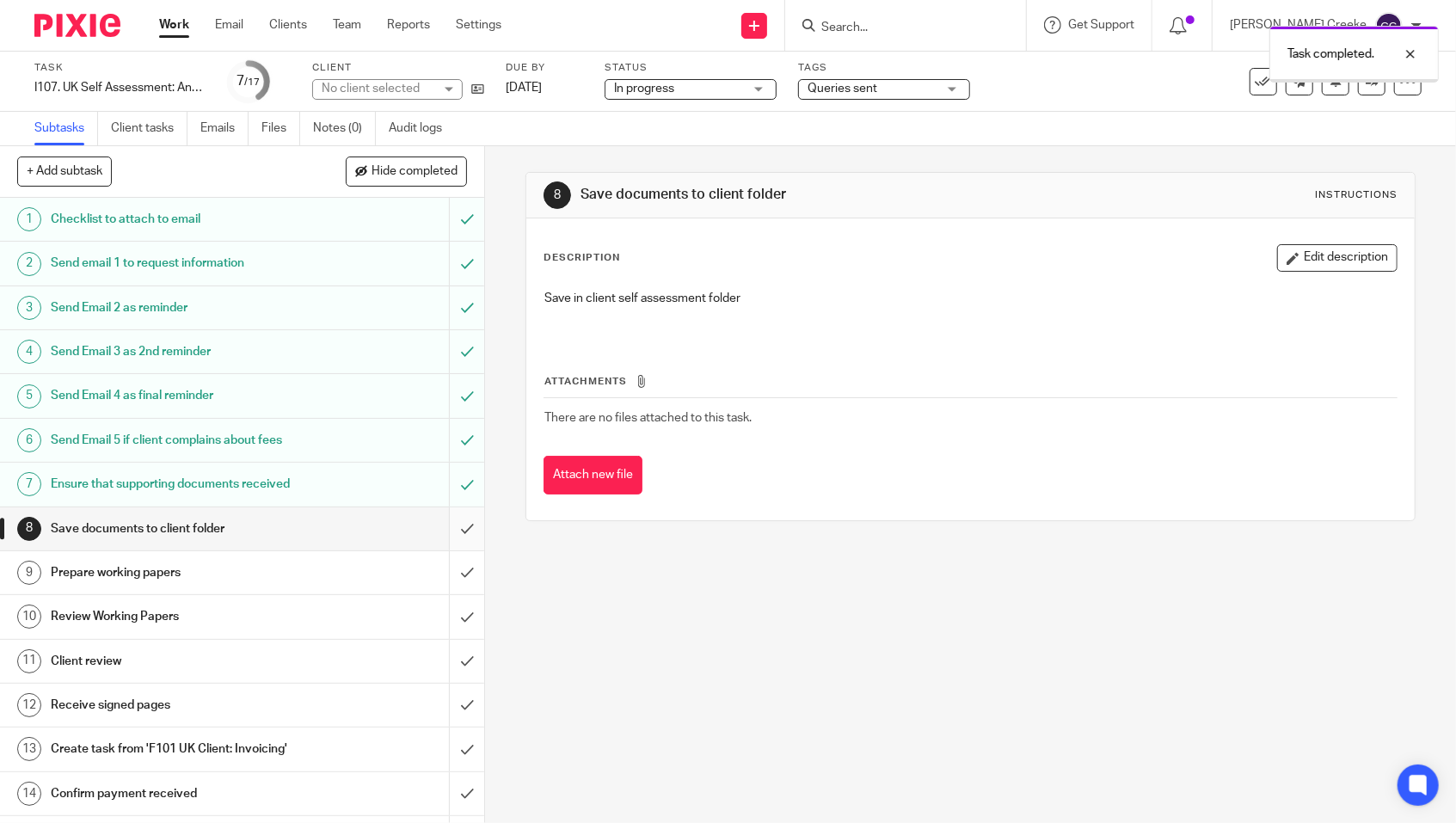
click at [447, 541] on input "submit" at bounding box center [242, 529] width 484 height 43
click at [447, 582] on input "submit" at bounding box center [242, 573] width 484 height 43
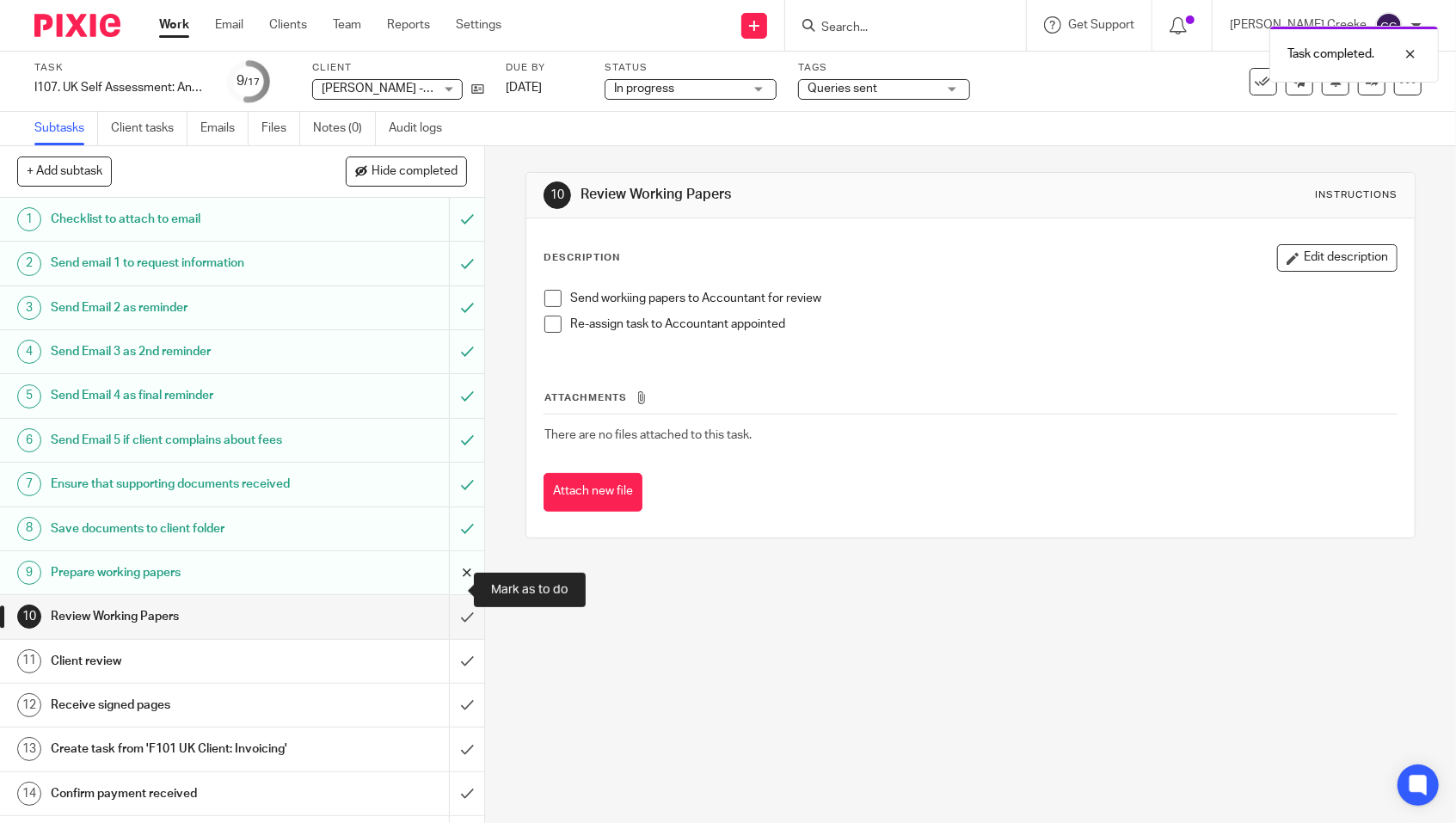
click at [434, 587] on input "submit" at bounding box center [242, 573] width 484 height 43
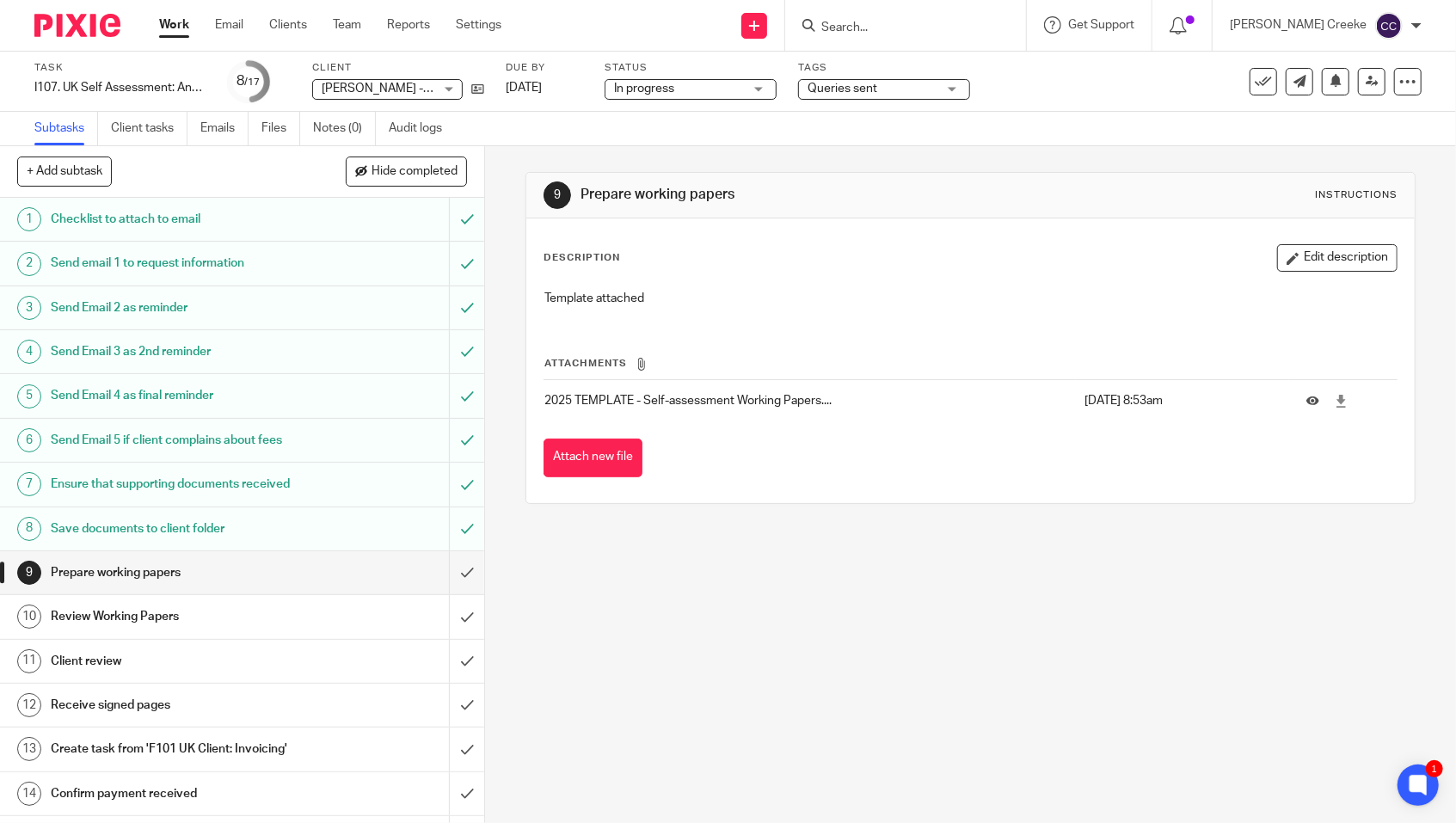
click at [1092, 740] on div "9 Prepare working papers Instructions Description Edit description Template att…" at bounding box center [970, 485] width 971 height 677
click at [187, 24] on link "Work" at bounding box center [174, 24] width 30 height 17
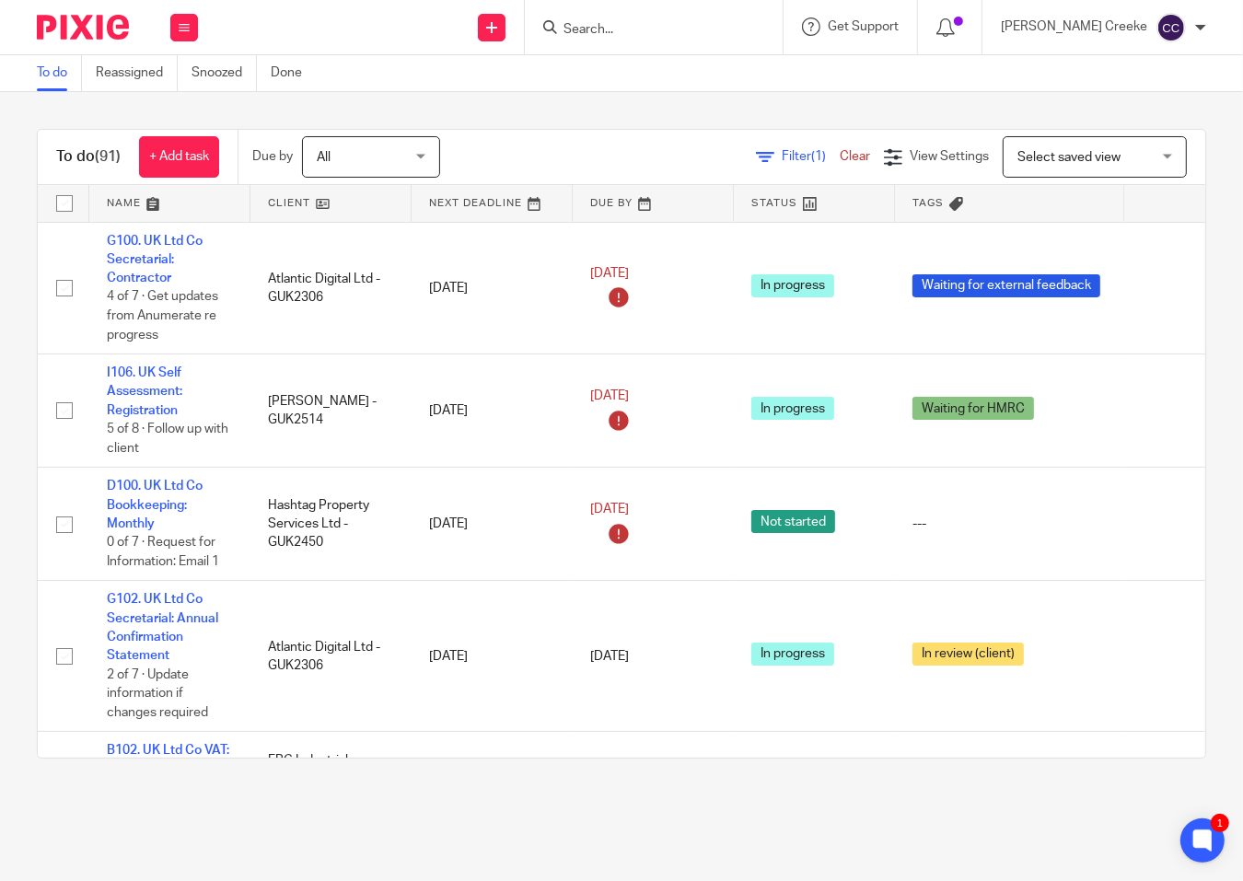
click at [619, 857] on main "To do Reassigned Snoozed Done To do (91) + Add task Due by All All Today Tomorr…" at bounding box center [621, 440] width 1243 height 881
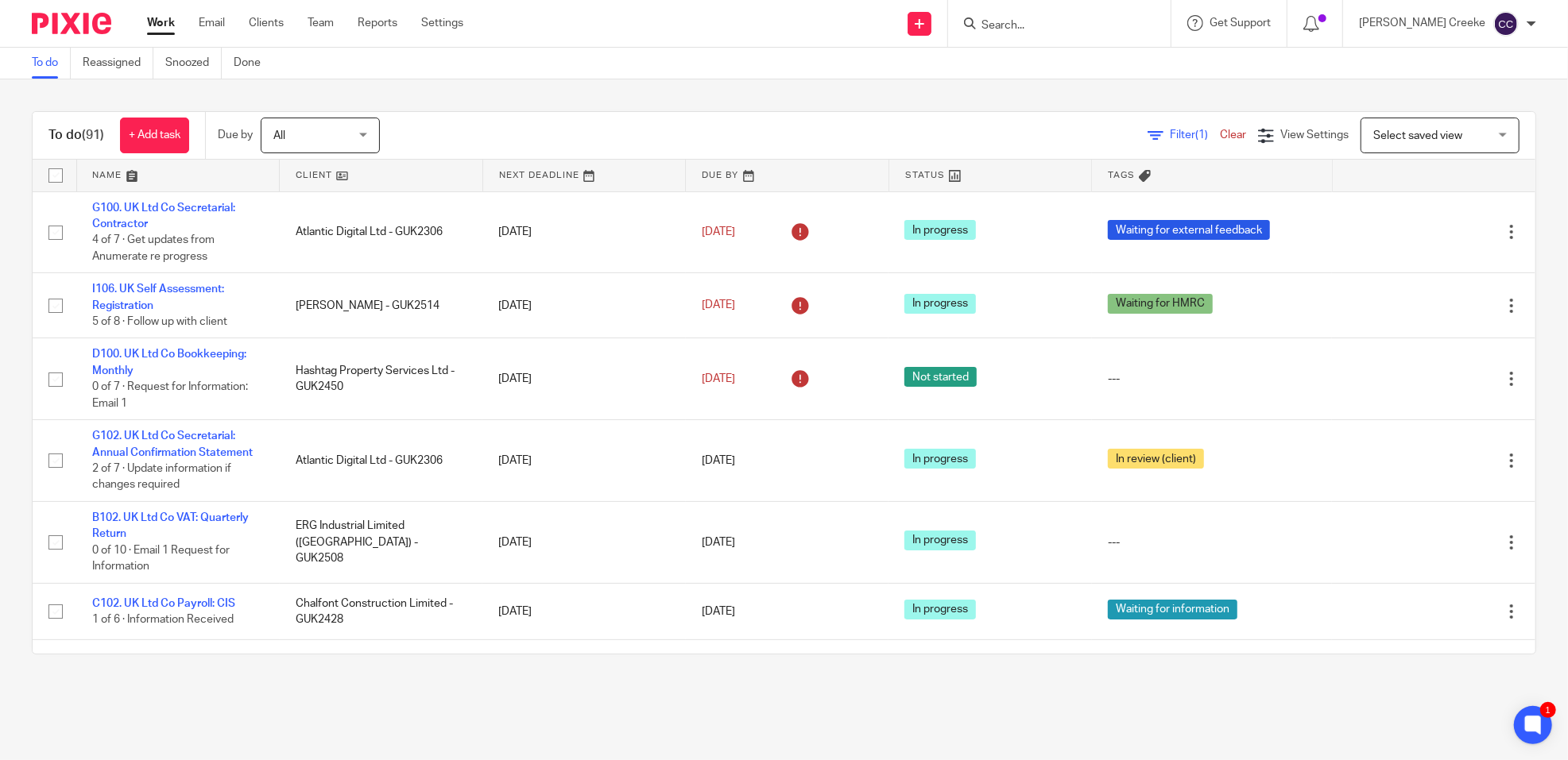
click at [1072, 134] on span "Filter (1)" at bounding box center [1194, 135] width 50 height 11
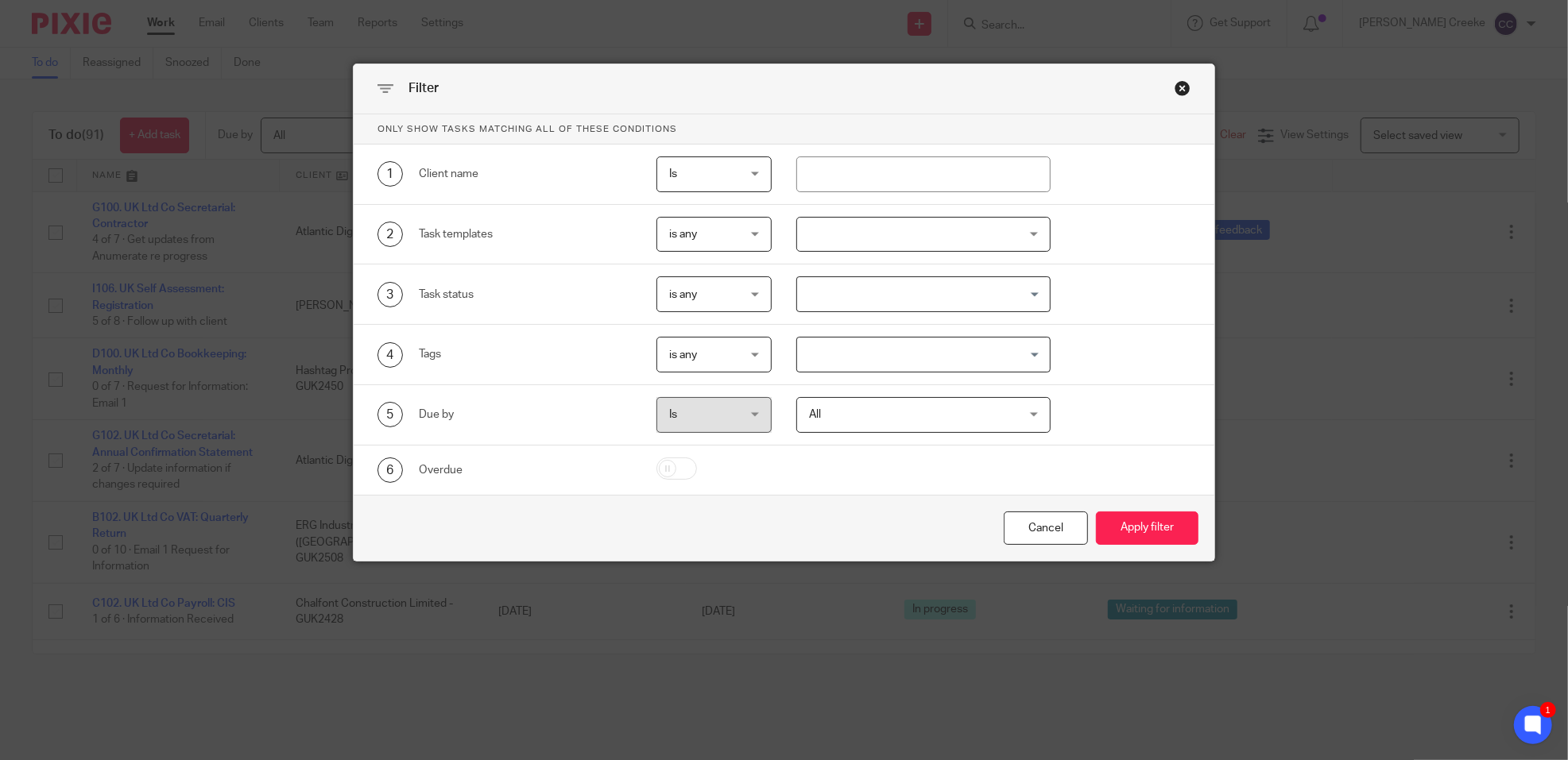
click at [670, 471] on input "checkbox" at bounding box center [677, 468] width 41 height 22
checkbox input "true"
click at [1072, 531] on button "Apply filter" at bounding box center [1147, 529] width 103 height 35
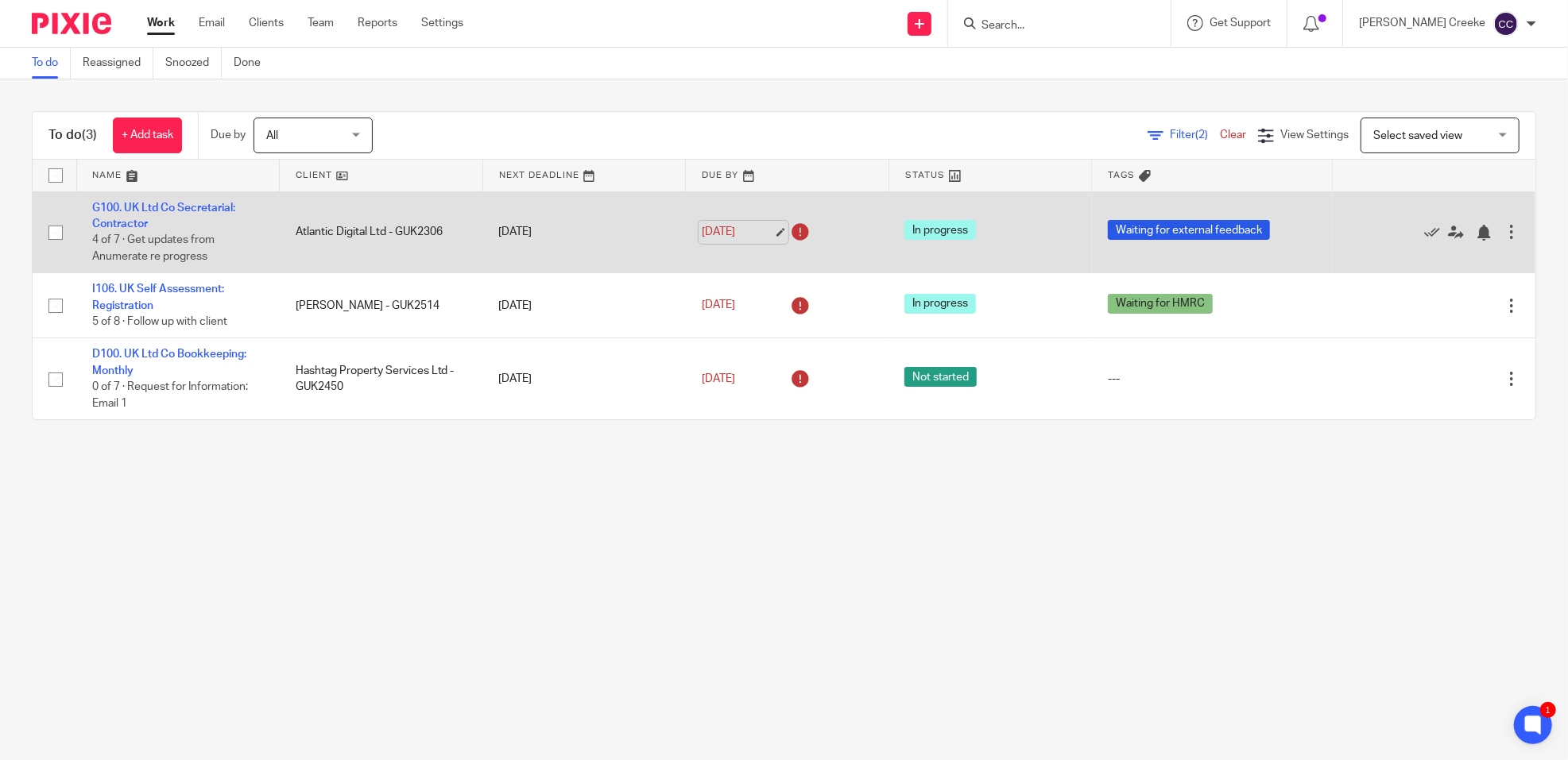
click at [763, 232] on link "[DATE]" at bounding box center [737, 232] width 72 height 16
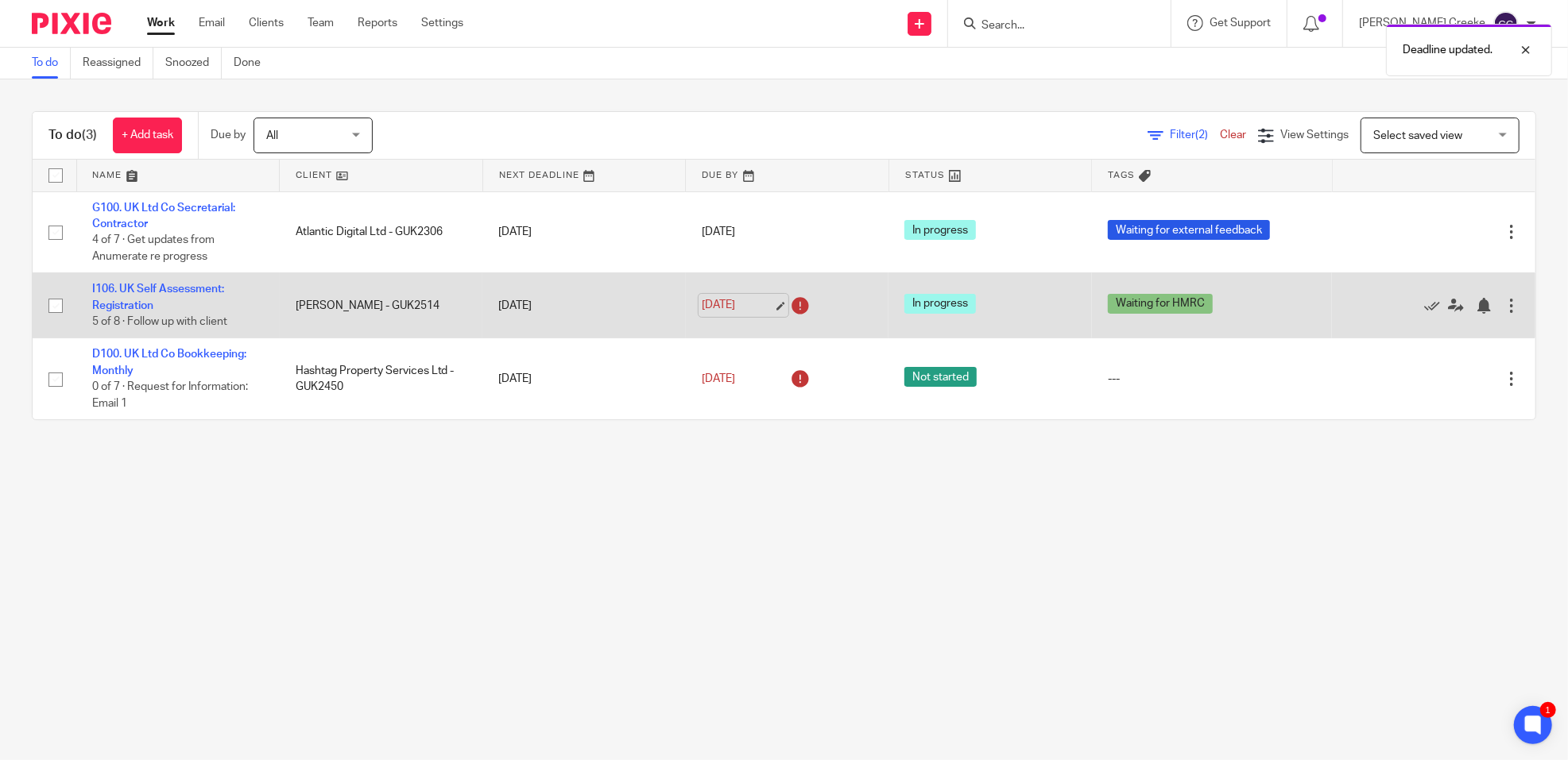
click at [767, 304] on link "[DATE]" at bounding box center [737, 305] width 72 height 16
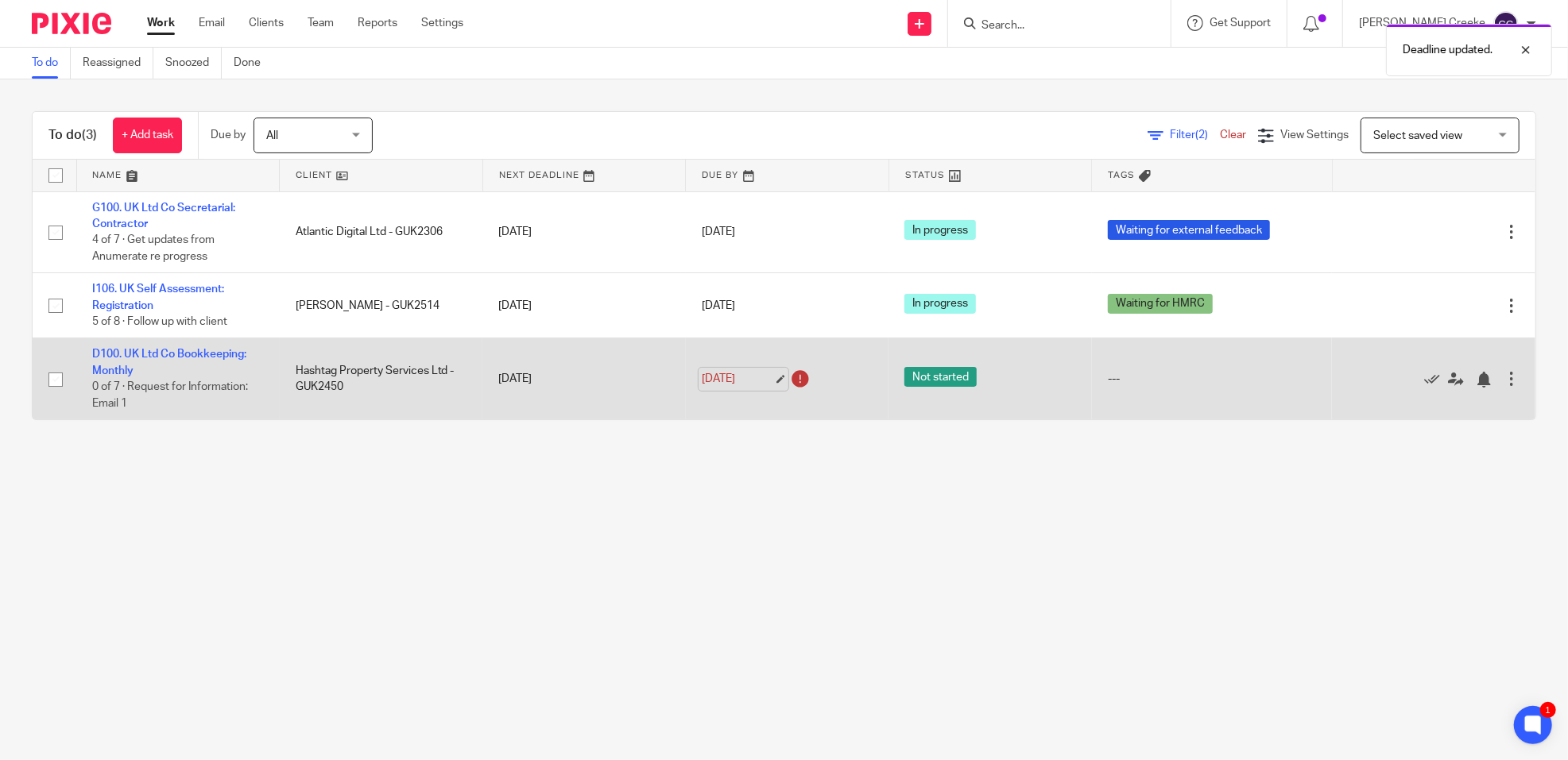
click at [766, 380] on link "15 Sep 2025" at bounding box center [737, 379] width 72 height 16
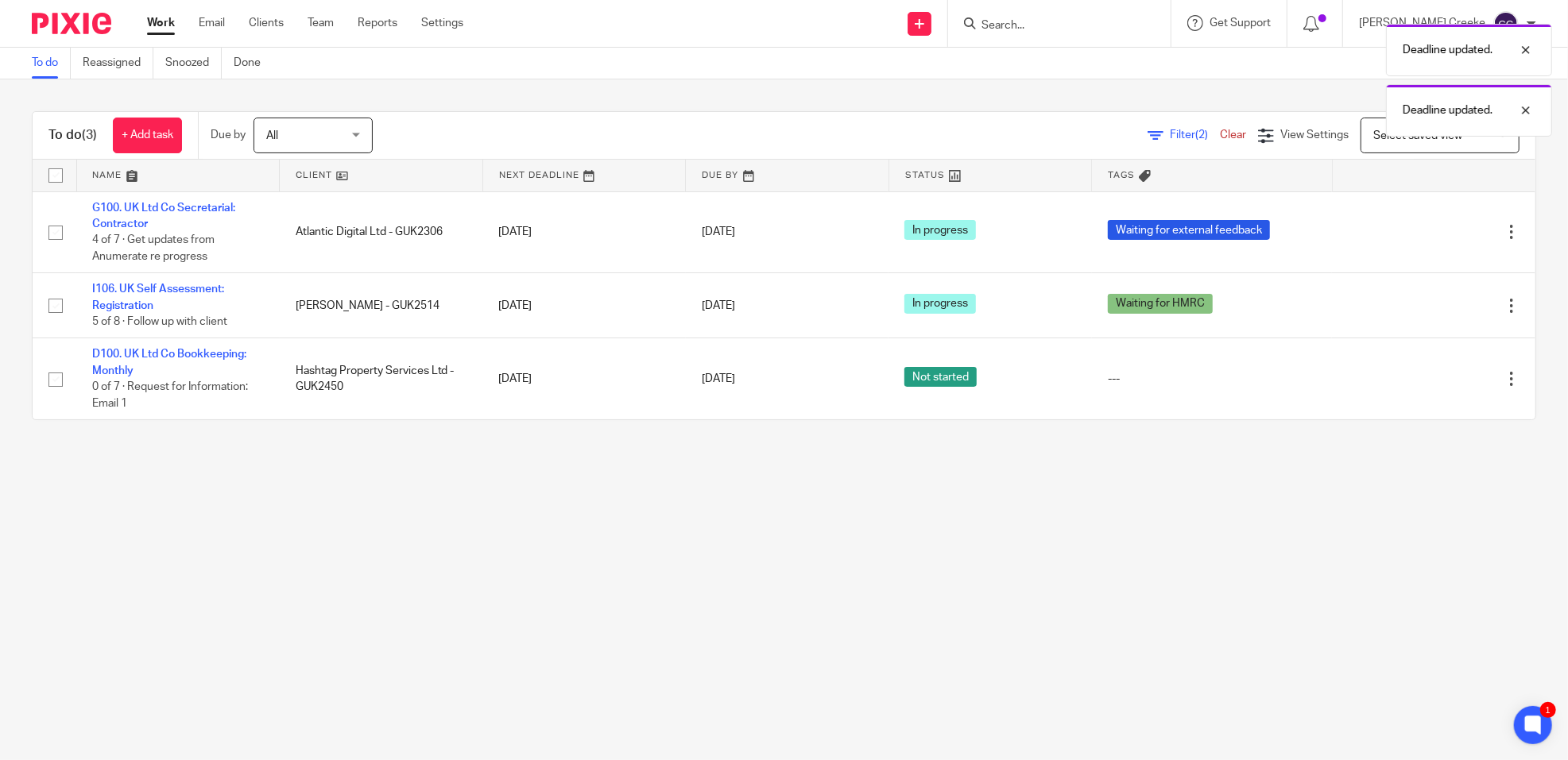
click at [815, 629] on main "To do Reassigned Snoozed Done To do (3) + Add task Due by All All Today Tomorro…" at bounding box center [784, 380] width 1568 height 760
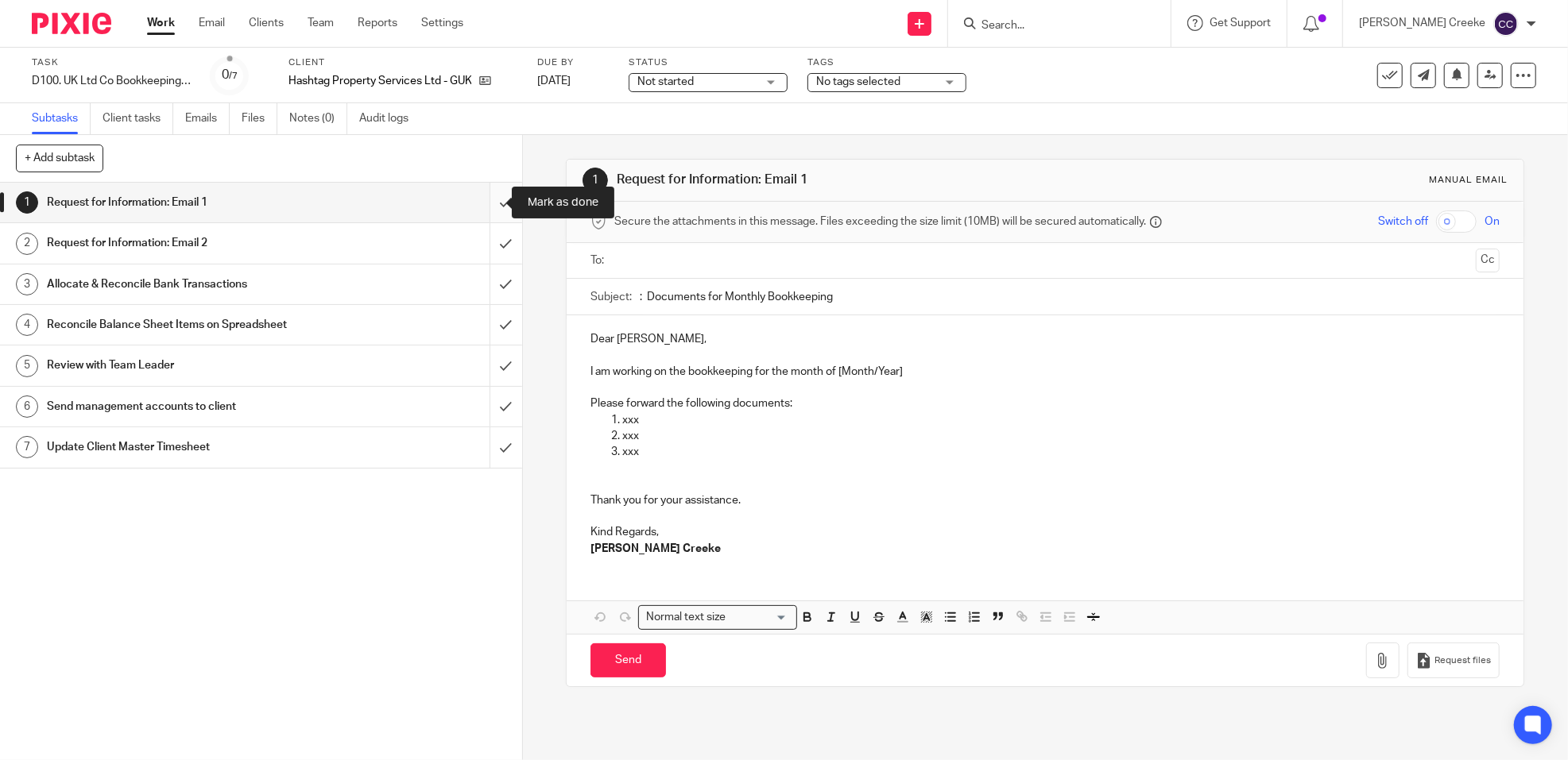
click at [495, 202] on input "submit" at bounding box center [261, 203] width 522 height 40
click at [496, 234] on input "submit" at bounding box center [261, 243] width 522 height 40
click at [492, 288] on input "submit" at bounding box center [261, 285] width 522 height 40
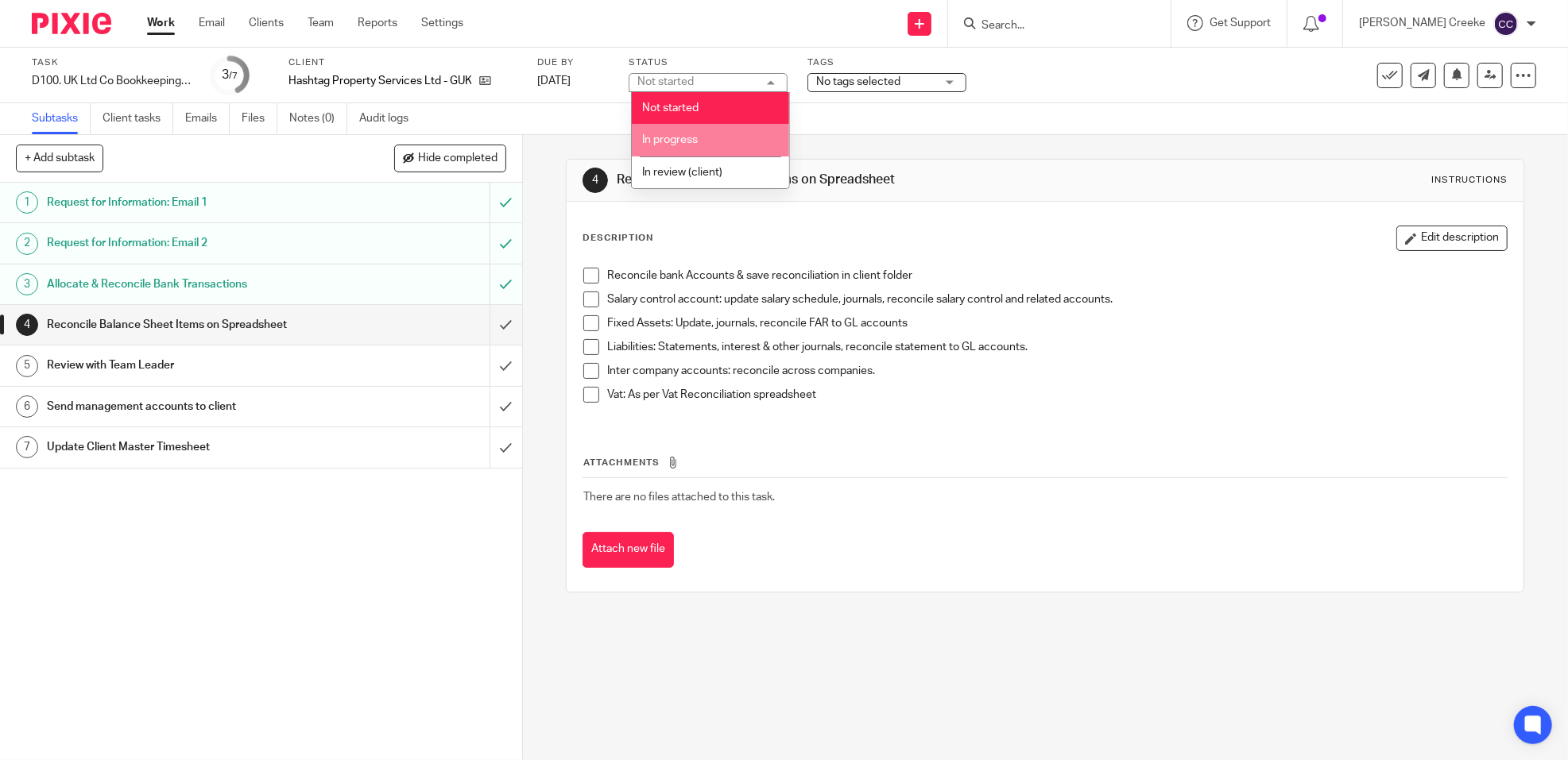
click at [671, 138] on span "In progress" at bounding box center [670, 140] width 55 height 11
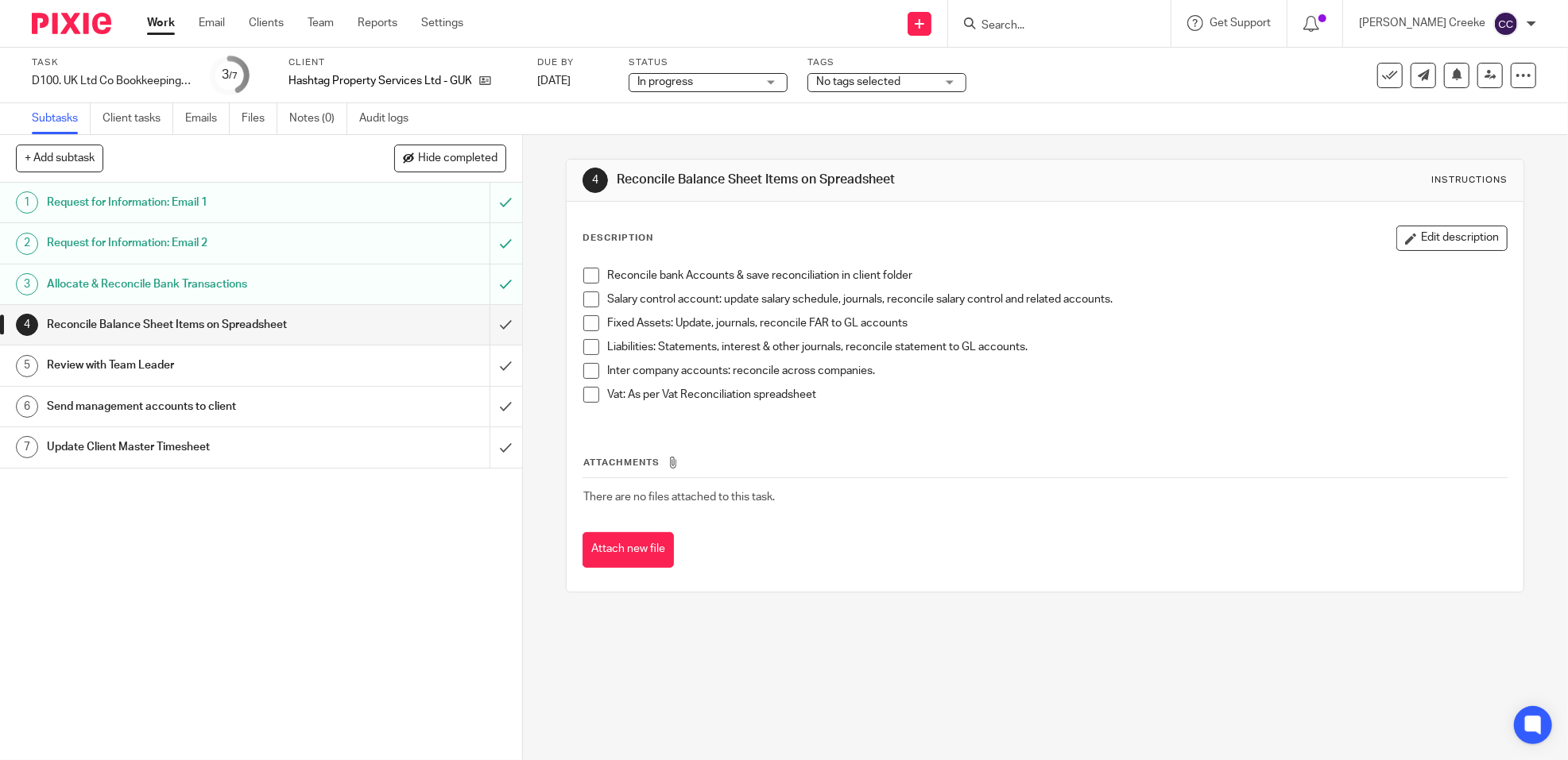
click at [848, 76] on span "No tags selected" at bounding box center [859, 81] width 85 height 11
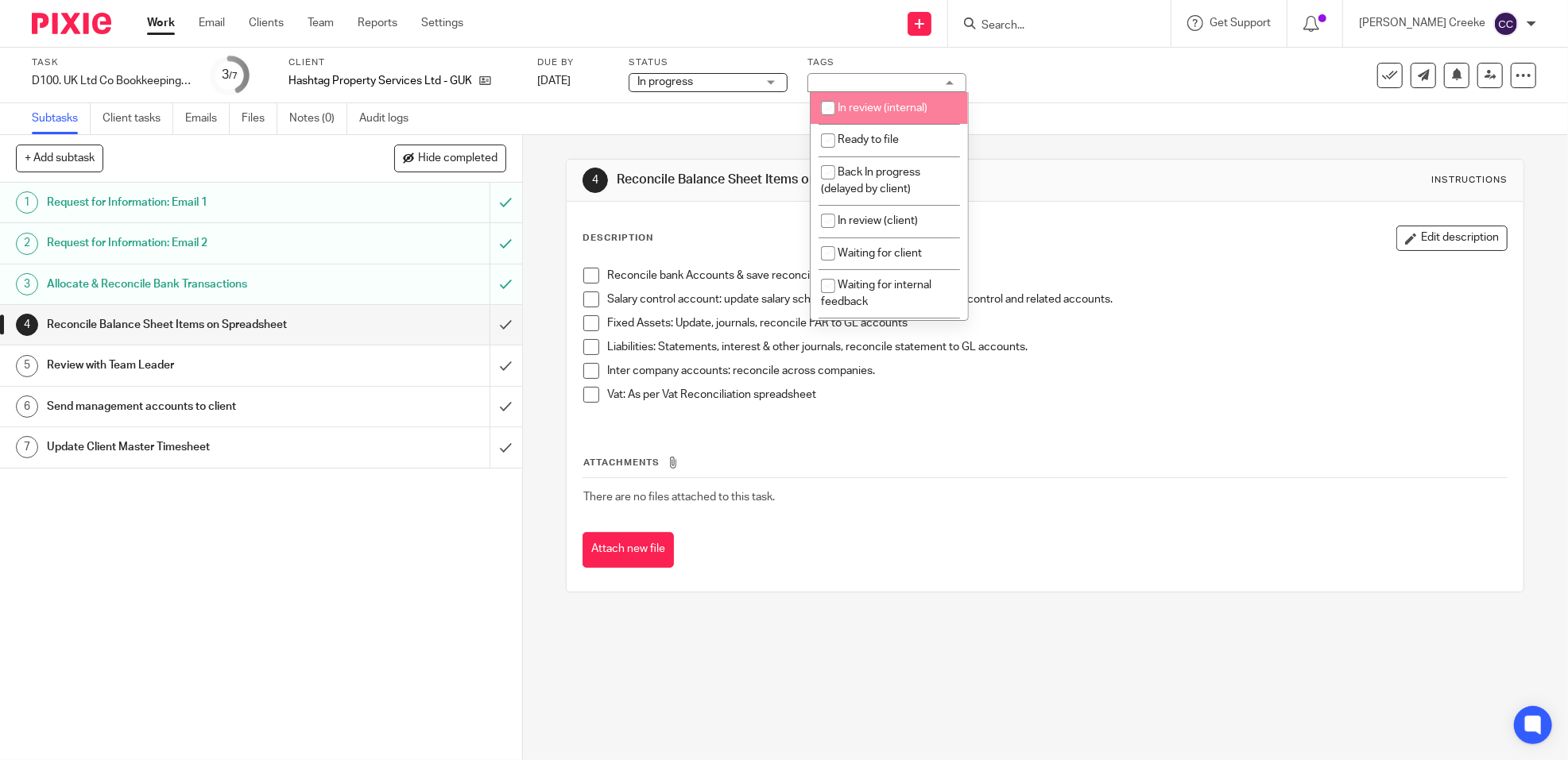
drag, startPoint x: 687, startPoint y: 123, endPoint x: 675, endPoint y: 124, distance: 12.0
click at [687, 123] on div "Subtasks Client tasks Emails Files Notes (0) Audit logs" at bounding box center [784, 119] width 1568 height 32
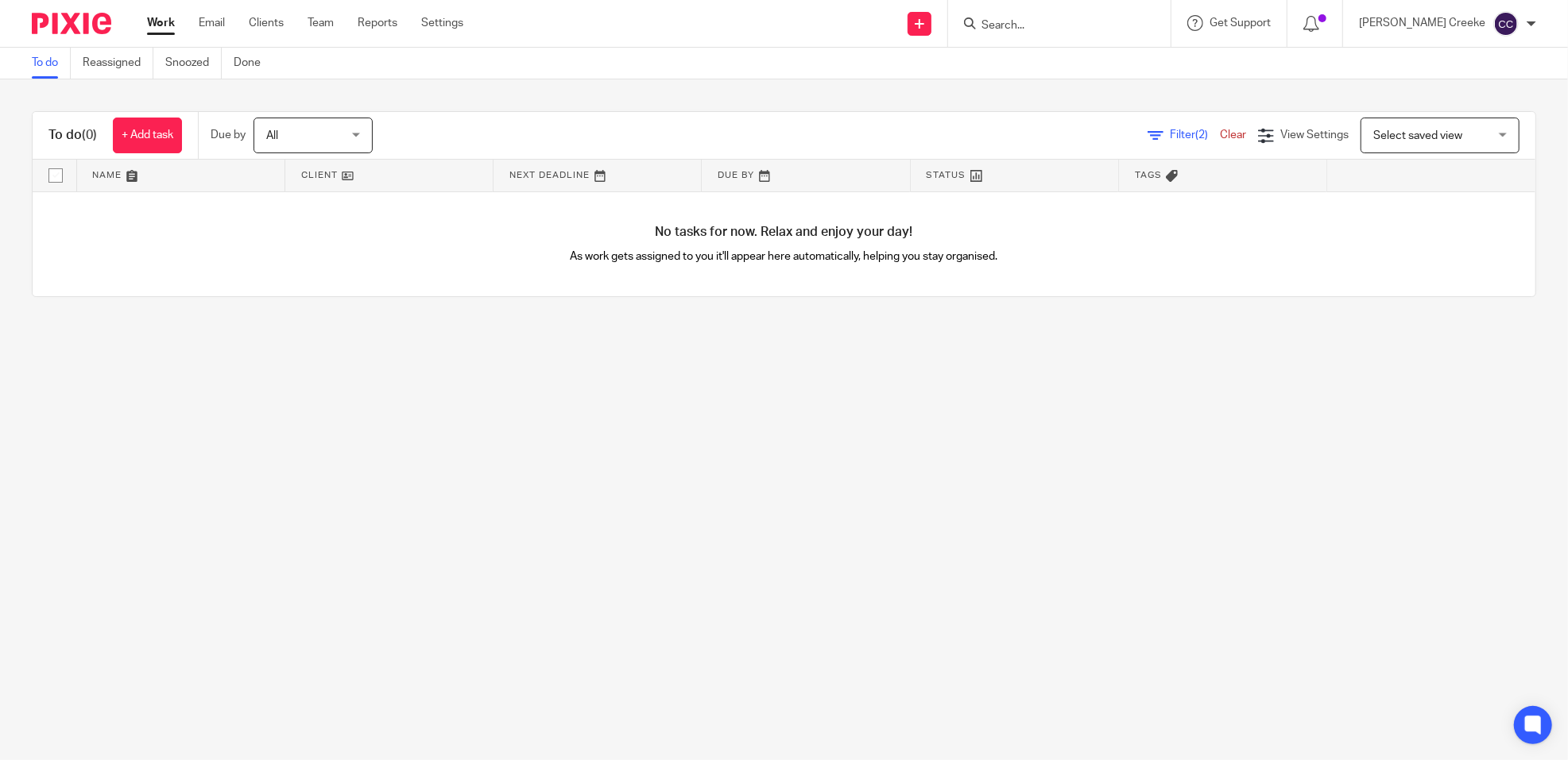
click at [655, 612] on main "To do Reassigned Snoozed Done To do (0) + Add task Due by All All Today Tomorro…" at bounding box center [784, 380] width 1568 height 760
click at [1373, 126] on span "Select saved view" at bounding box center [1431, 135] width 116 height 34
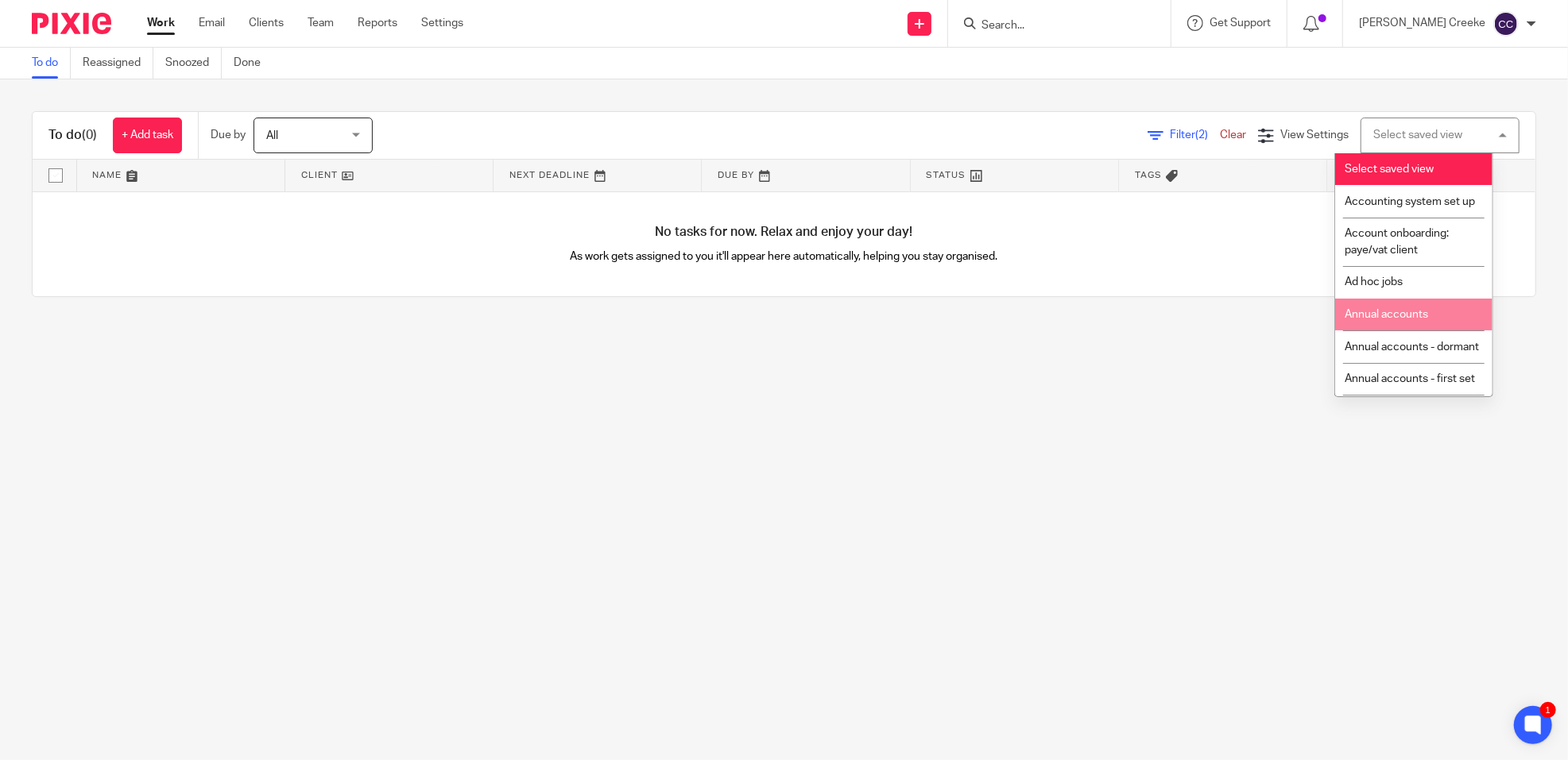
scroll to position [176, 0]
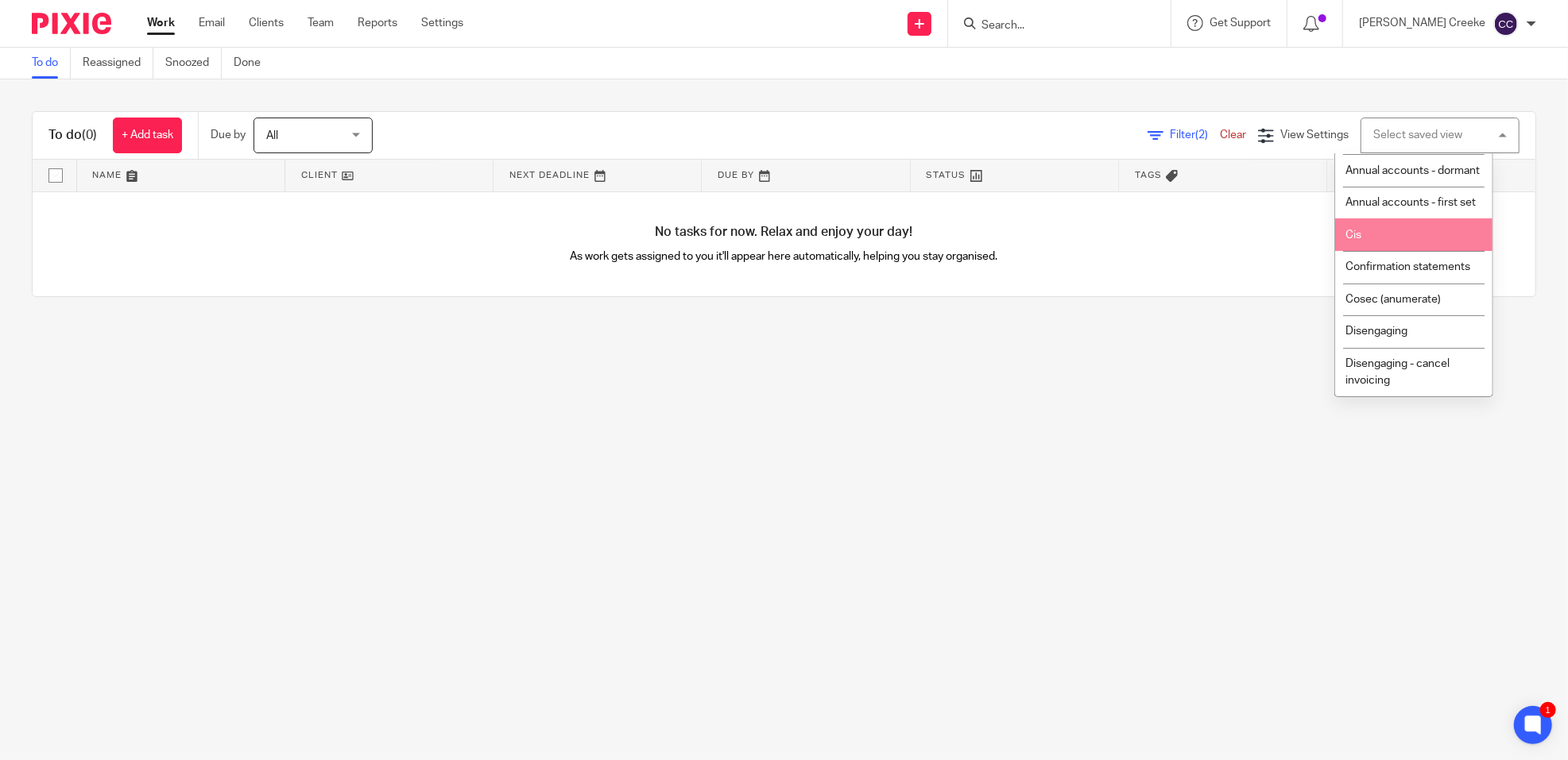
click at [1380, 251] on li "Cis" at bounding box center [1414, 235] width 157 height 33
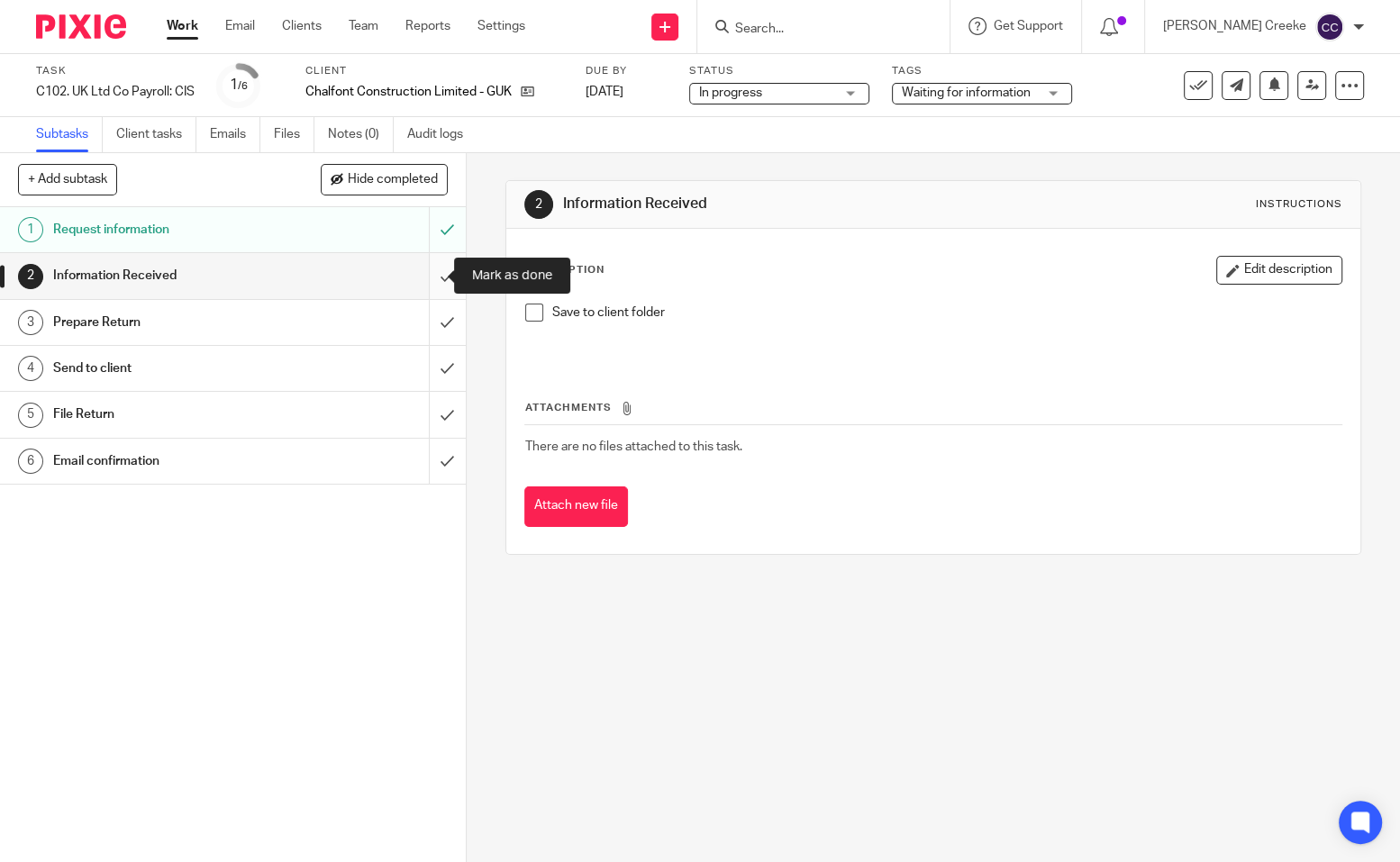
click at [427, 270] on input "submit" at bounding box center [233, 276] width 466 height 45
click at [425, 323] on input "submit" at bounding box center [233, 323] width 466 height 45
click at [432, 360] on input "submit" at bounding box center [233, 369] width 466 height 45
click at [971, 92] on span "Waiting for information" at bounding box center [967, 92] width 129 height 13
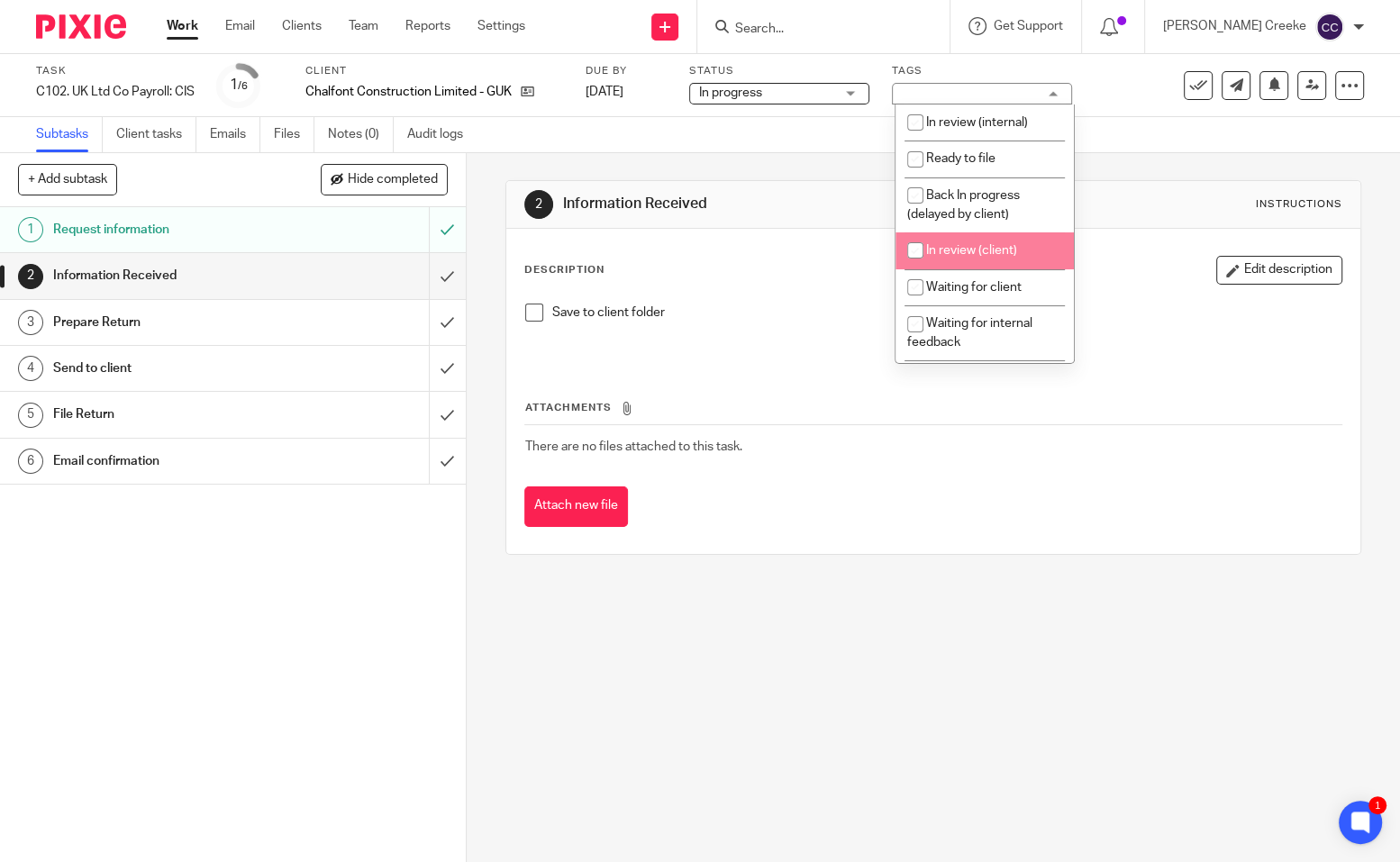
click at [995, 263] on li "In review (client)" at bounding box center [984, 251] width 178 height 37
checkbox input "true"
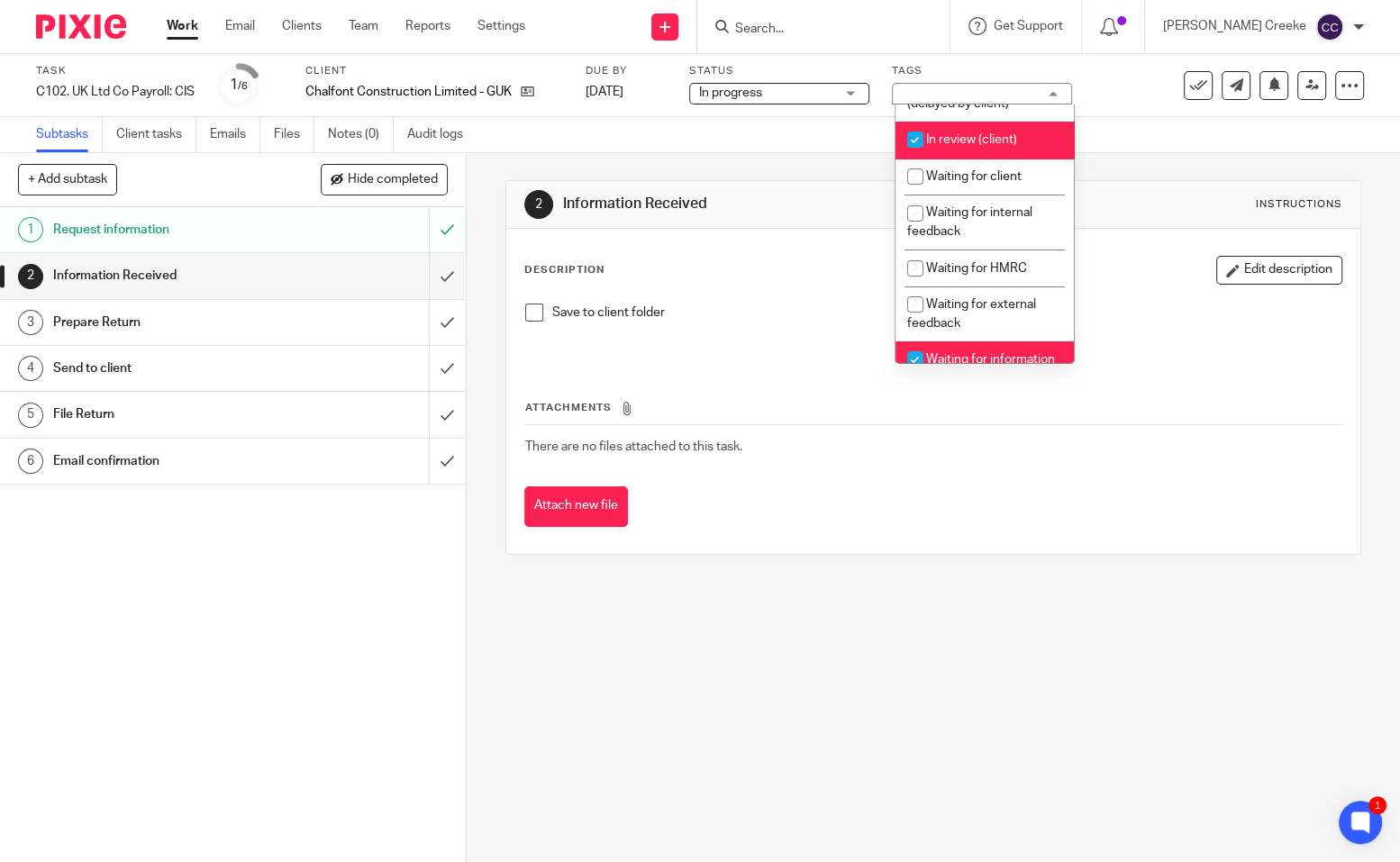
scroll to position [300, 0]
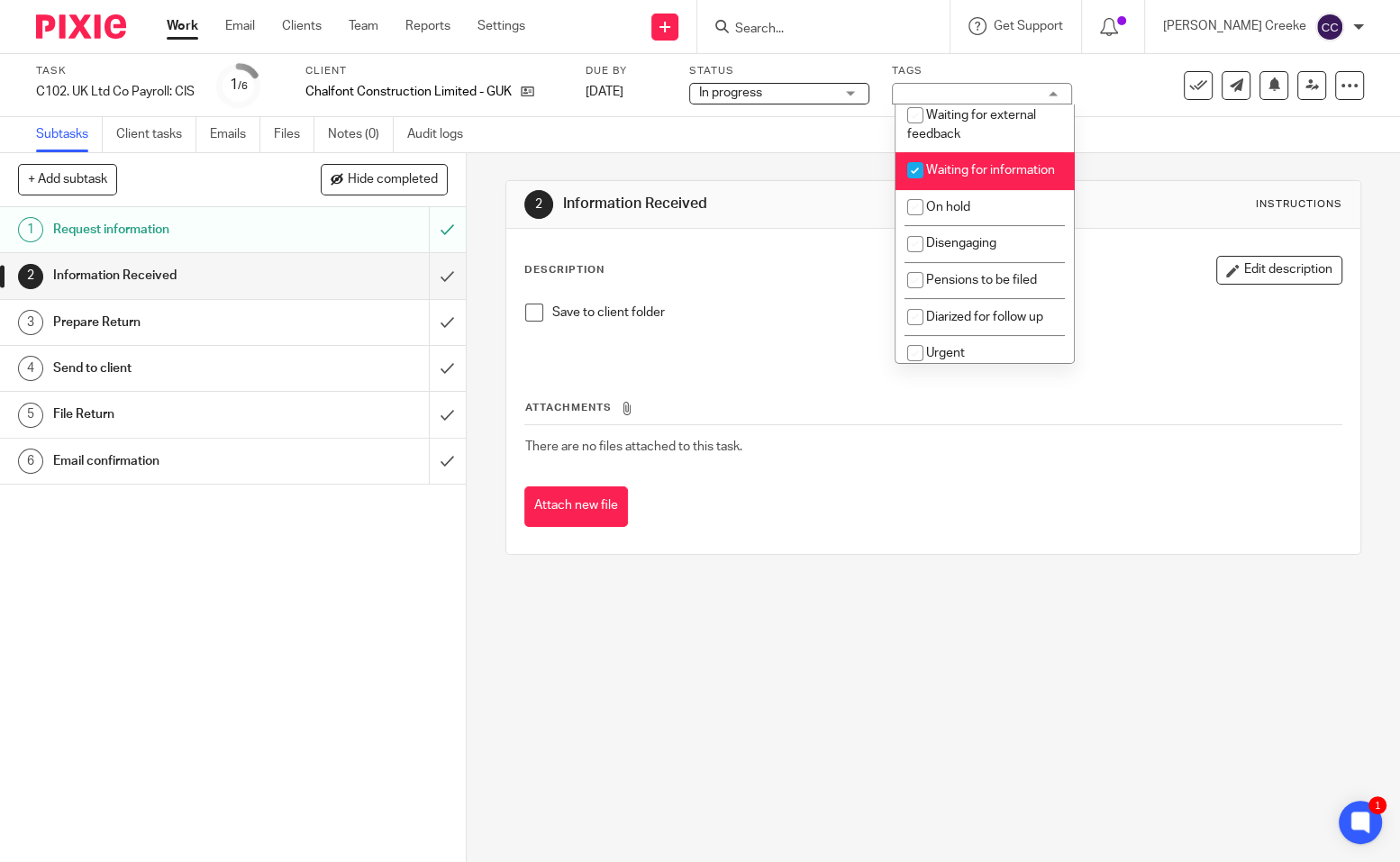
click at [985, 183] on li "Waiting for information" at bounding box center [984, 171] width 178 height 37
checkbox input "false"
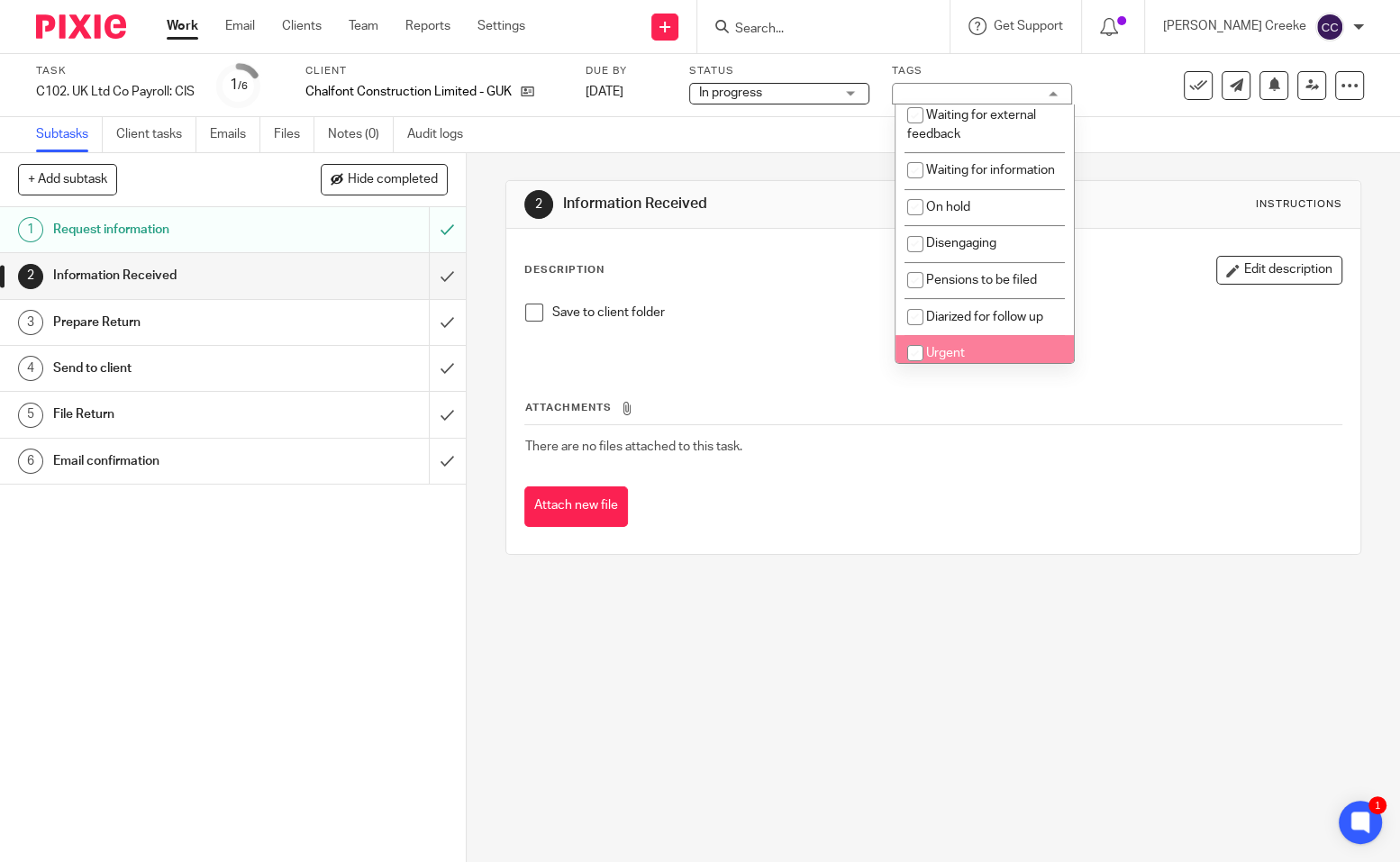
click at [885, 640] on div "2 Information Received Instructions Description Edit description Save to client…" at bounding box center [933, 508] width 933 height 709
